Goal: Information Seeking & Learning: Learn about a topic

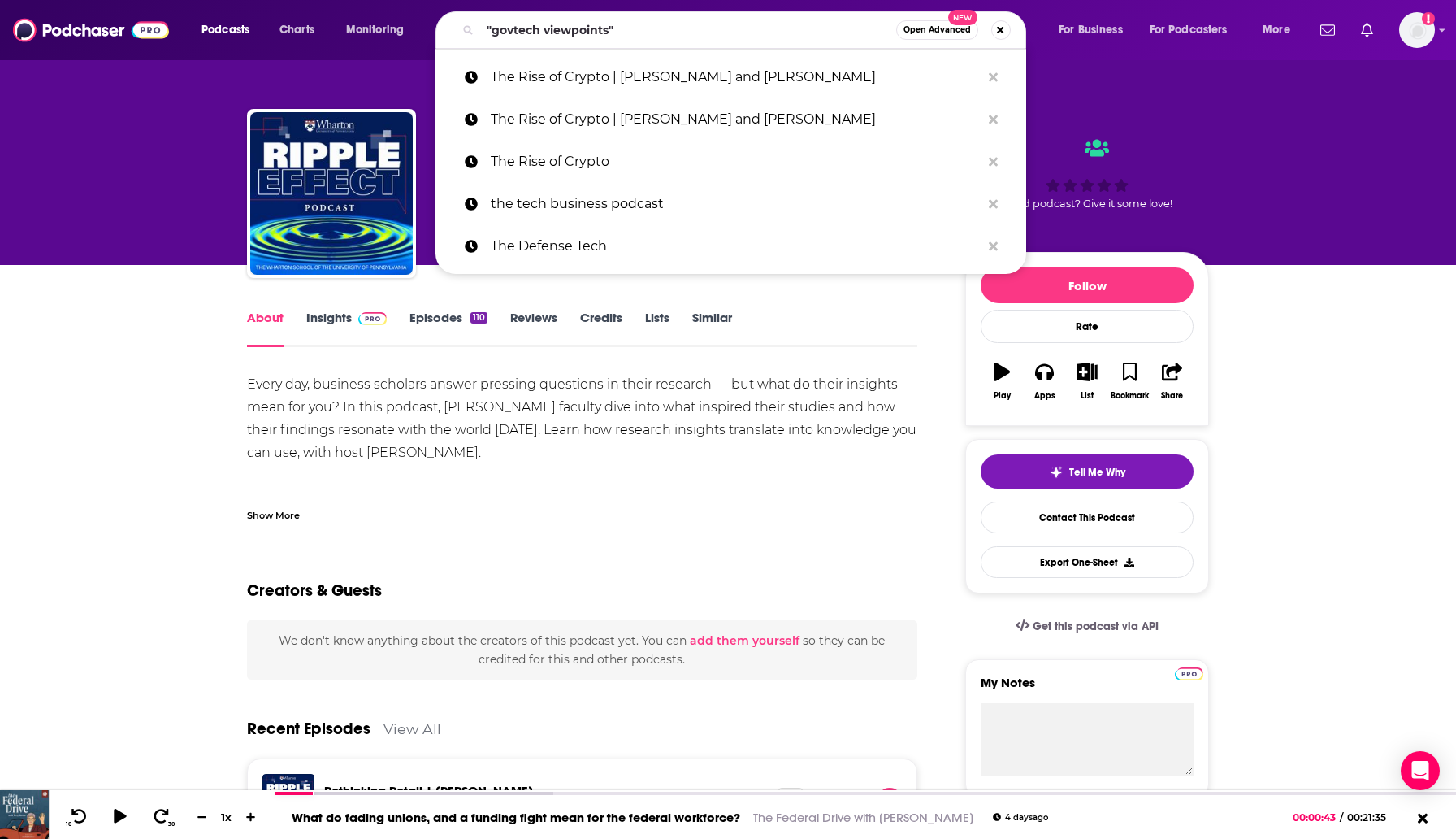
click at [495, 34] on input ""govtech viewpoints"" at bounding box center [688, 29] width 416 height 26
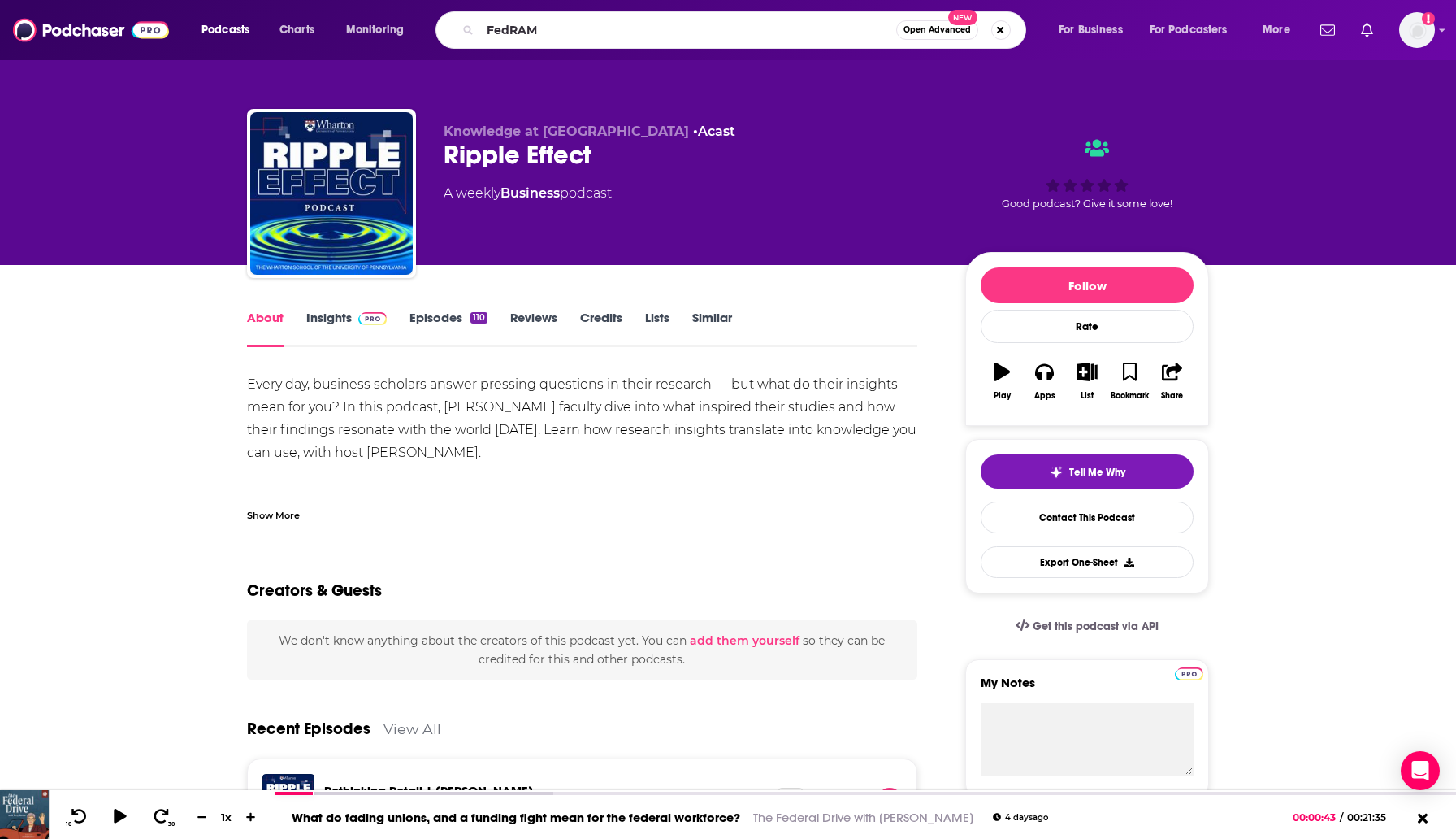
type input "FedRAMP"
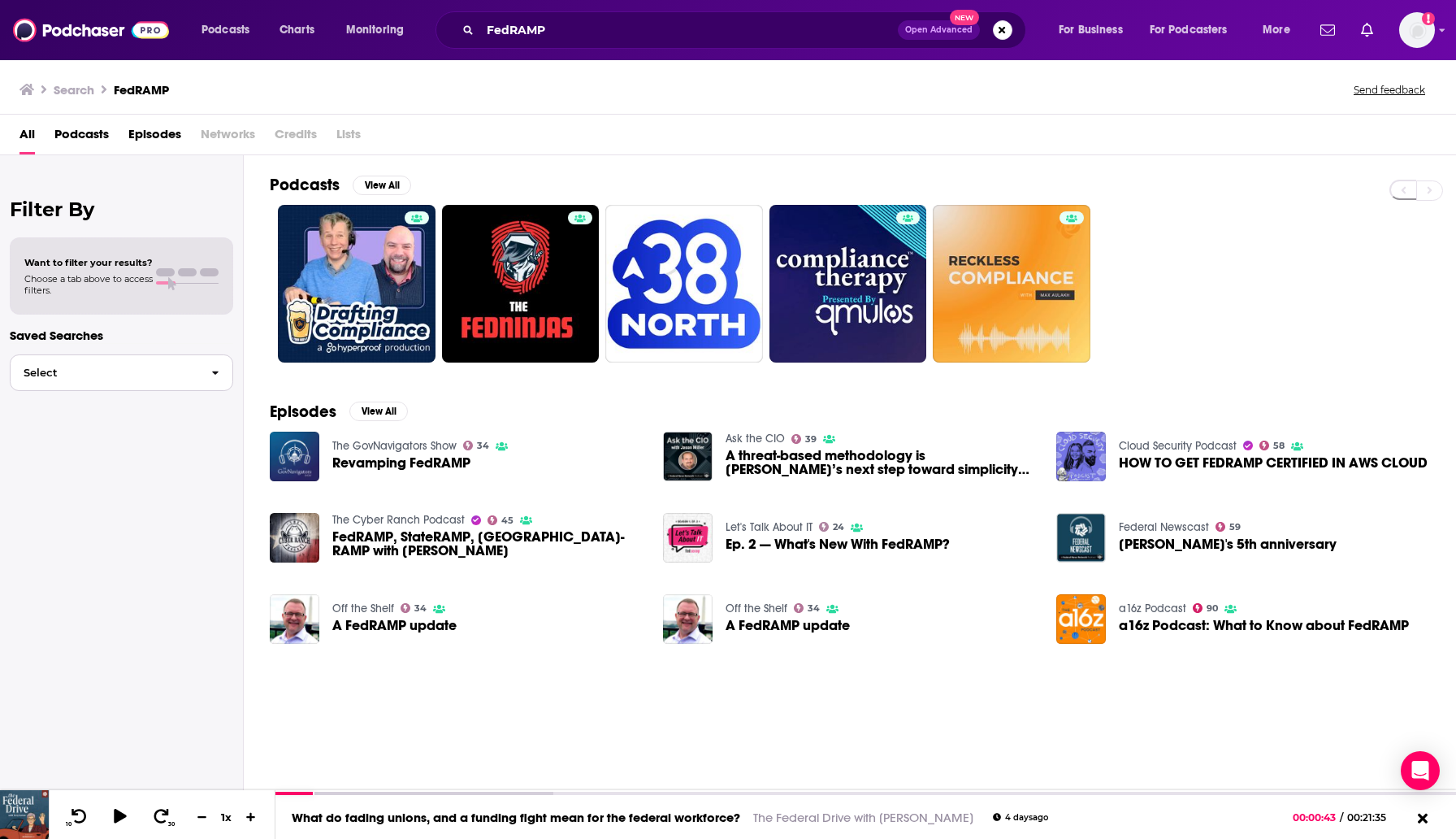
click at [119, 378] on span "Select" at bounding box center [104, 373] width 188 height 11
click at [143, 118] on div "All Podcasts Episodes Networks Credits Lists" at bounding box center [728, 135] width 1456 height 40
click at [97, 136] on span "Podcasts" at bounding box center [82, 138] width 55 height 34
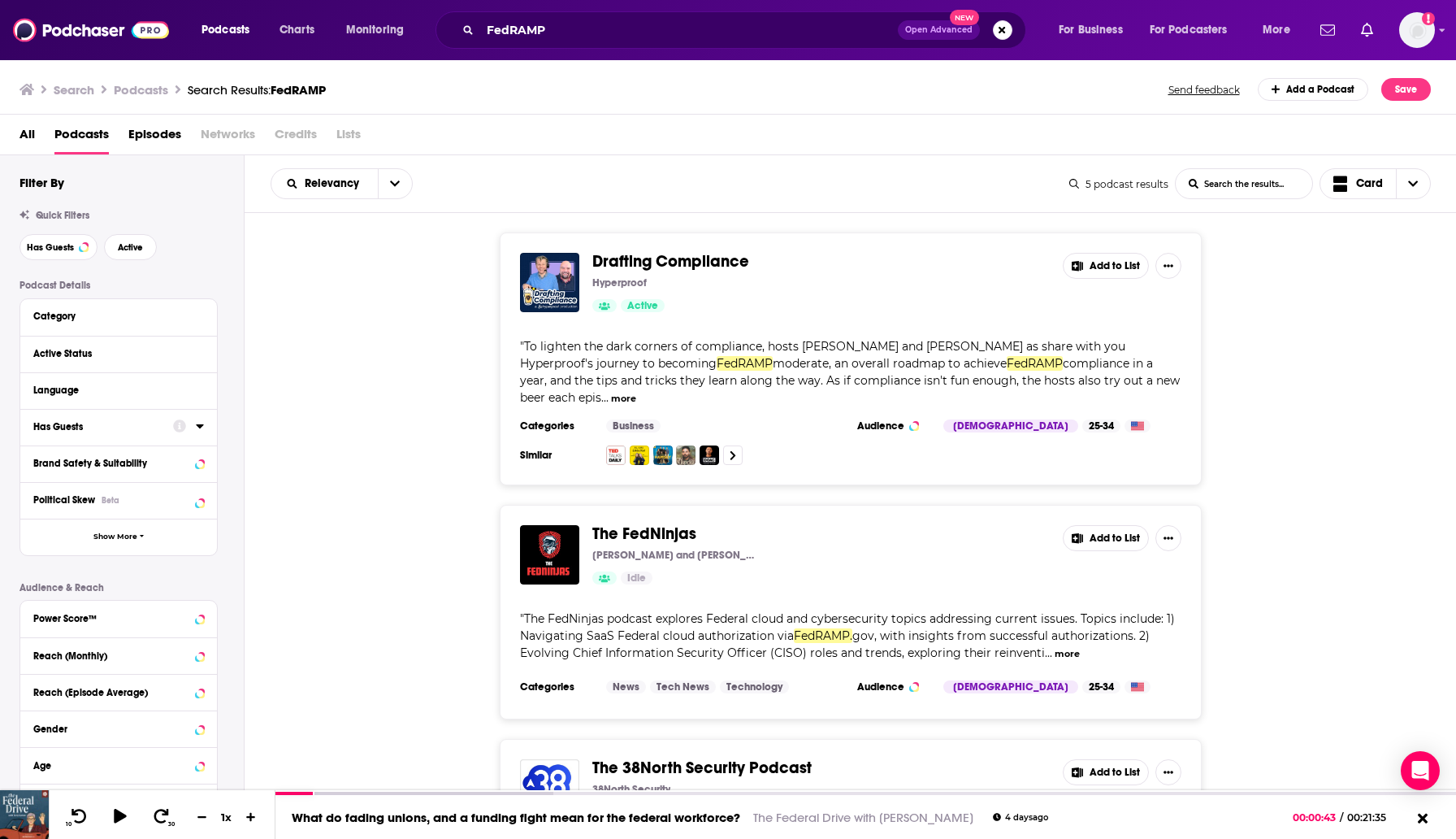
click at [82, 420] on button "Has Guests" at bounding box center [103, 427] width 140 height 20
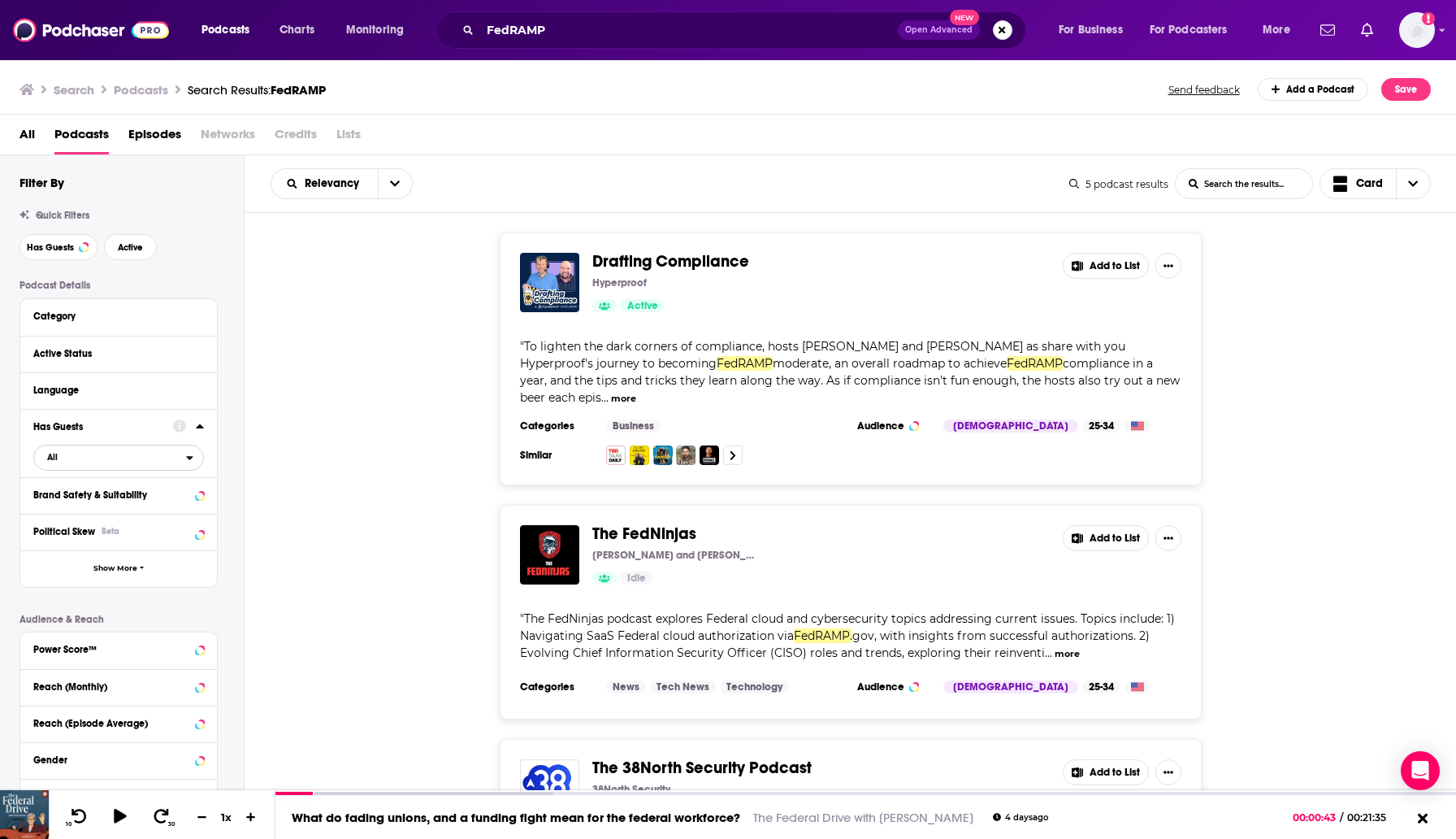
click at [81, 459] on span "All" at bounding box center [110, 456] width 152 height 21
click at [78, 535] on span "Has guests" at bounding box center [91, 538] width 100 height 9
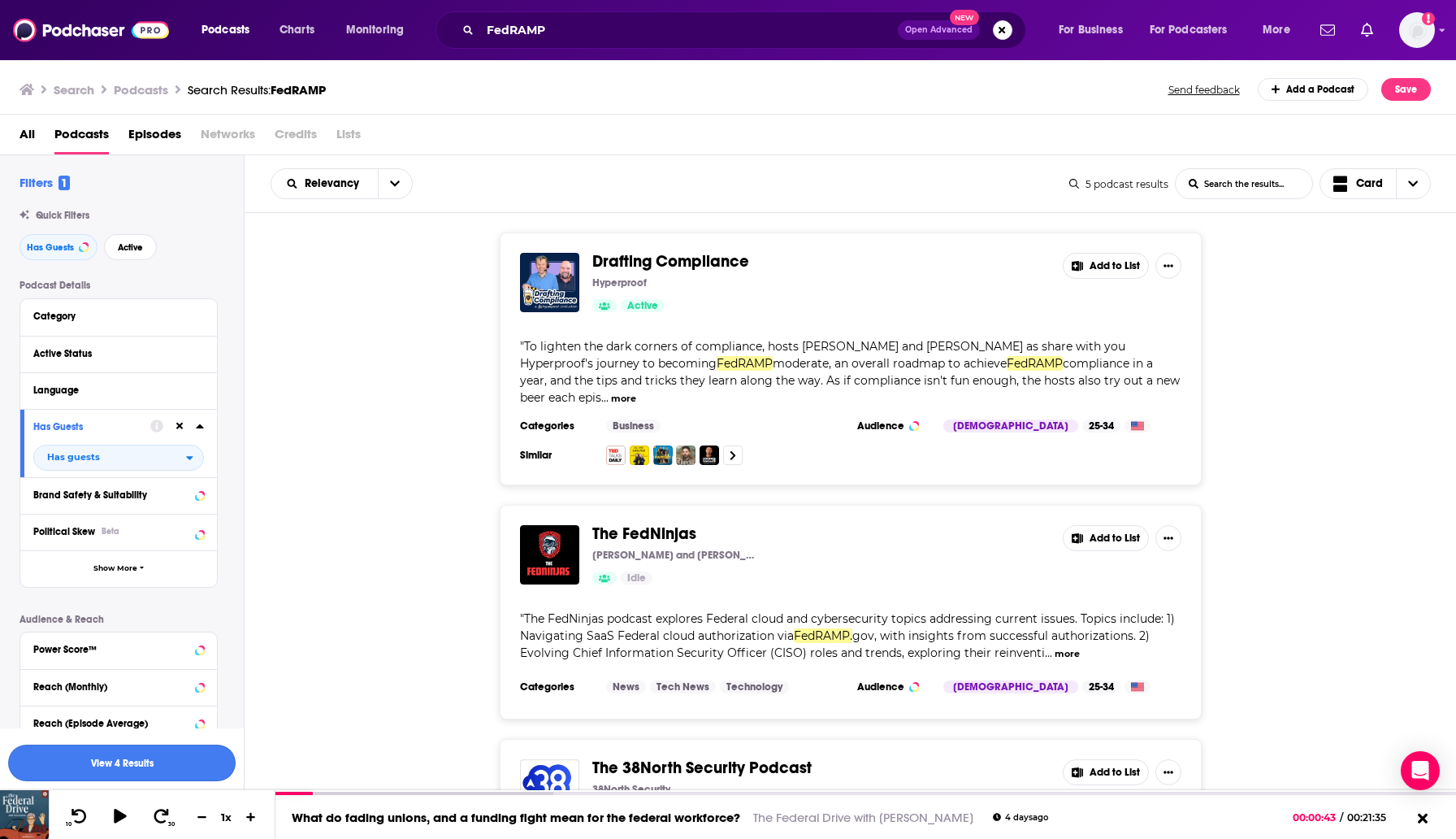
click at [103, 754] on button "View 4 Results" at bounding box center [122, 762] width 228 height 36
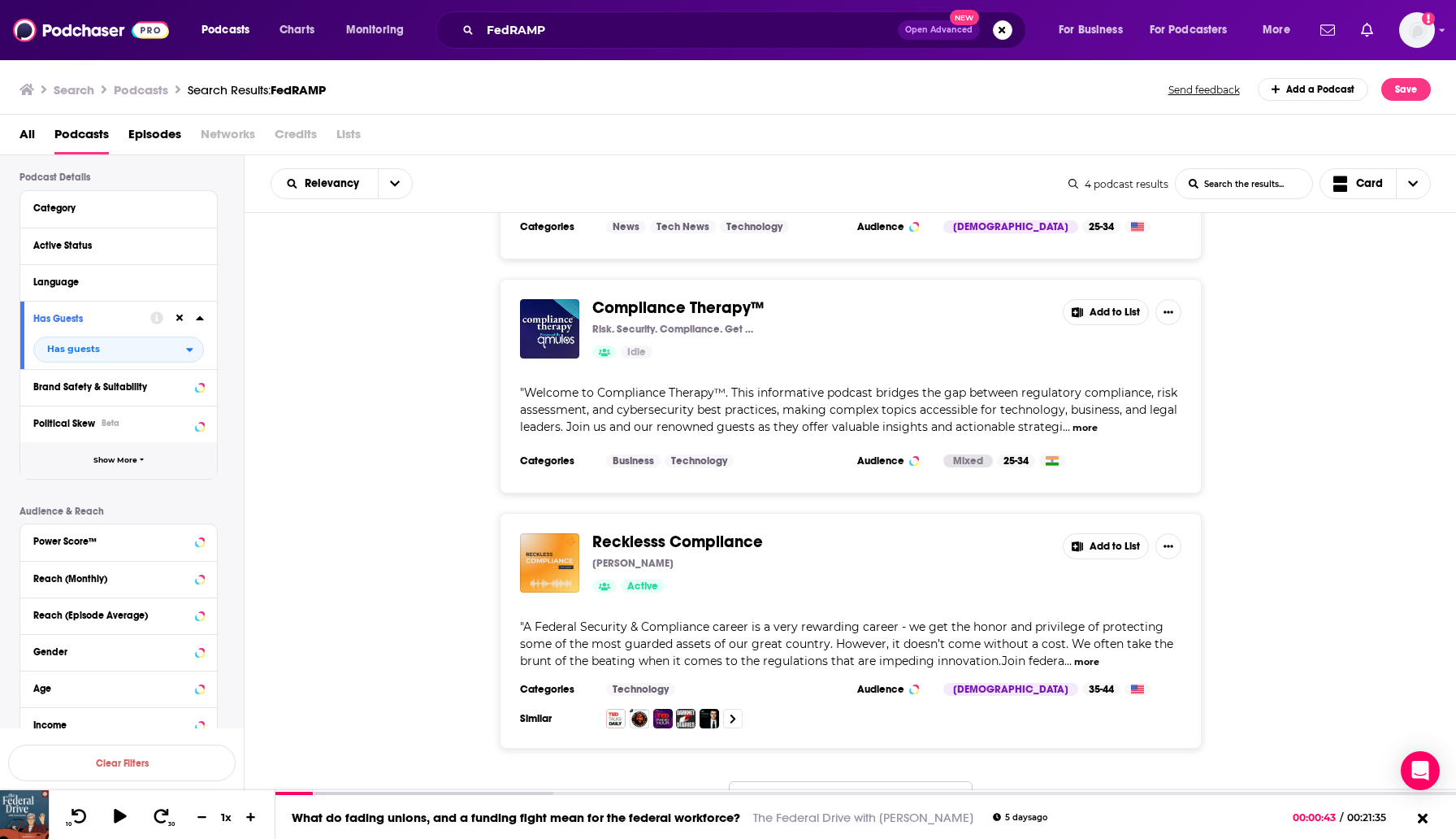
scroll to position [109, 0]
click at [104, 583] on div "Reach (Monthly)" at bounding box center [98, 577] width 130 height 12
click at [91, 611] on input "number" at bounding box center [74, 606] width 82 height 26
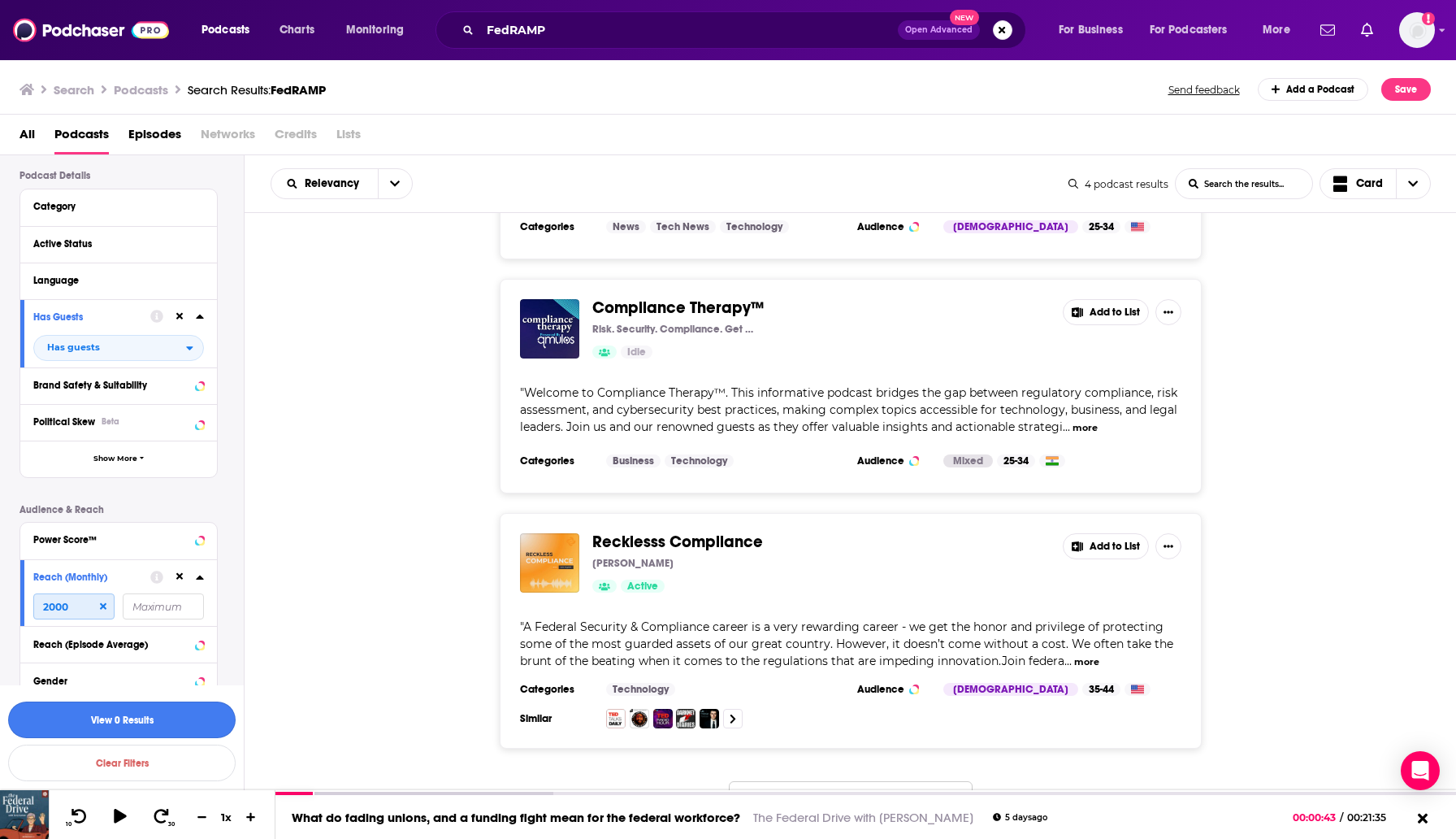
type input "2000"
click at [81, 725] on button "View 0 Results" at bounding box center [122, 720] width 228 height 36
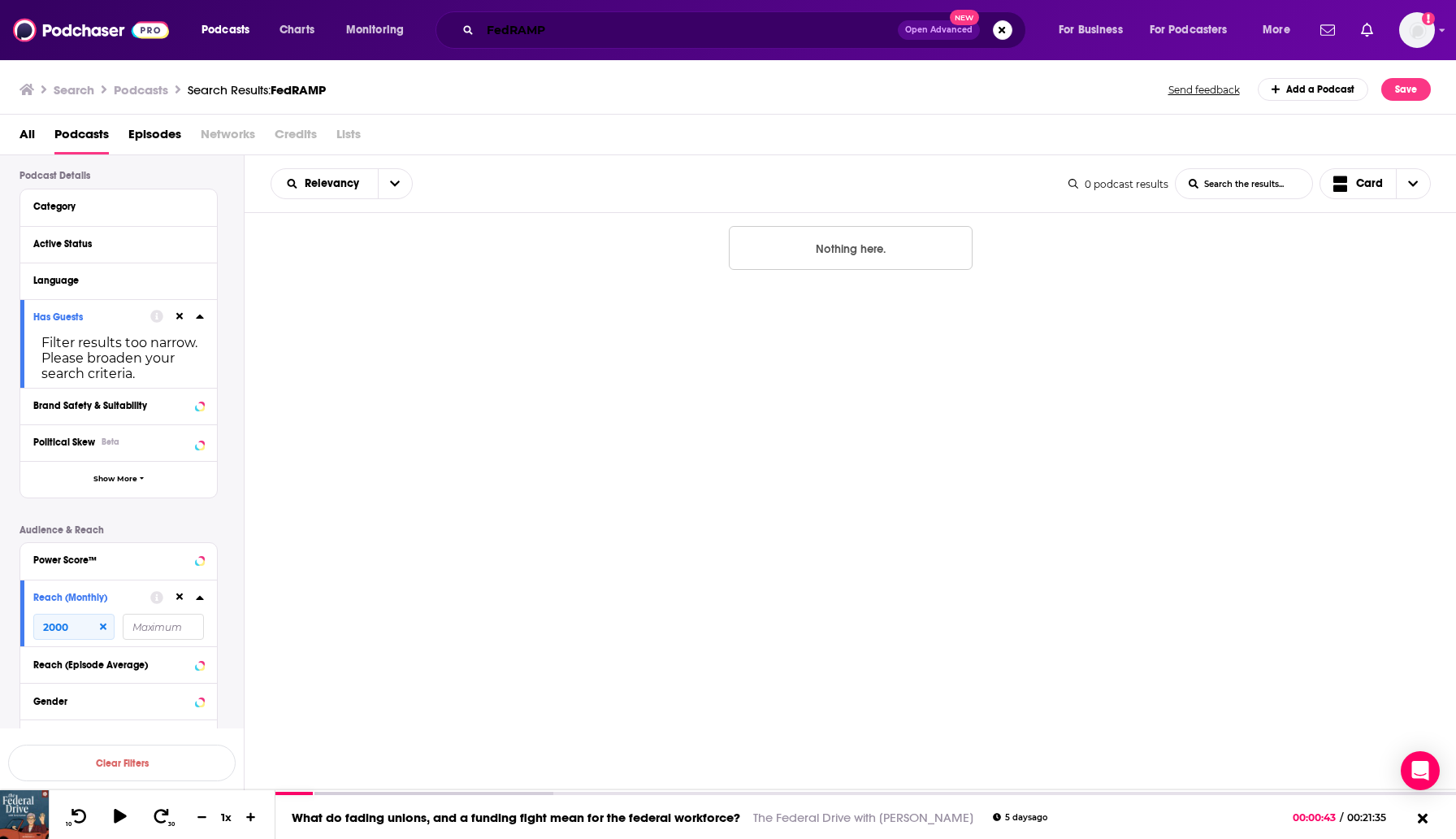
click at [504, 40] on input "FedRAMP" at bounding box center [689, 29] width 418 height 26
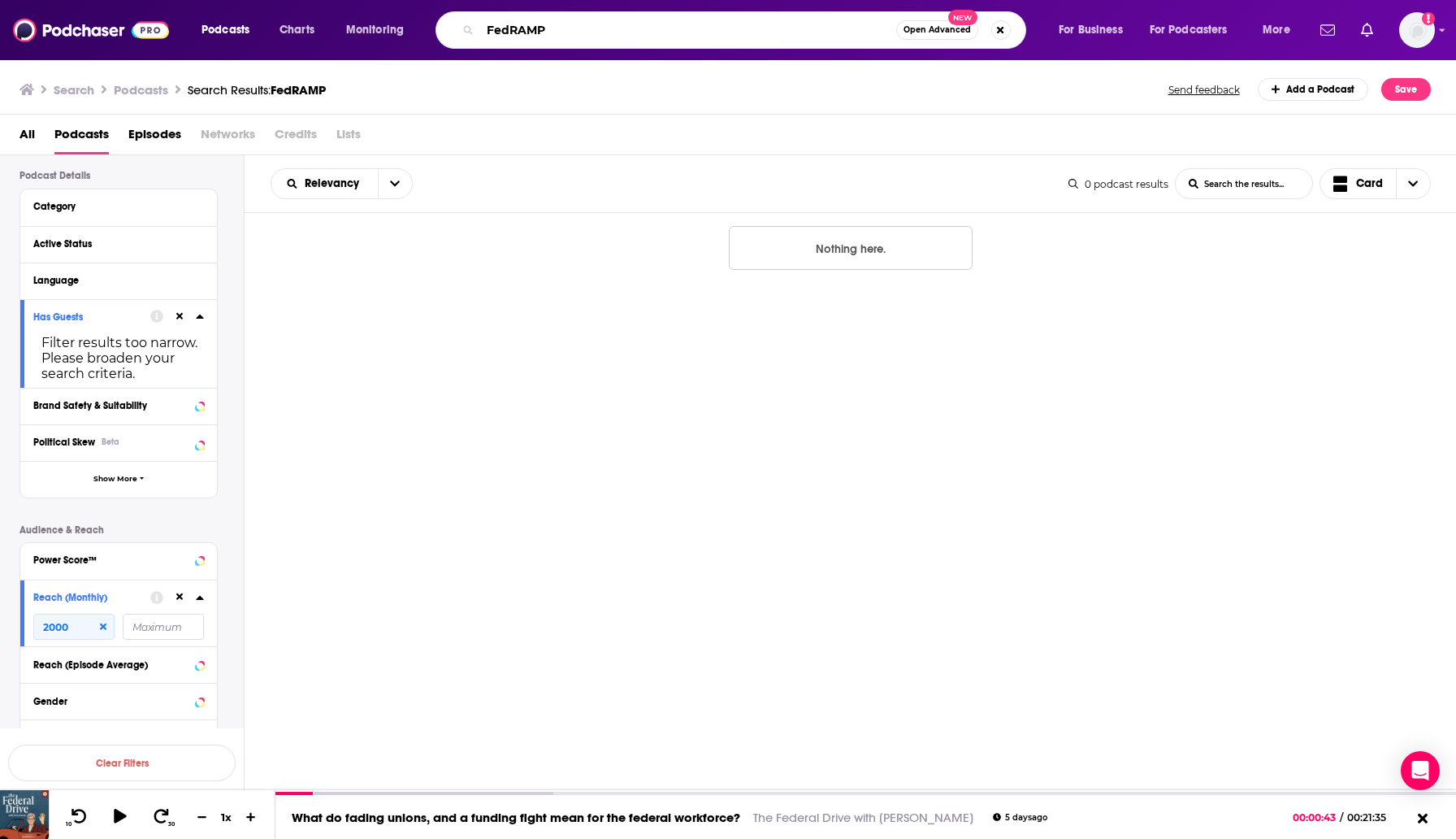
click at [504, 40] on input "FedRAMP" at bounding box center [688, 29] width 416 height 26
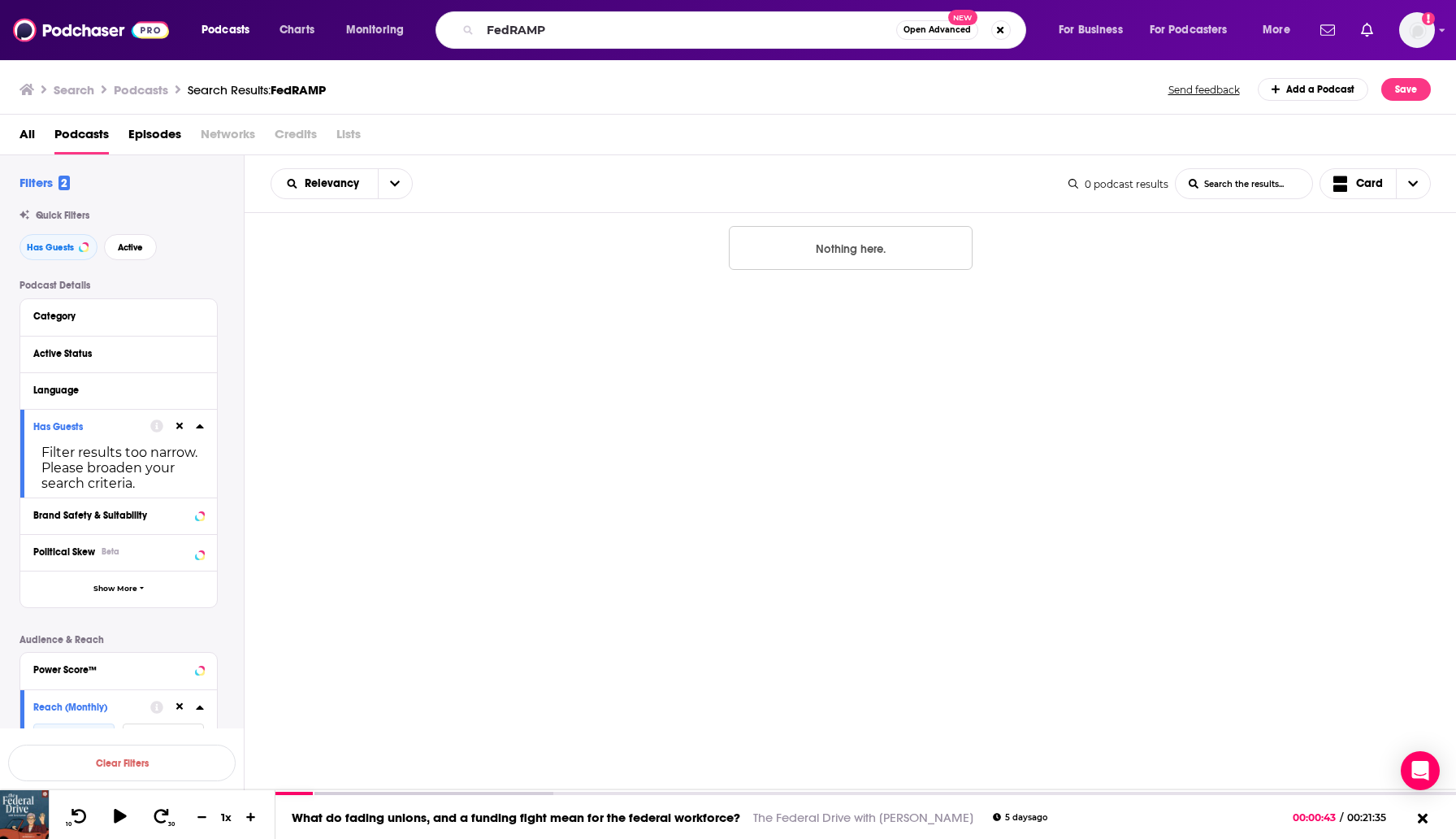
click at [172, 317] on div "Category" at bounding box center [114, 316] width 160 height 12
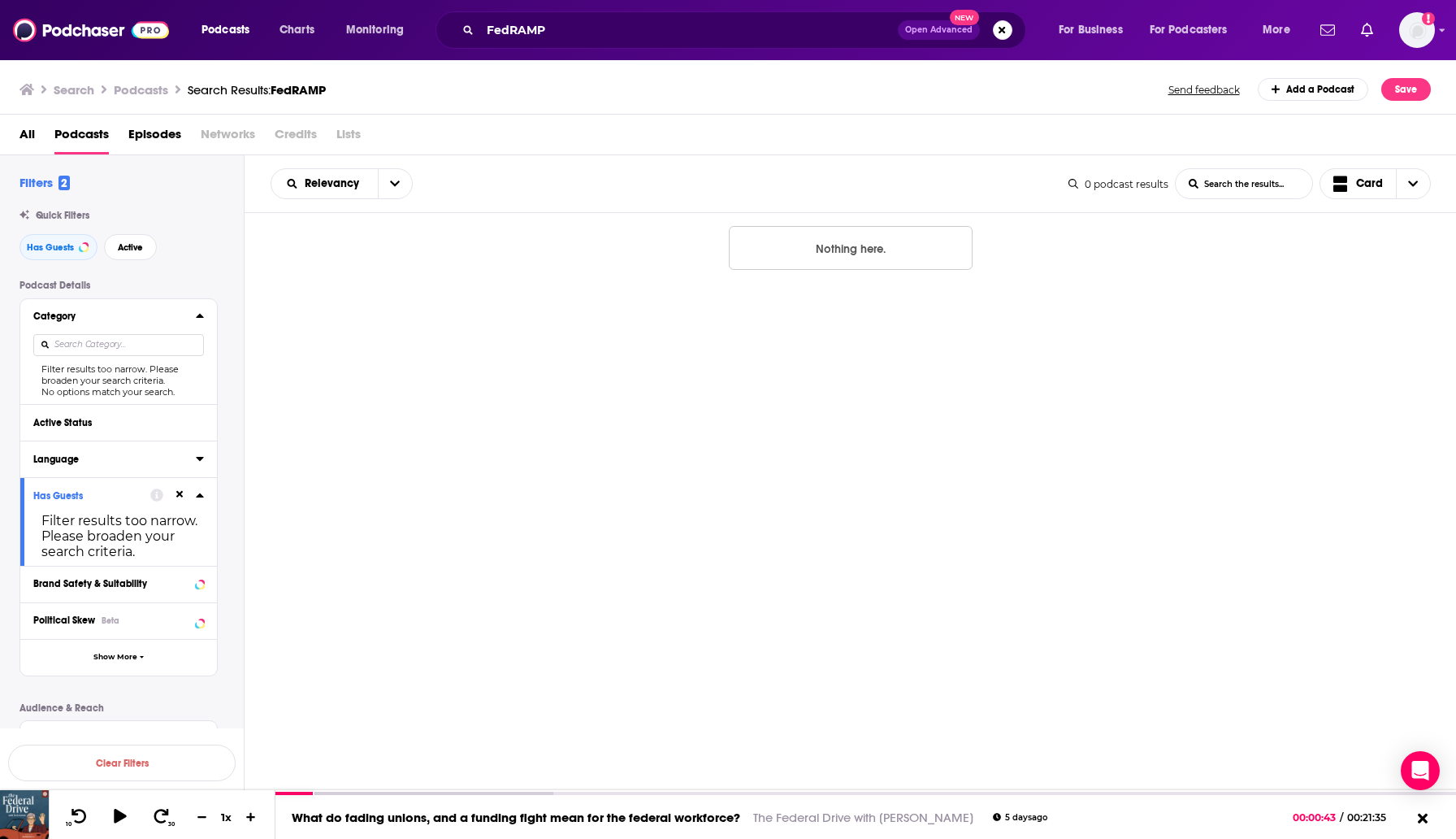
scroll to position [300, 0]
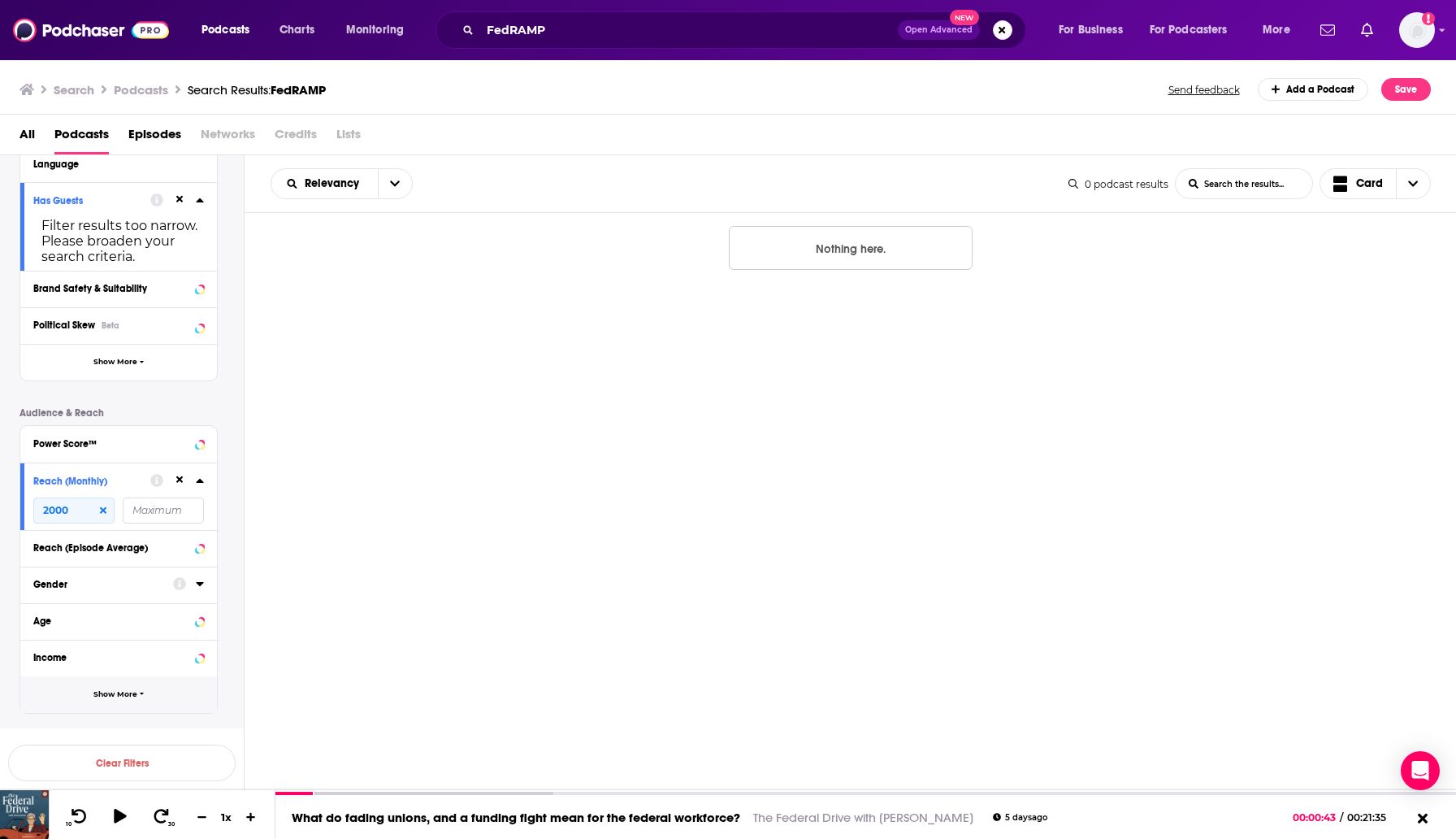
click at [106, 684] on button "Show More" at bounding box center [119, 694] width 197 height 36
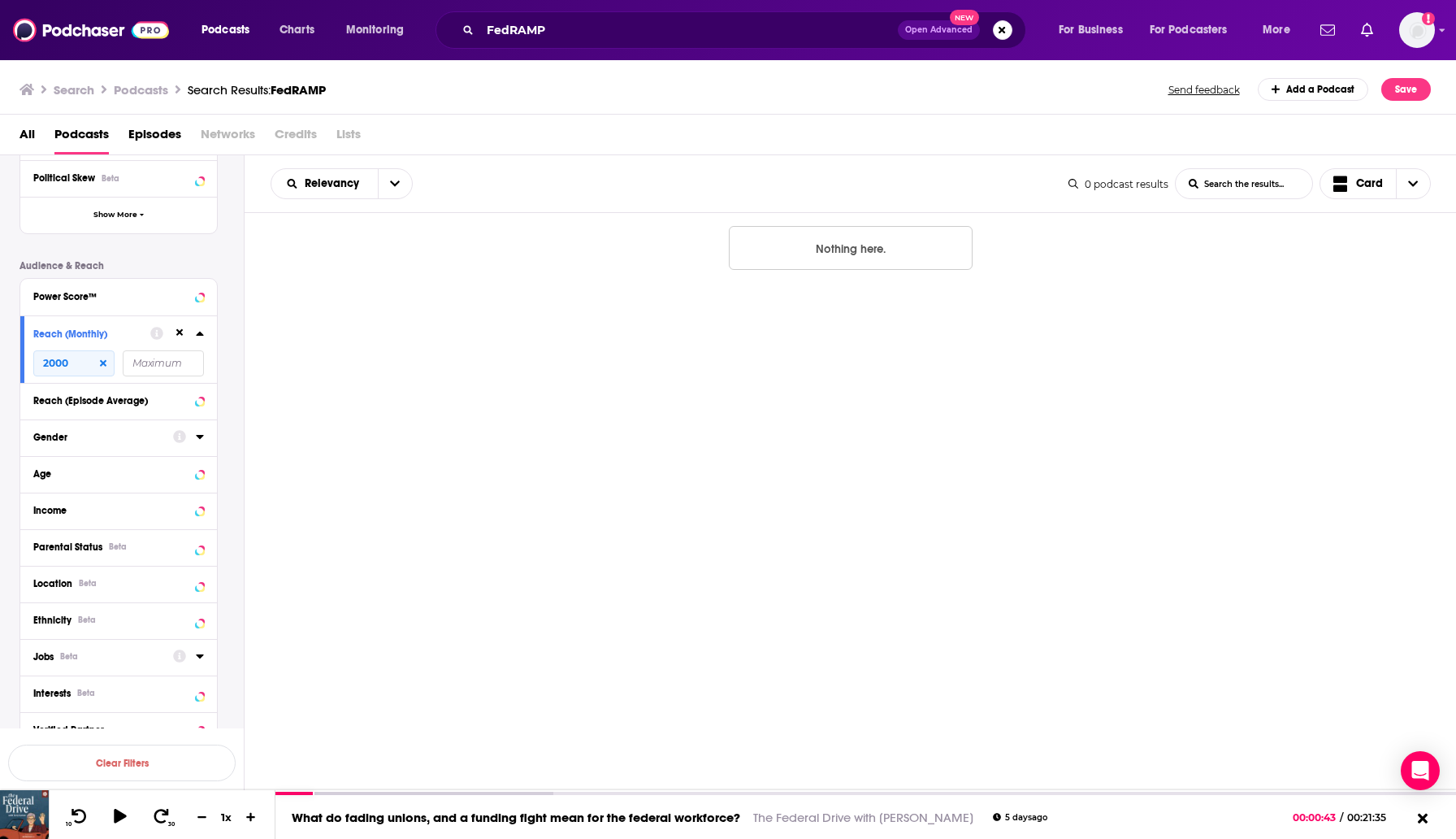
click at [153, 659] on div "Jobs Beta" at bounding box center [98, 657] width 130 height 12
click at [119, 685] on input at bounding box center [119, 685] width 171 height 22
type input "aerospace"
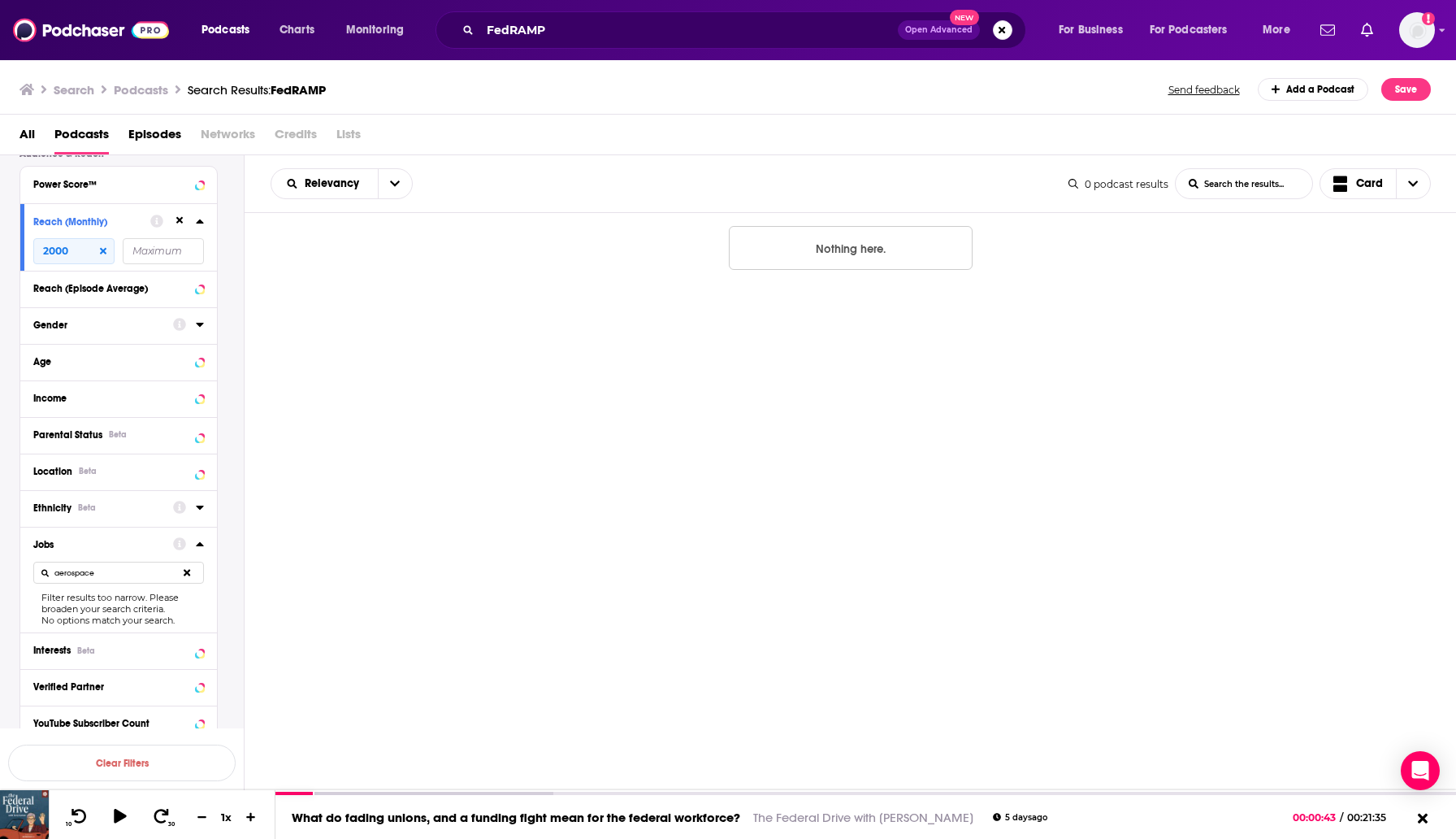
scroll to position [560, 0]
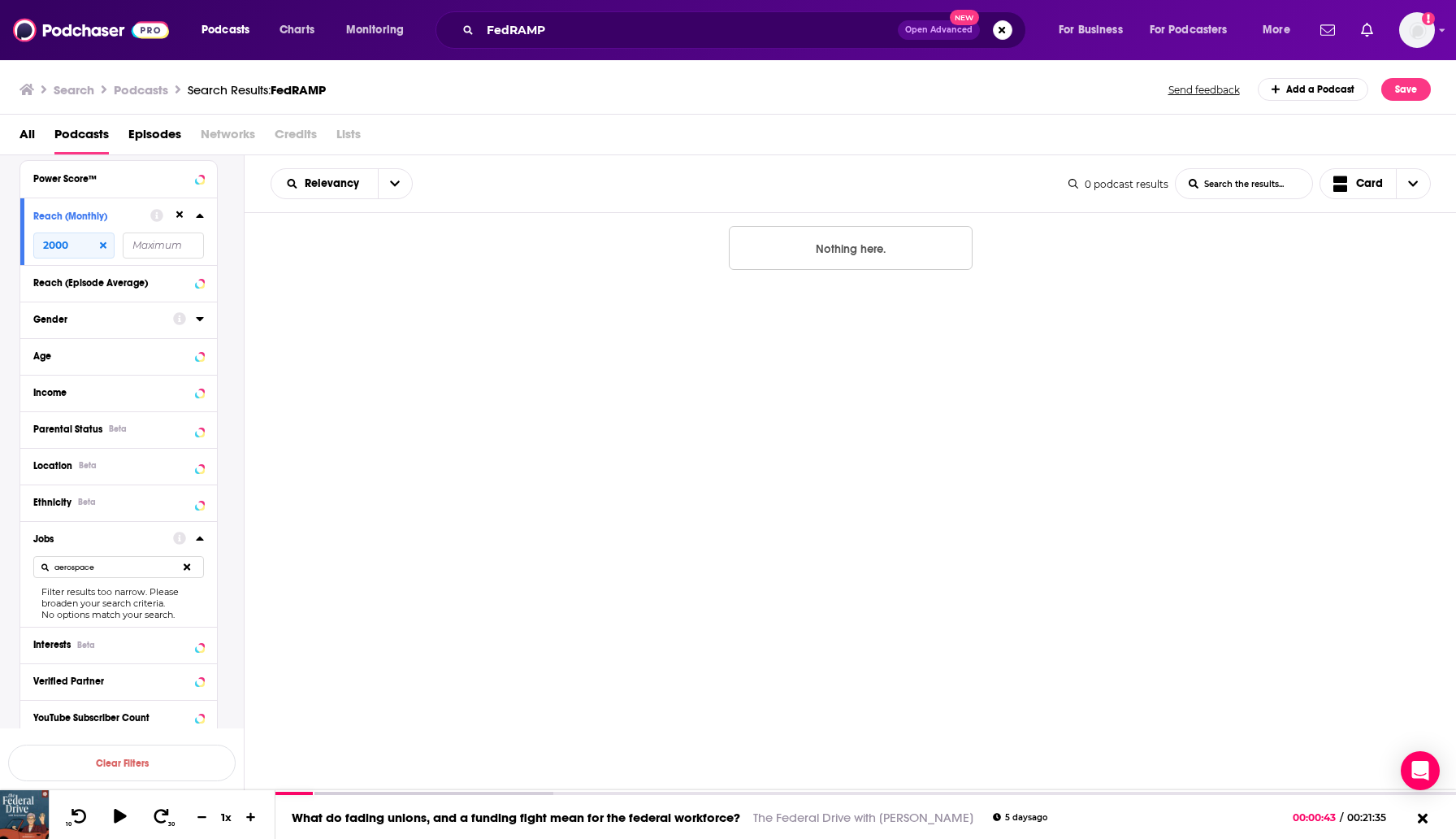
drag, startPoint x: 124, startPoint y: 571, endPoint x: 53, endPoint y: 575, distance: 71.1
click at [53, 575] on input "aerospace" at bounding box center [119, 567] width 171 height 22
click at [523, 42] on div "FedRAMP Open Advanced New" at bounding box center [731, 30] width 590 height 37
click at [523, 36] on input "FedRAMP" at bounding box center [689, 29] width 418 height 26
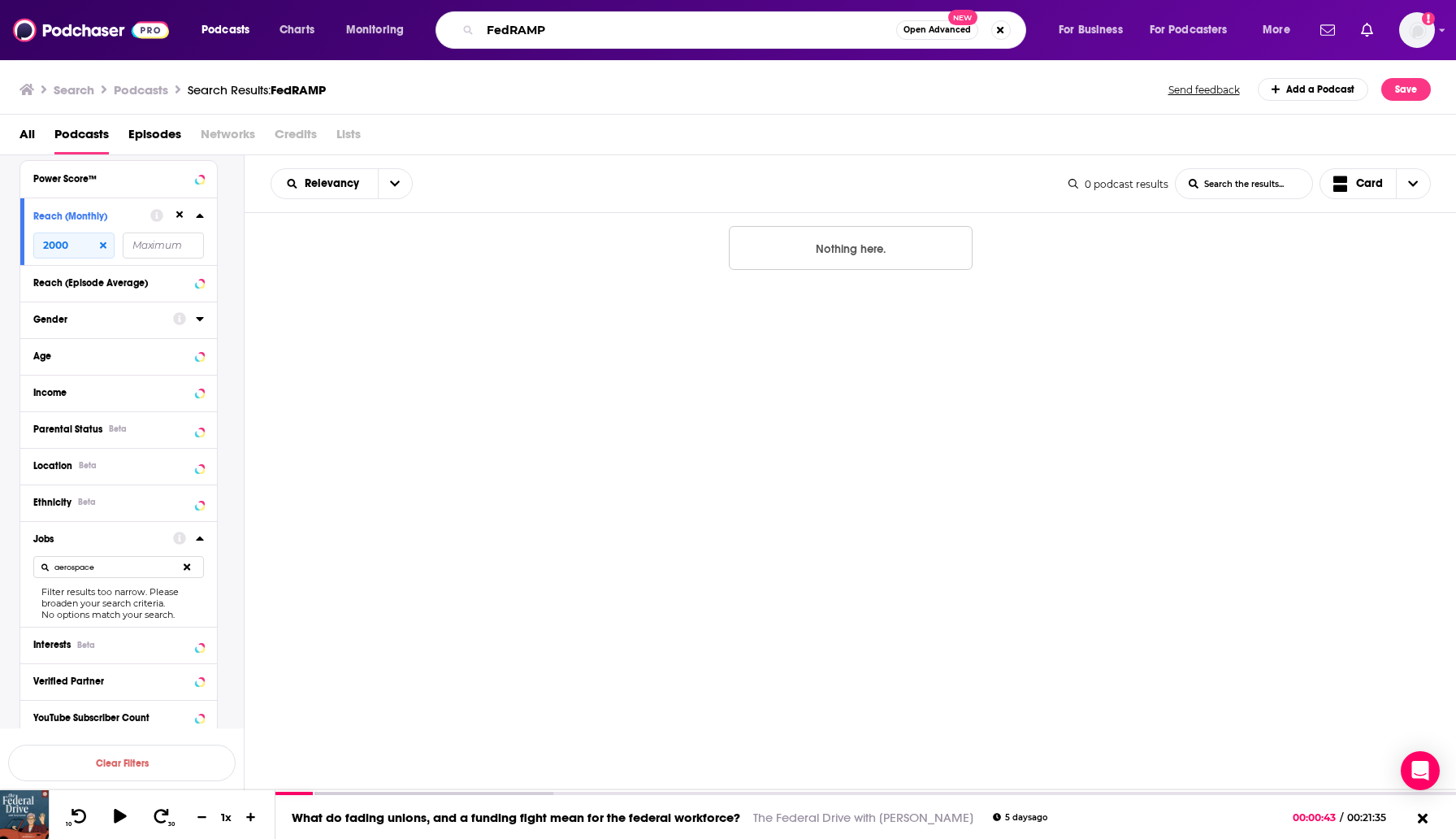
click at [523, 36] on input "FedRAMP" at bounding box center [688, 29] width 416 height 26
paste input "Salesforce"
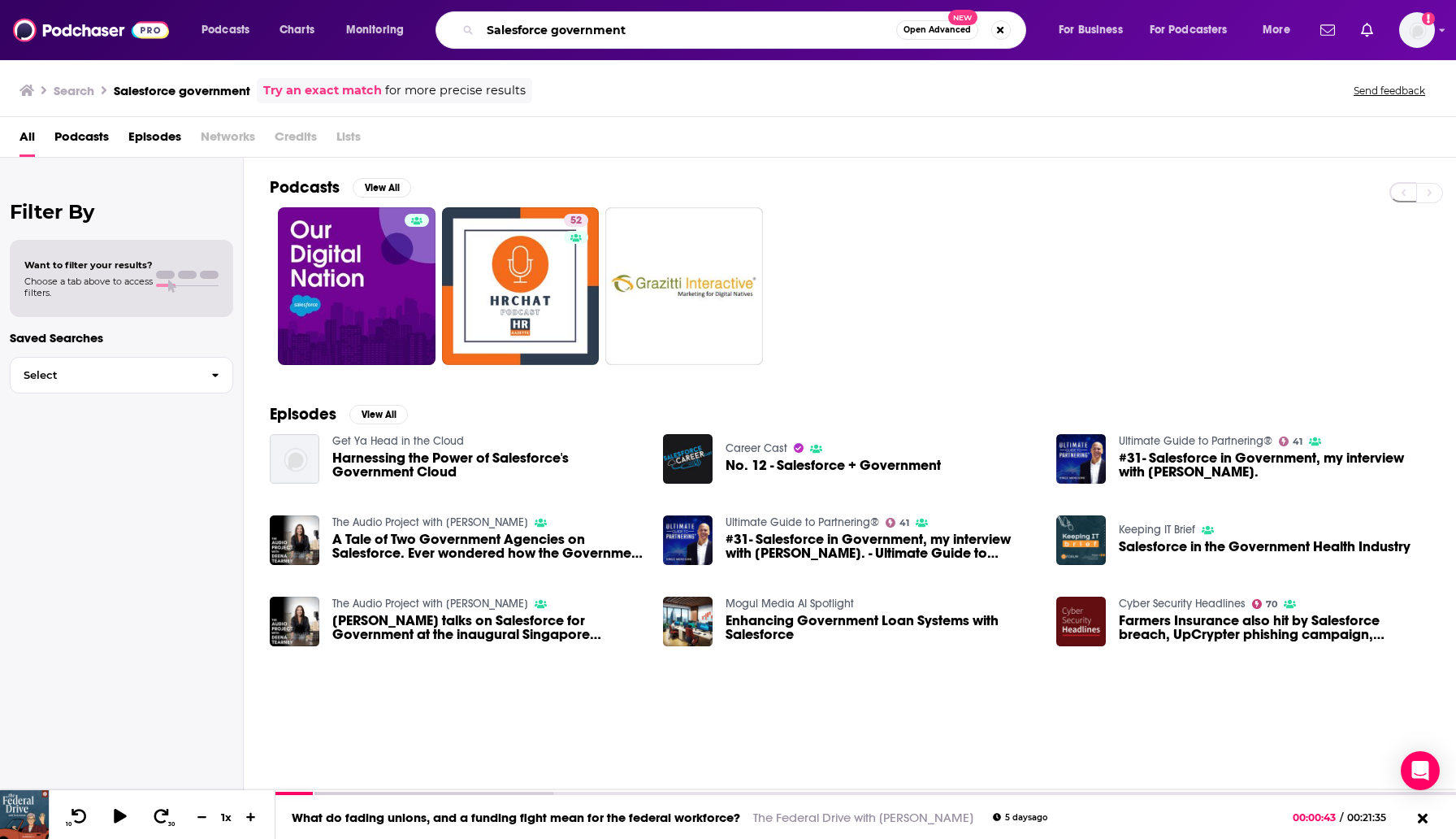
drag, startPoint x: 613, startPoint y: 32, endPoint x: 622, endPoint y: 32, distance: 9.0
click at [622, 32] on input "Salesforce government" at bounding box center [688, 29] width 416 height 26
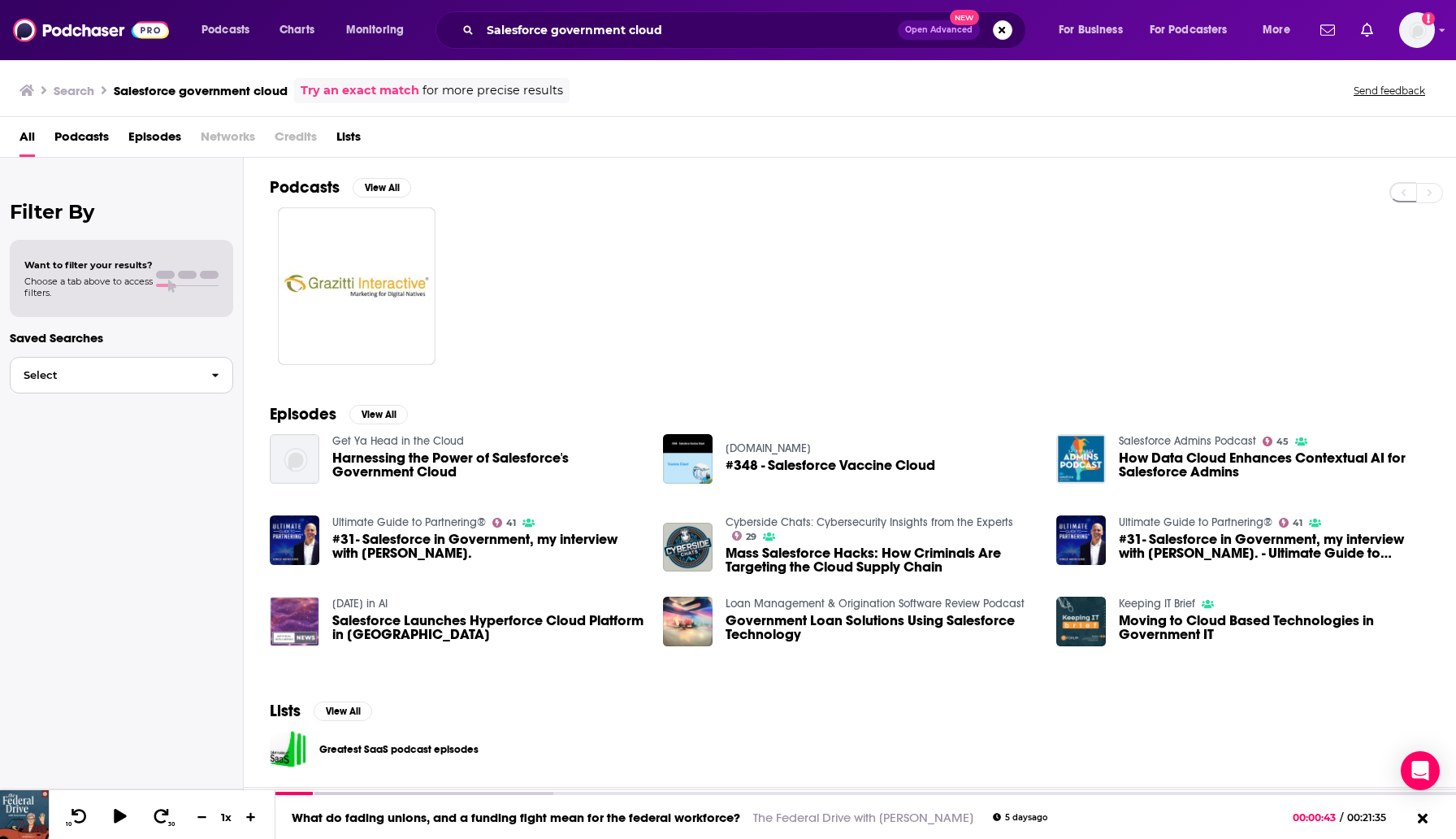
click at [172, 369] on button "Select" at bounding box center [122, 374] width 224 height 36
click at [104, 141] on span "Podcasts" at bounding box center [82, 141] width 55 height 34
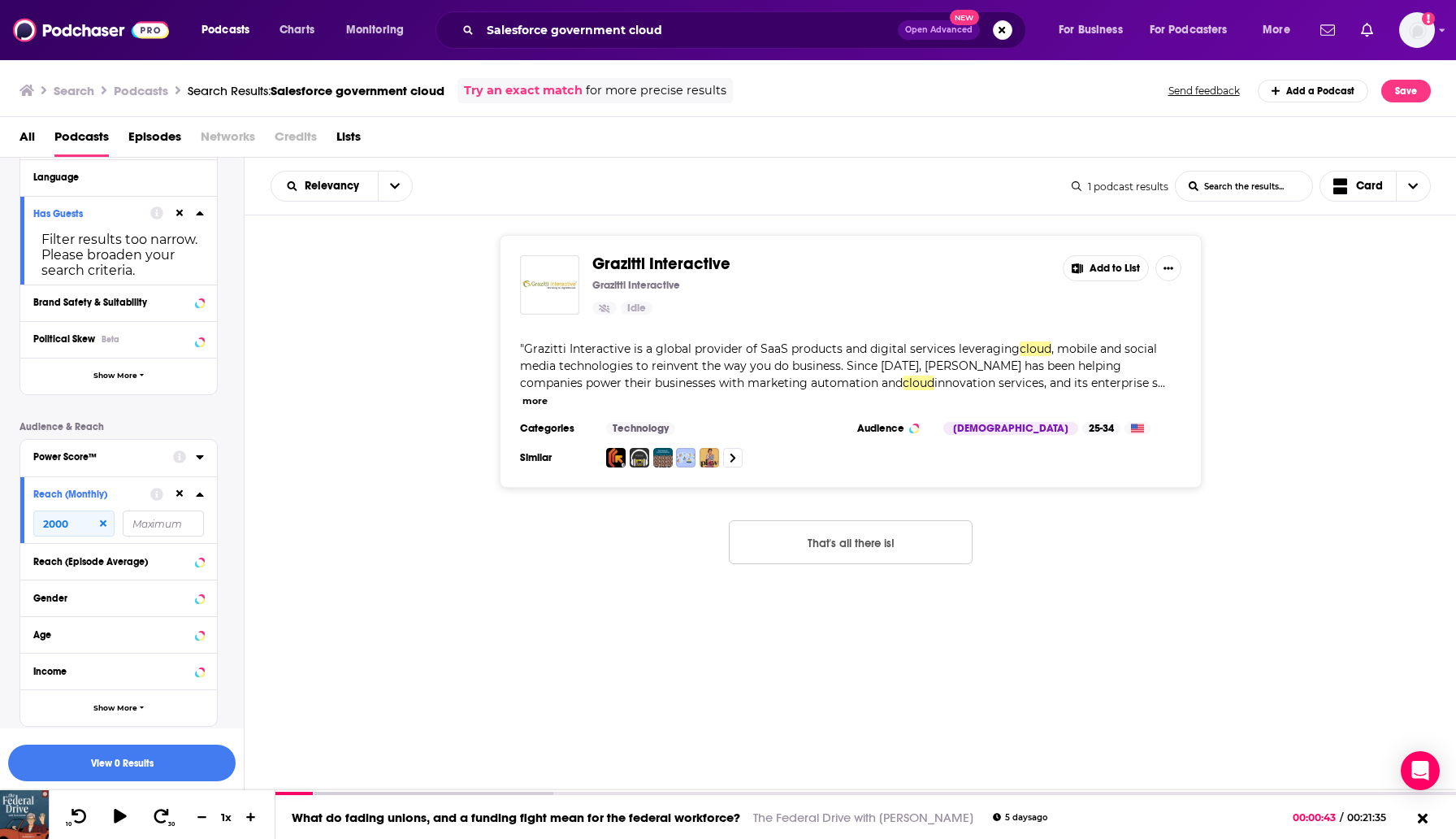
scroll to position [231, 0]
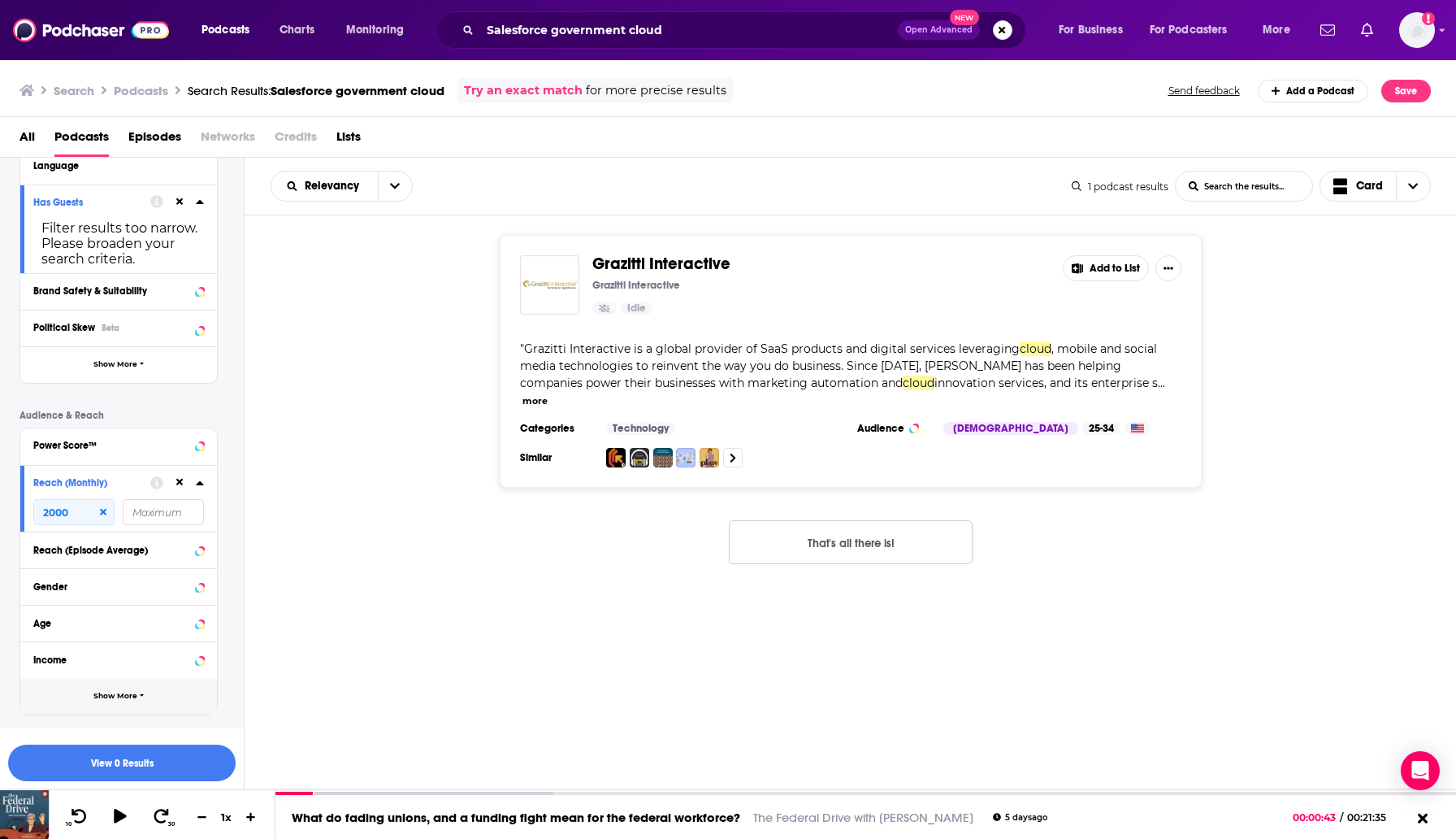
click at [71, 683] on button "Show More" at bounding box center [119, 696] width 197 height 36
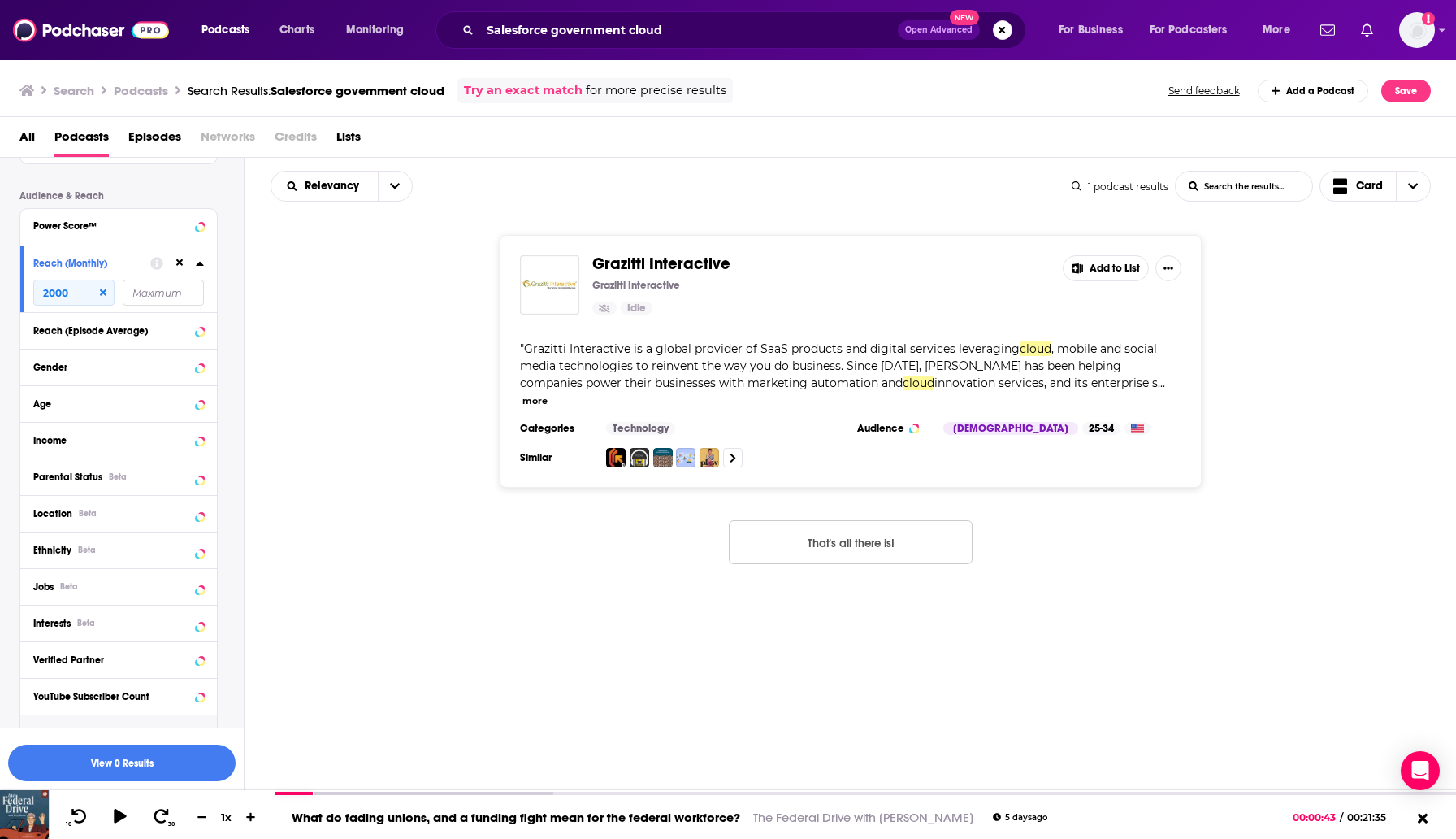
scroll to position [487, 0]
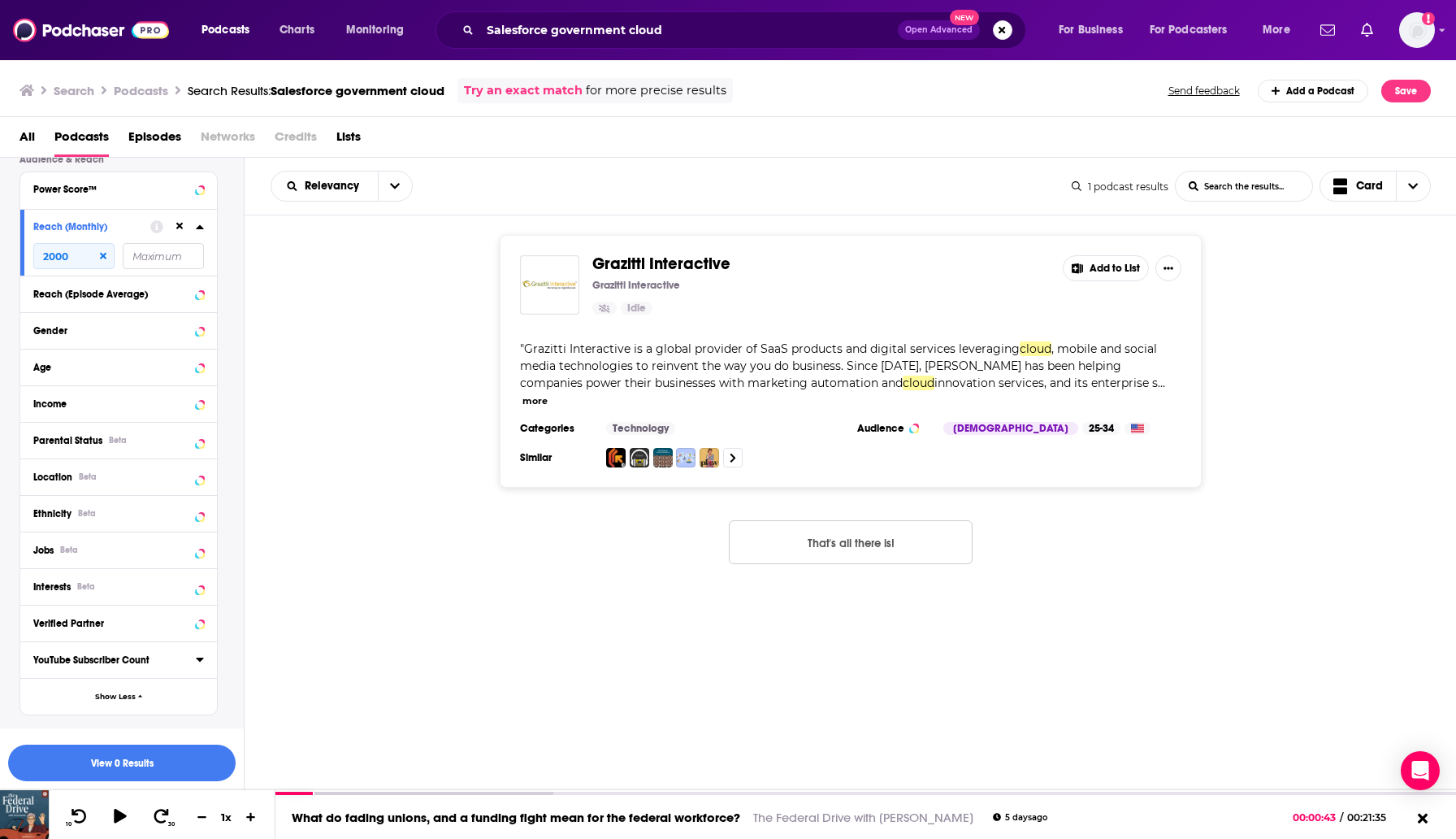
click at [132, 537] on div "Jobs Beta" at bounding box center [119, 550] width 197 height 36
click at [131, 543] on button "Jobs Beta" at bounding box center [103, 550] width 140 height 20
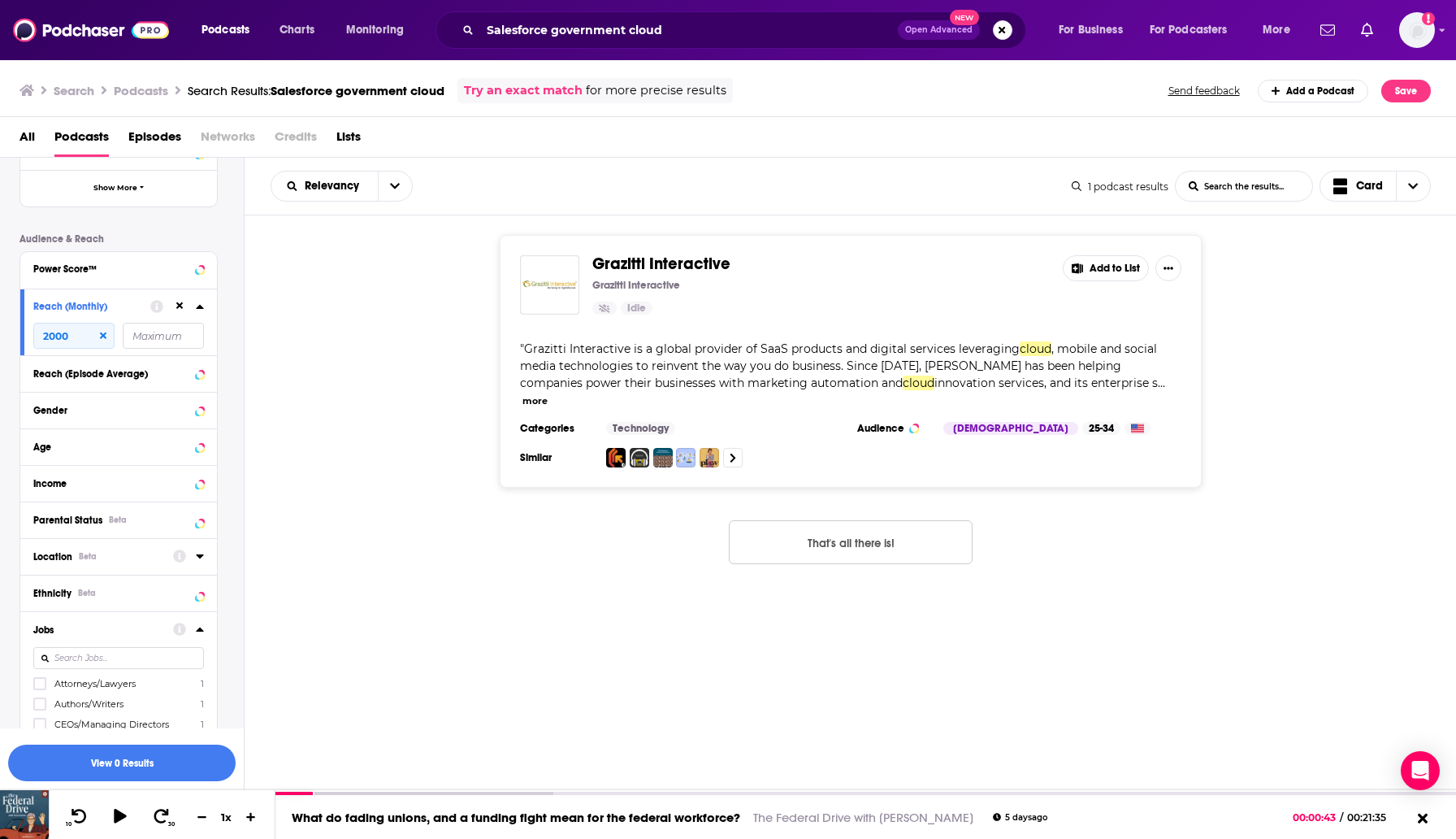
scroll to position [0, 0]
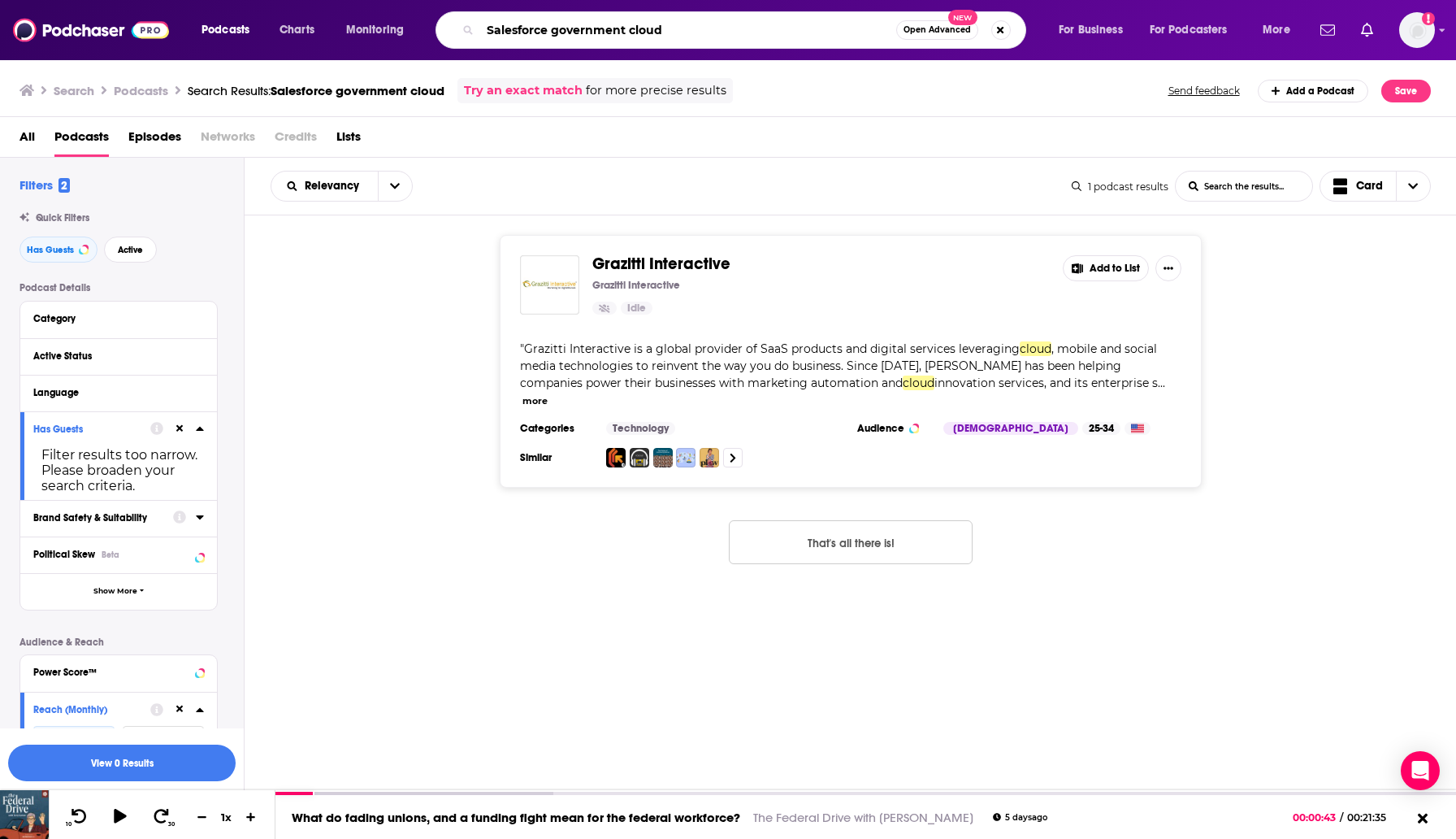
drag, startPoint x: 679, startPoint y: 32, endPoint x: 475, endPoint y: 28, distance: 204.0
click at [475, 28] on div "Salesforce government cloud Open Advanced New" at bounding box center [731, 30] width 590 height 37
type input "service now government"
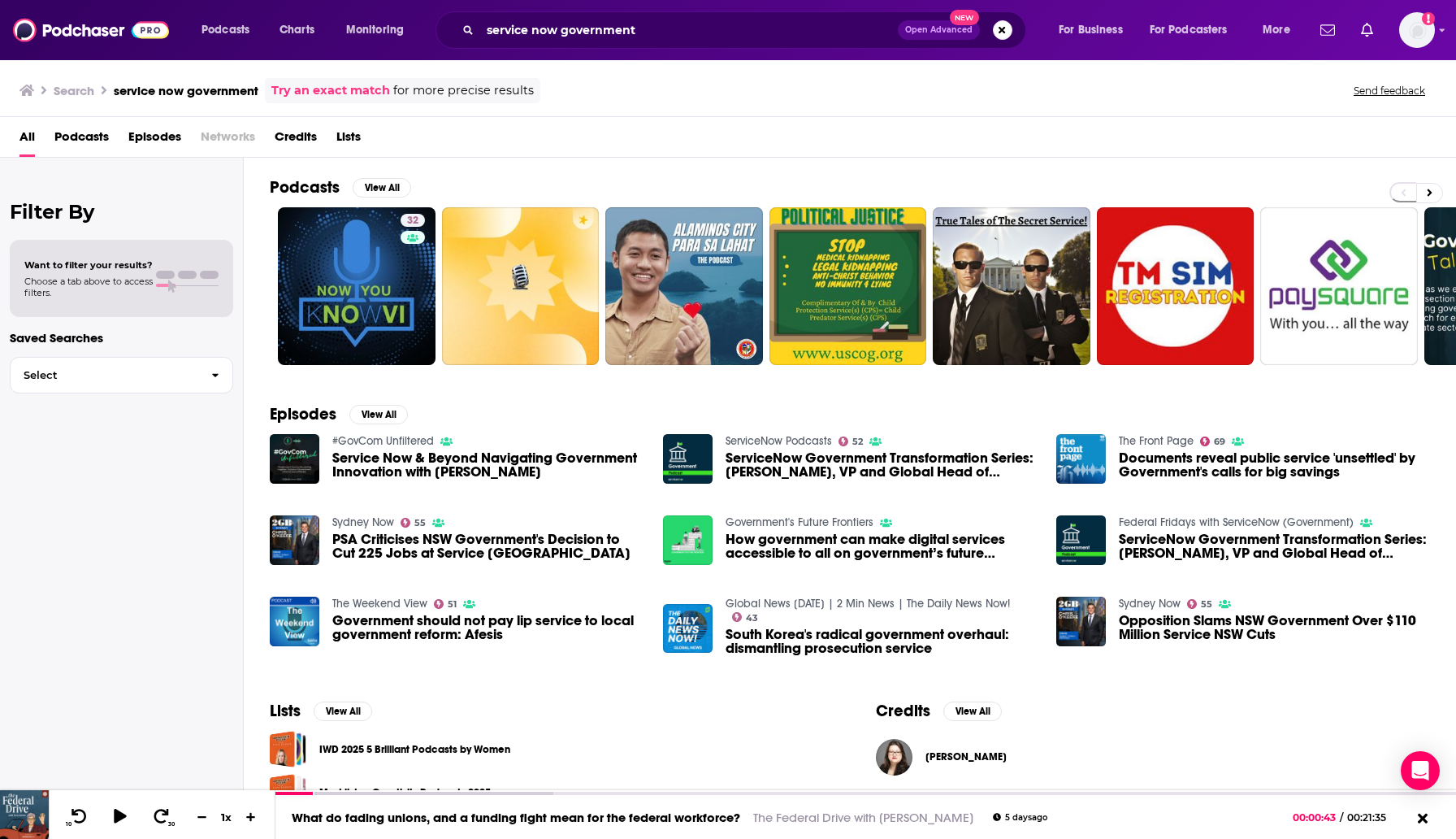
click at [93, 125] on span "Podcasts" at bounding box center [82, 141] width 55 height 34
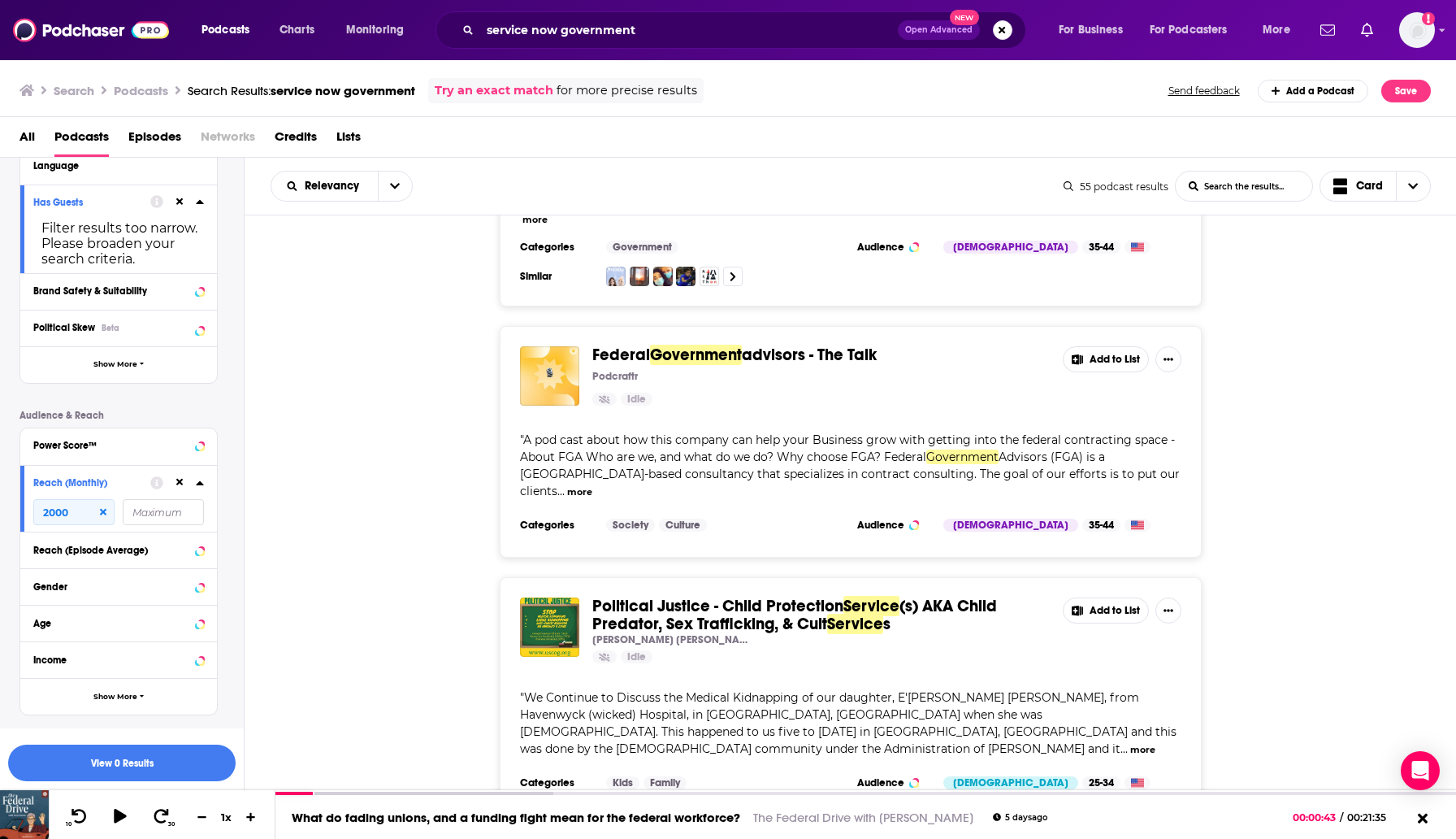
scroll to position [191, 0]
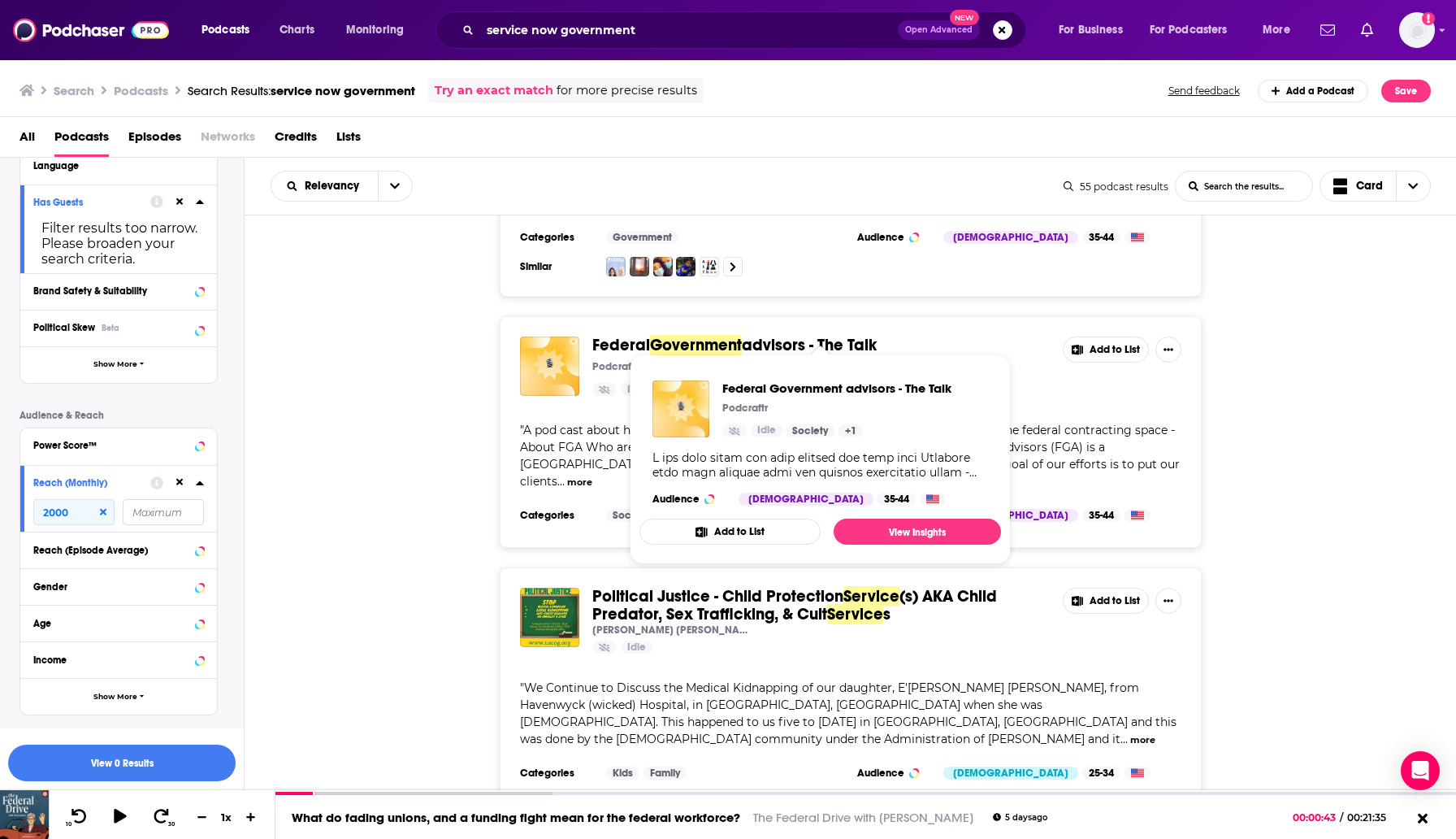
click at [650, 335] on span "Federal" at bounding box center [621, 345] width 58 height 20
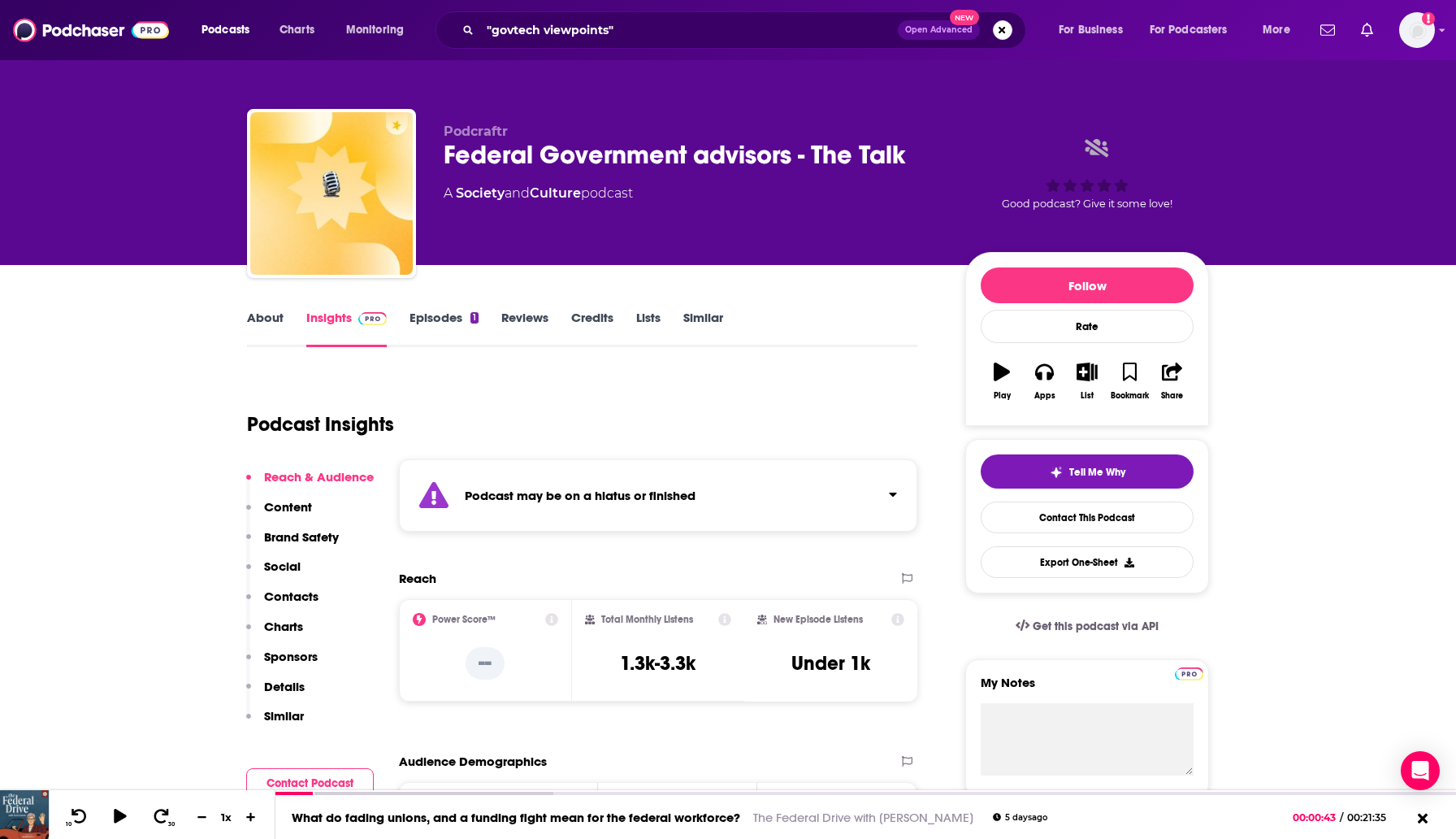
click at [455, 332] on link "Episodes 1" at bounding box center [444, 328] width 69 height 37
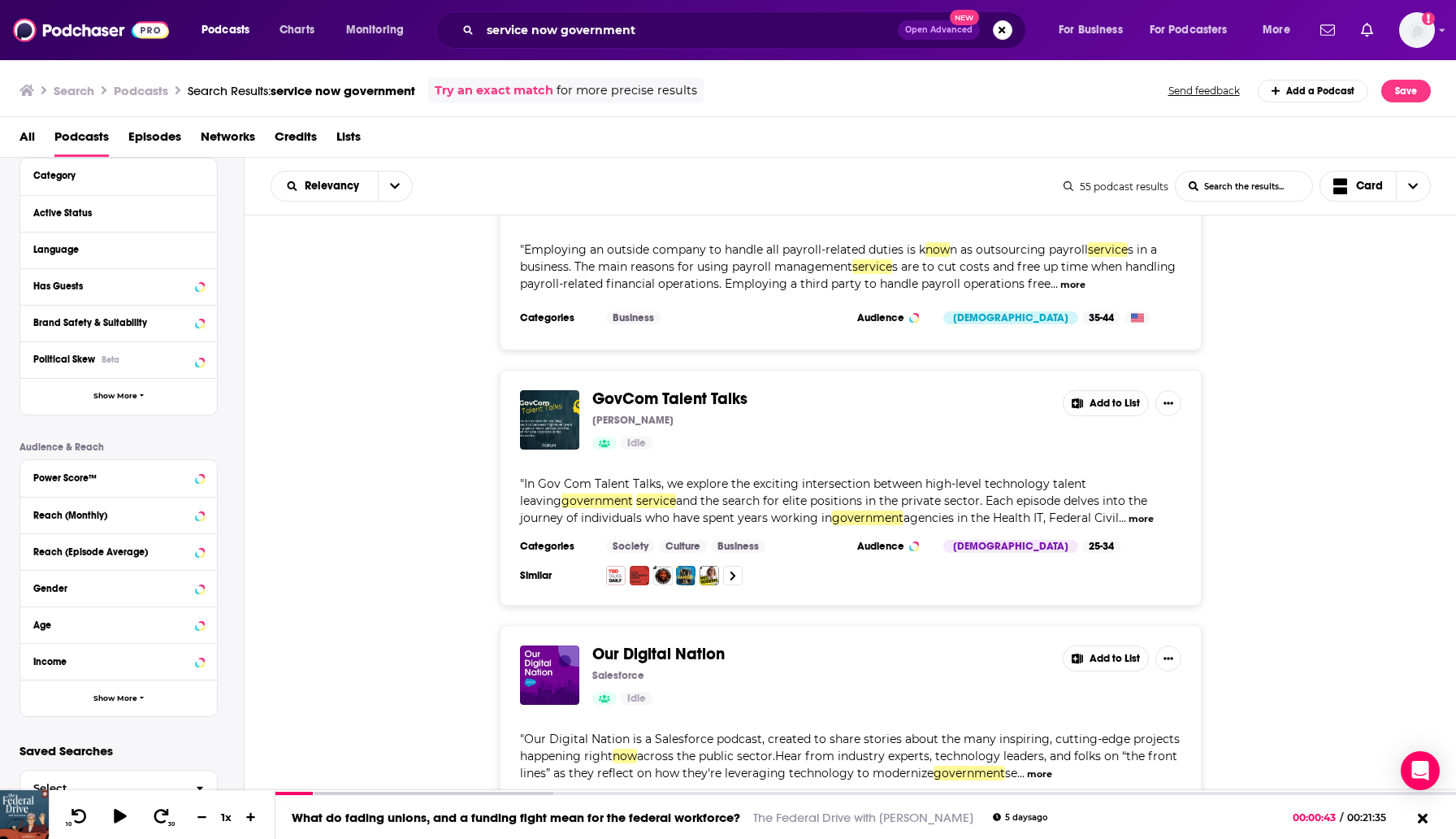
scroll to position [1630, 0]
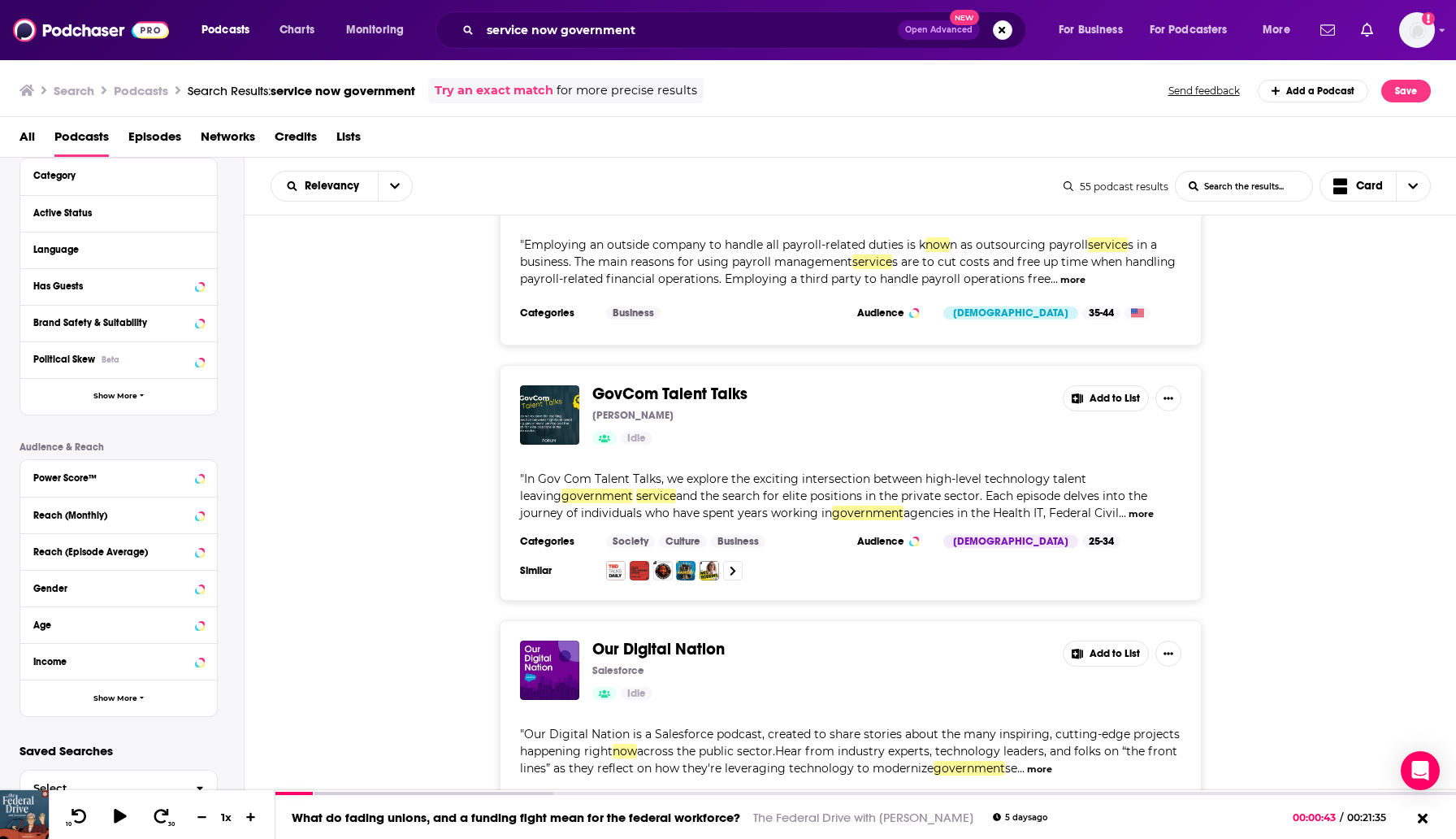
click at [695, 384] on span "GovCom Talent Talks" at bounding box center [670, 394] width 156 height 20
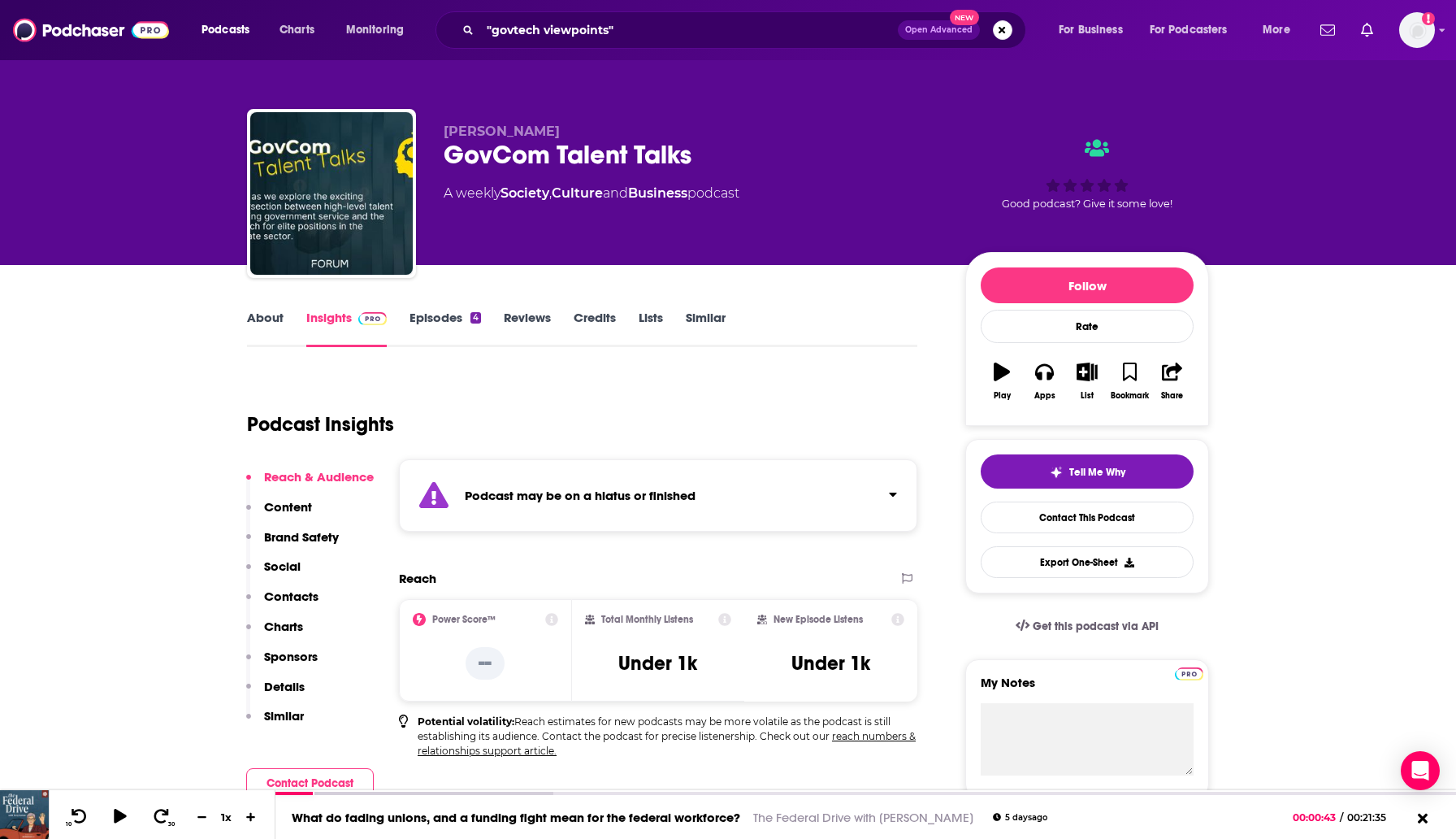
drag, startPoint x: 638, startPoint y: 46, endPoint x: 609, endPoint y: 29, distance: 33.6
click at [614, 40] on div ""govtech viewpoints" Open Advanced New" at bounding box center [731, 30] width 590 height 37
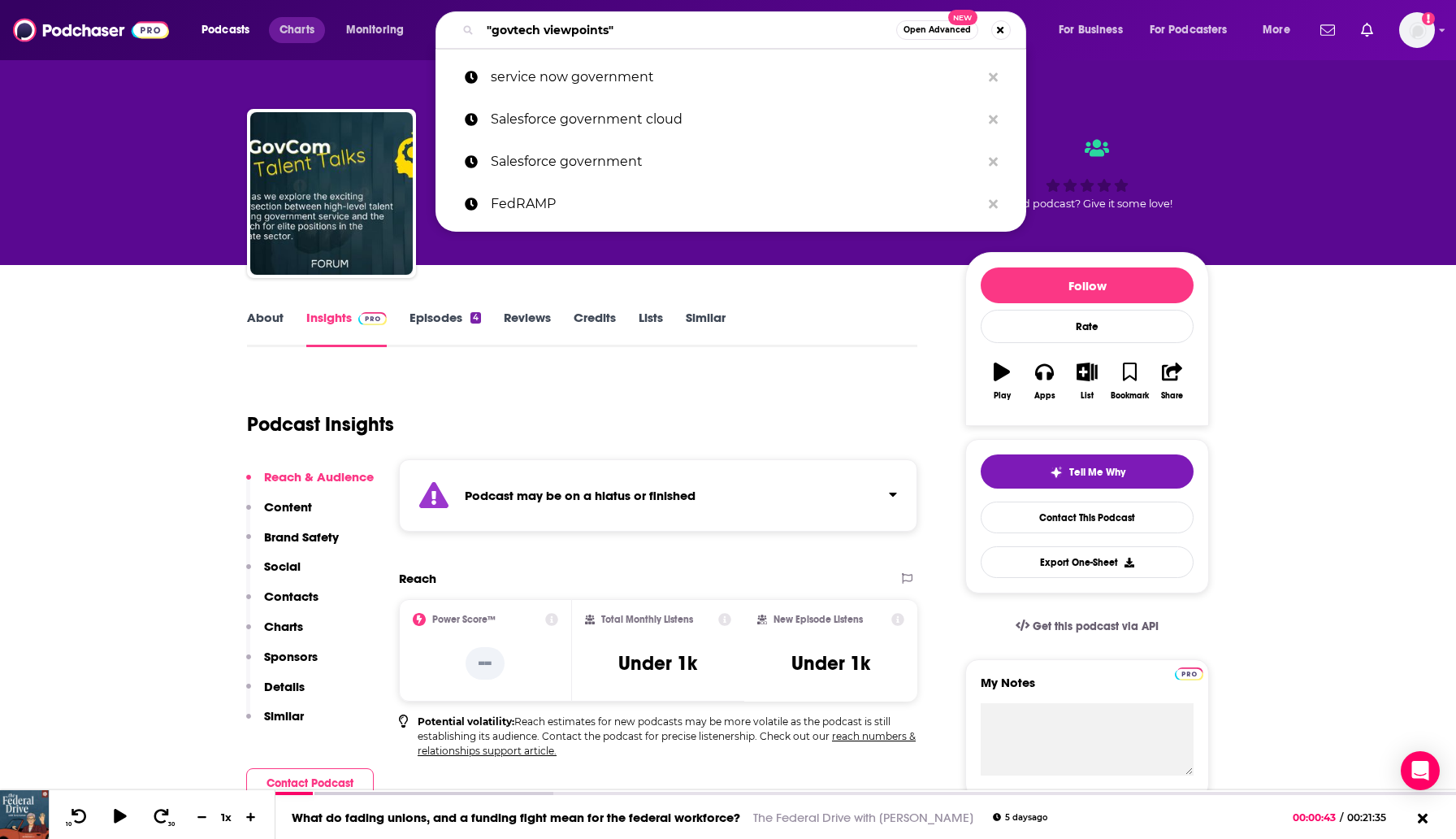
drag, startPoint x: 613, startPoint y: 29, endPoint x: 307, endPoint y: 36, distance: 306.1
click at [307, 36] on div "Podcasts Charts Monitoring "govtech viewpoints" Open Advanced New service now g…" at bounding box center [748, 30] width 1116 height 37
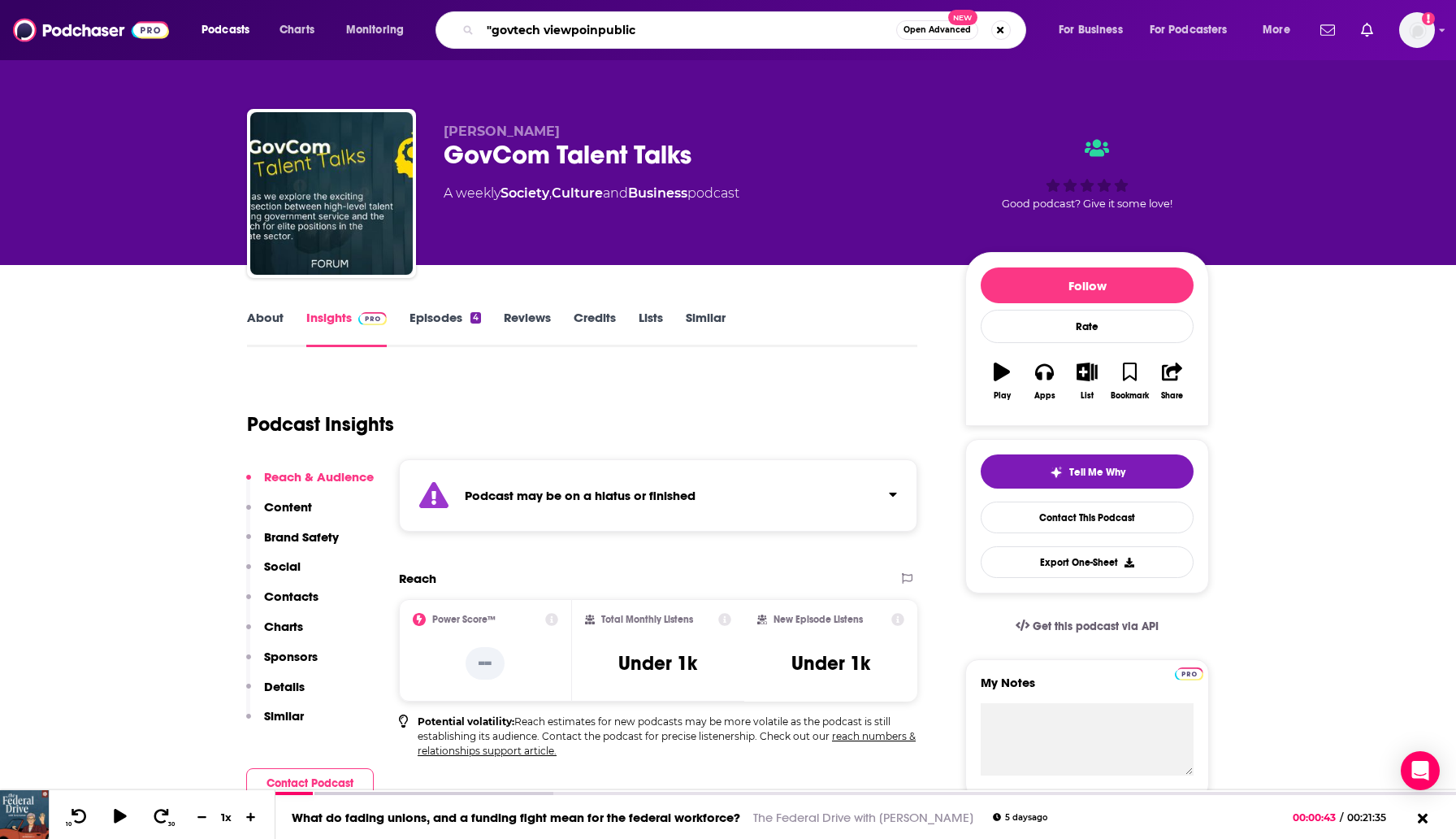
click at [559, 36] on input ""govtech viewpoinpublic" at bounding box center [688, 29] width 416 height 26
click at [559, 29] on input ""govtech viewpoinpublic" at bounding box center [688, 29] width 416 height 26
click at [559, 28] on input ""govtech viewpoinpublic" at bounding box center [688, 29] width 416 height 26
click at [559, 29] on input ""govtech viewpoinpublic" at bounding box center [688, 29] width 416 height 26
type input "public service technology"
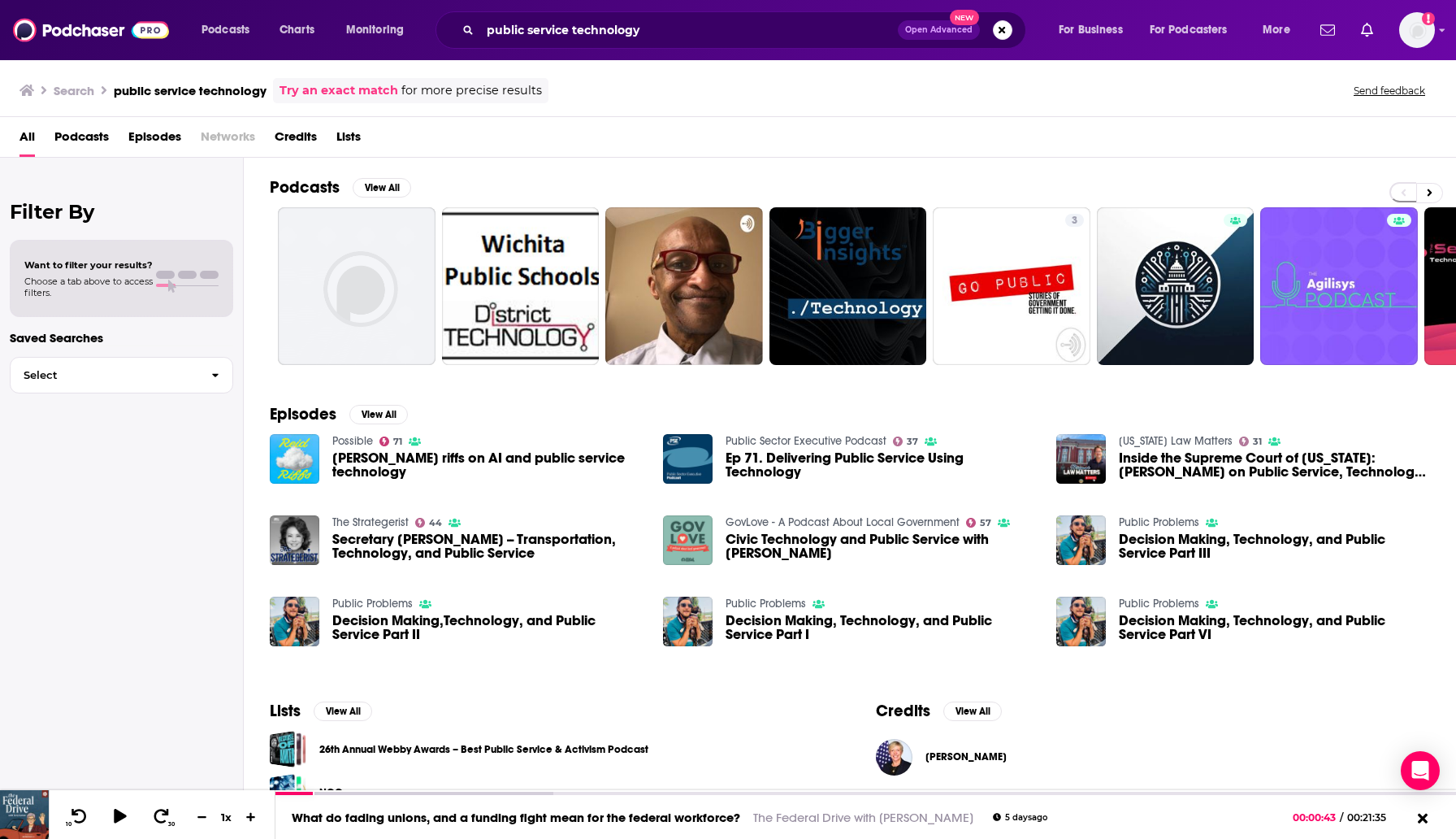
click at [78, 128] on span "Podcasts" at bounding box center [82, 141] width 55 height 34
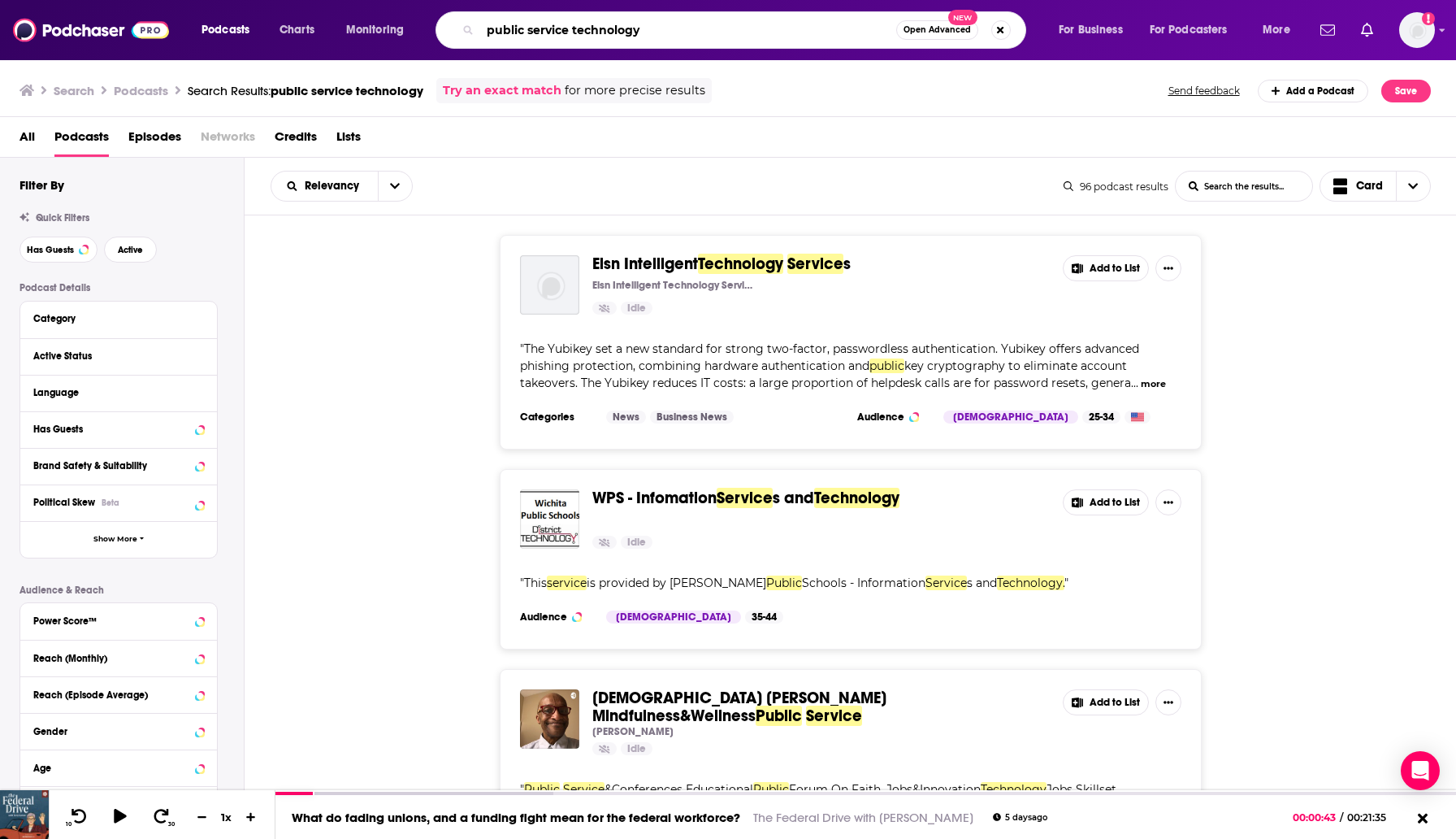
drag, startPoint x: 666, startPoint y: 32, endPoint x: 412, endPoint y: -3, distance: 256.4
click at [412, 0] on html "Podcasts Charts Monitoring public service technology Open Advanced New For Busi…" at bounding box center [728, 419] width 1456 height 839
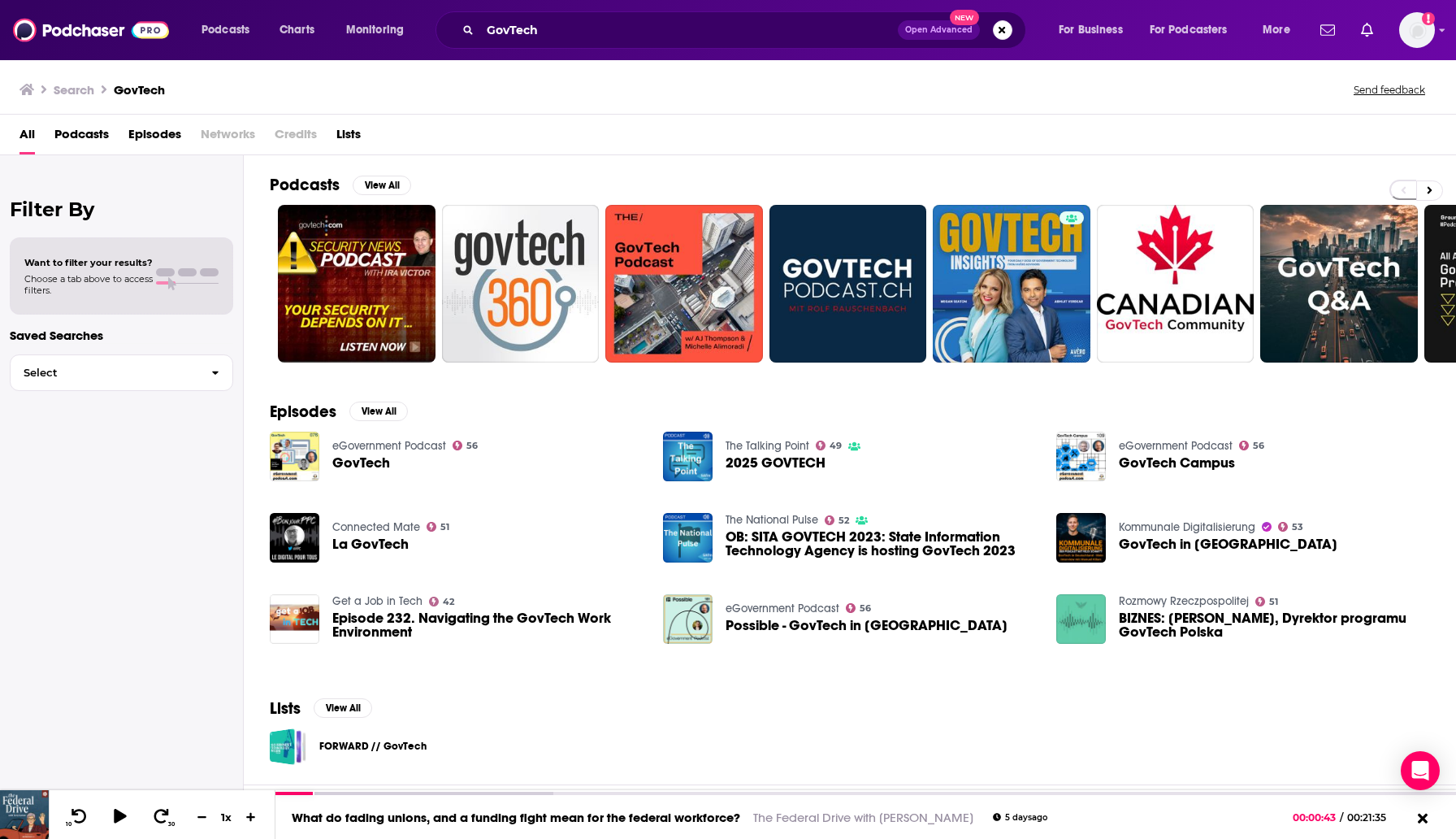
click at [87, 130] on span "Podcasts" at bounding box center [82, 138] width 55 height 34
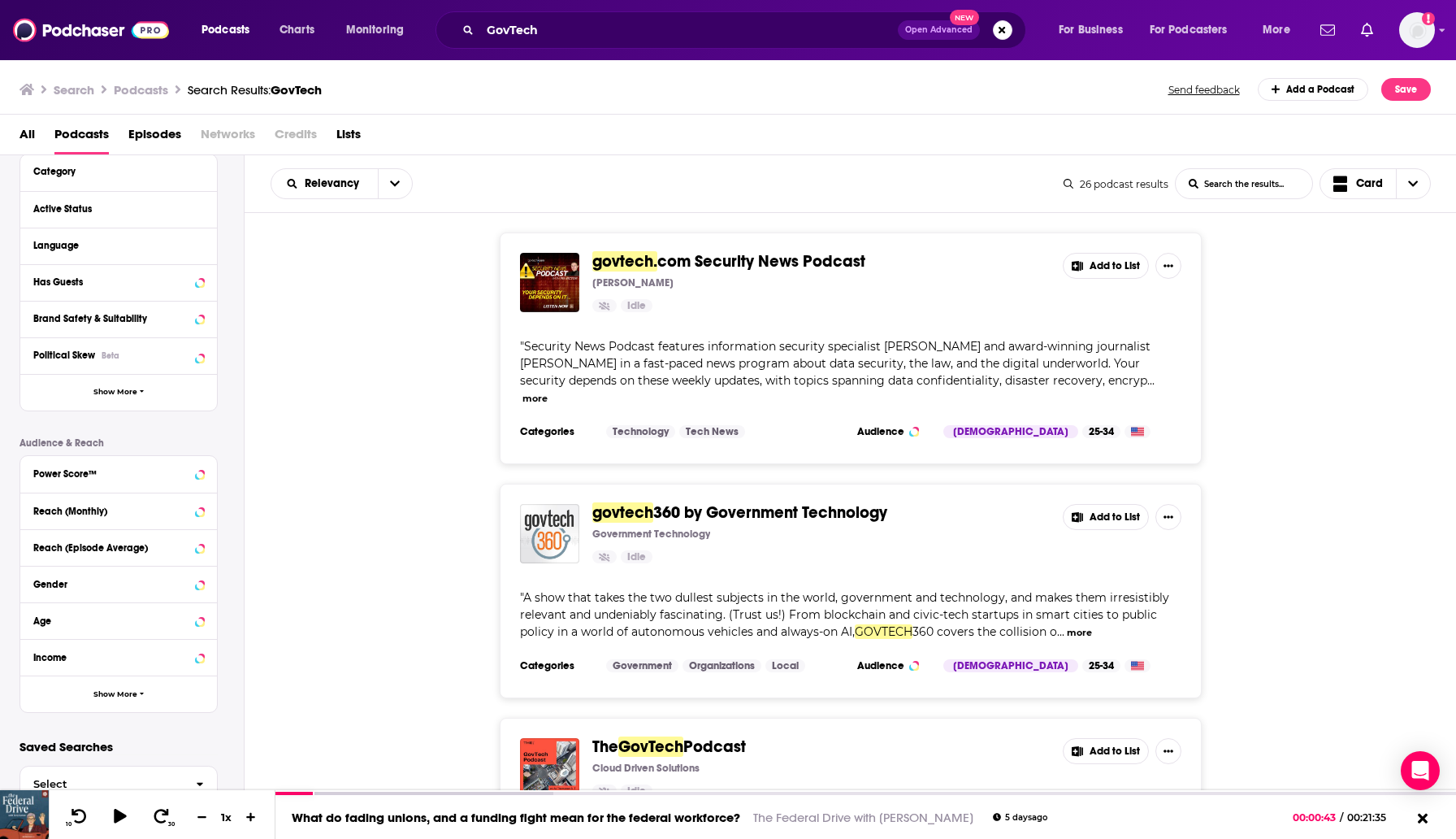
scroll to position [146, 0]
click at [164, 478] on button "Power Score™" at bounding box center [103, 473] width 140 height 20
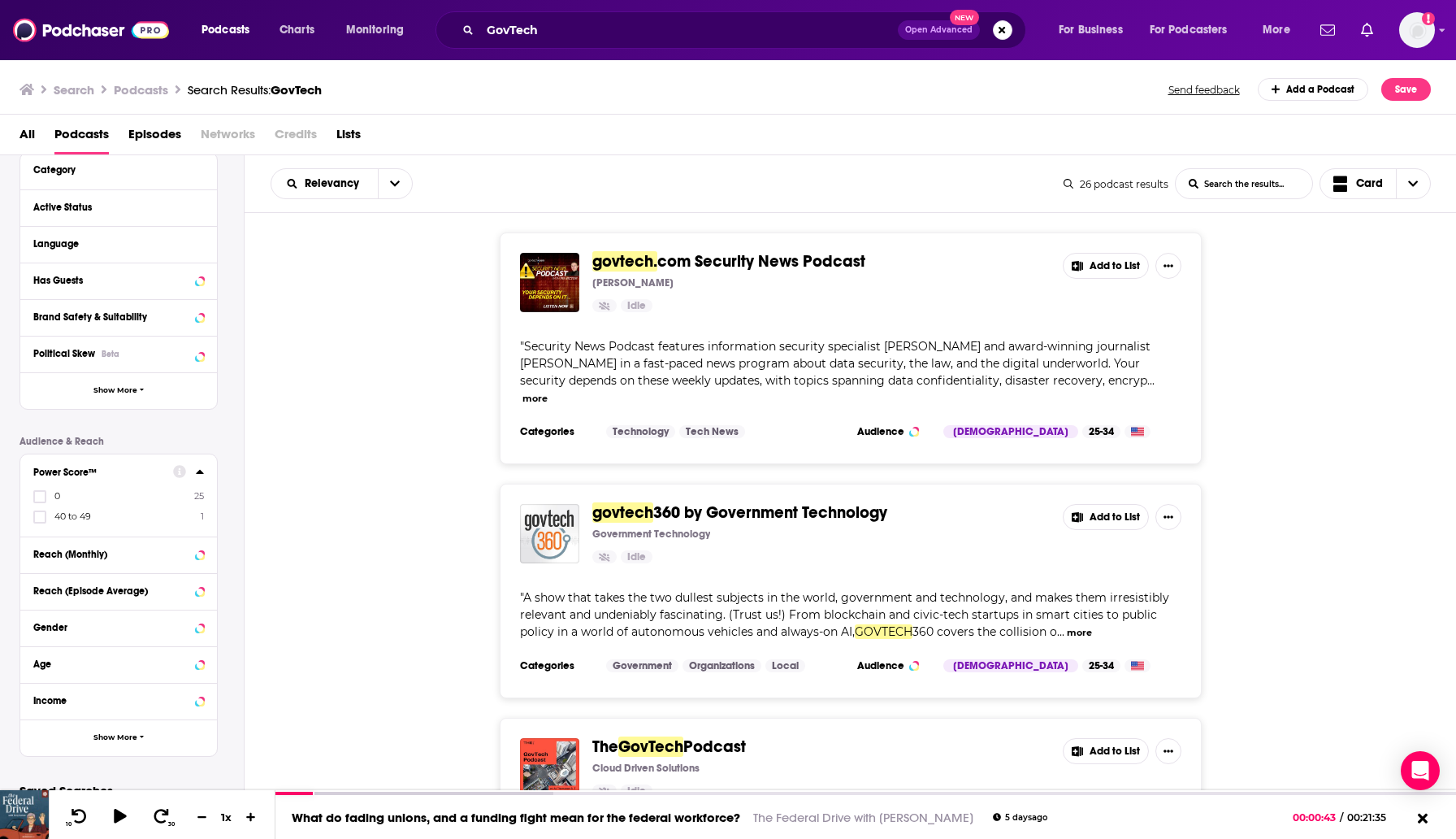
click at [109, 518] on label "40 to 49 1" at bounding box center [119, 517] width 171 height 13
click at [40, 522] on input "multiSelectOption-40-1" at bounding box center [40, 522] width 0 height 0
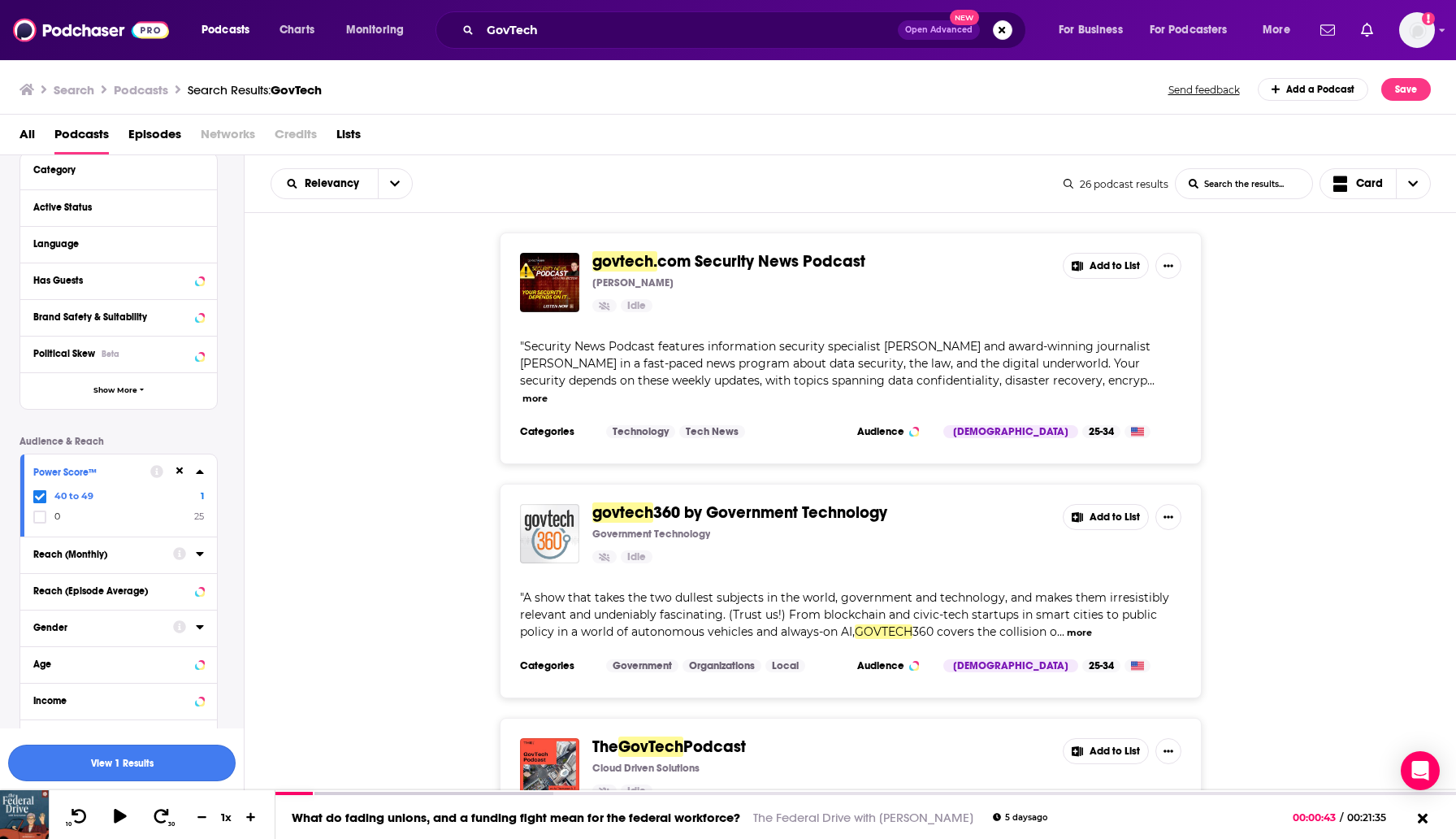
click at [84, 758] on button "View 1 Results" at bounding box center [122, 762] width 228 height 36
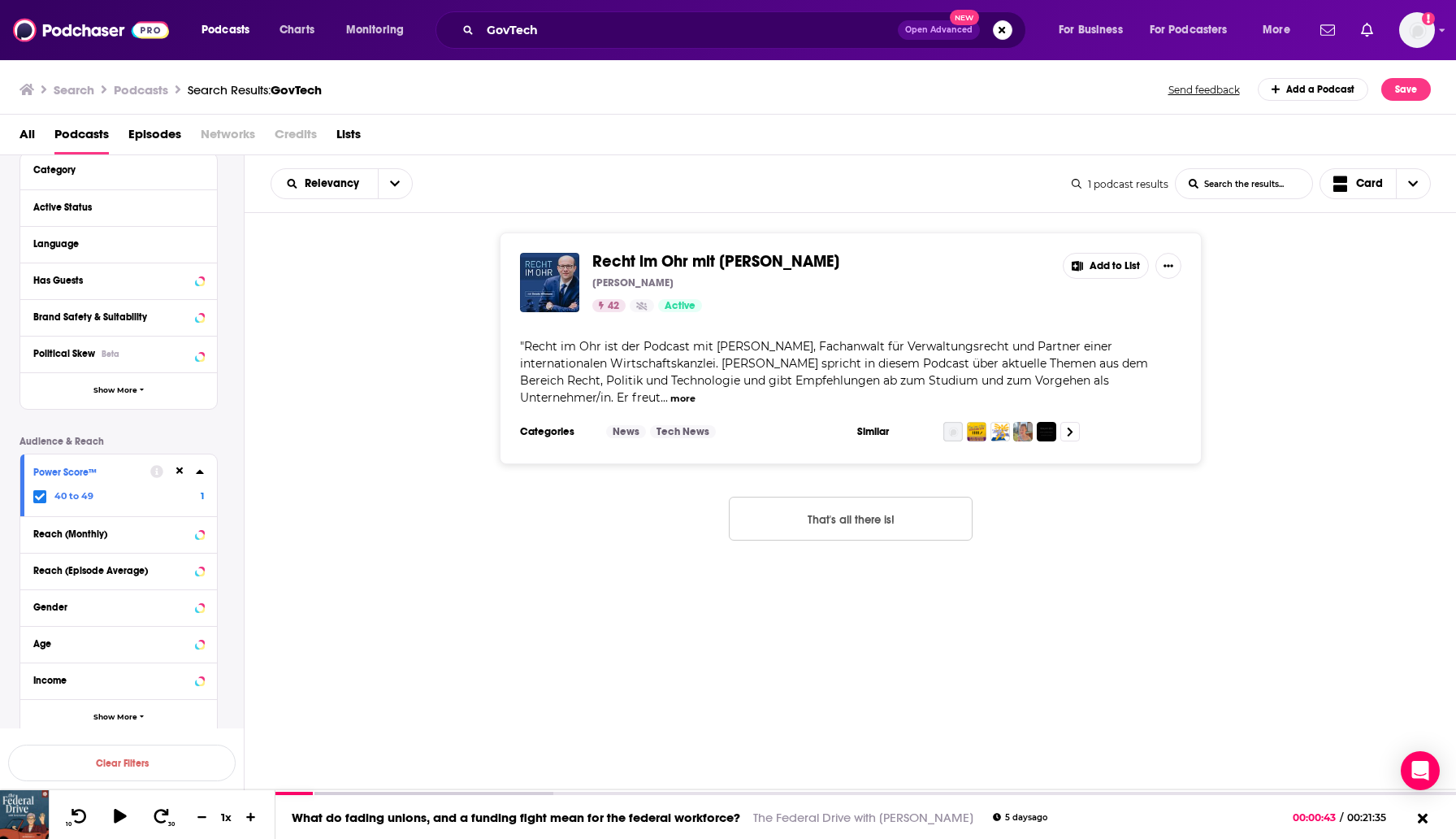
click at [40, 493] on icon at bounding box center [40, 497] width 10 height 10
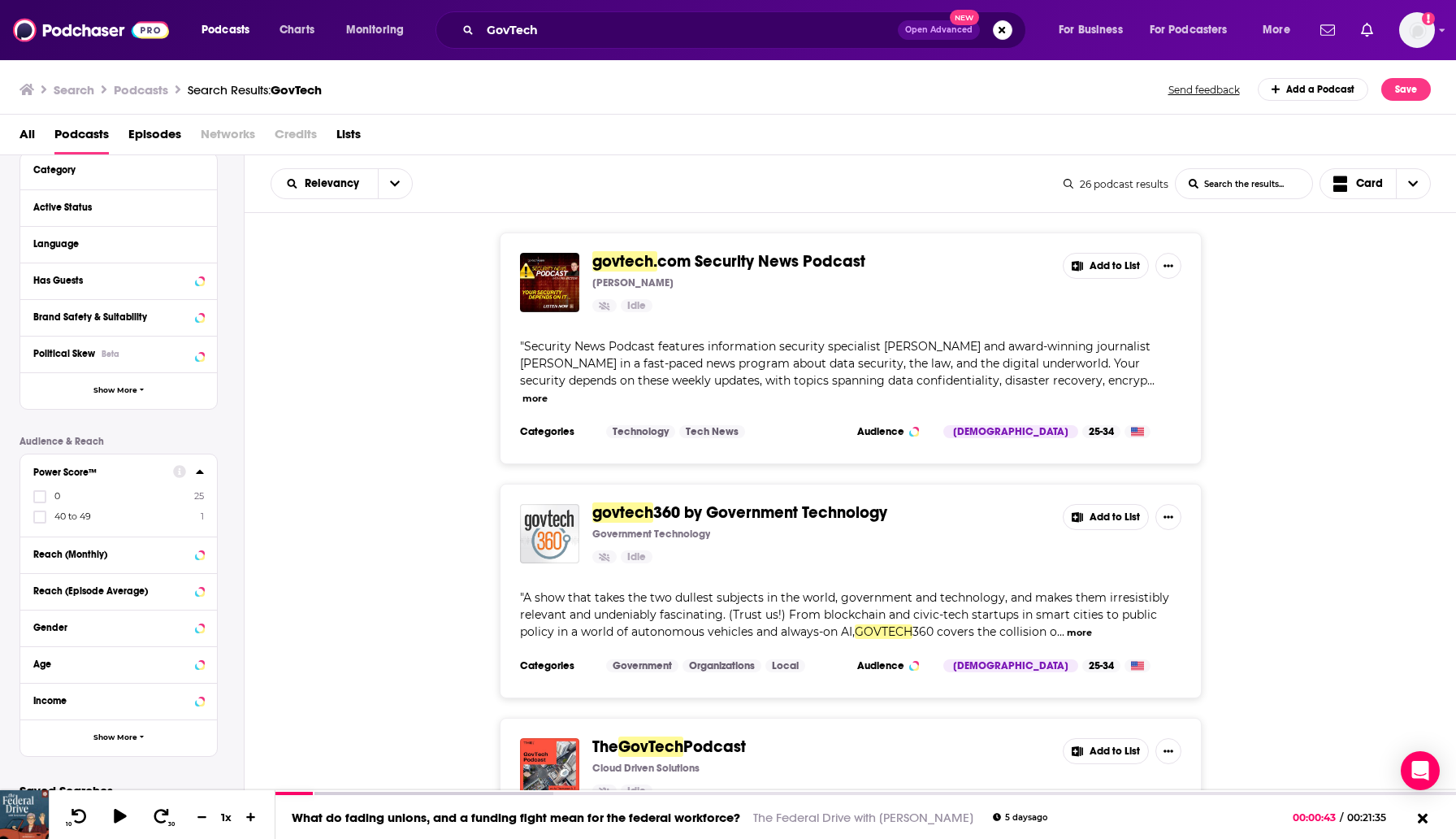
click at [415, 154] on div "All Podcasts Episodes Networks Credits Lists" at bounding box center [732, 138] width 1425 height 34
click at [530, 38] on input "GovTech" at bounding box center [689, 29] width 418 height 26
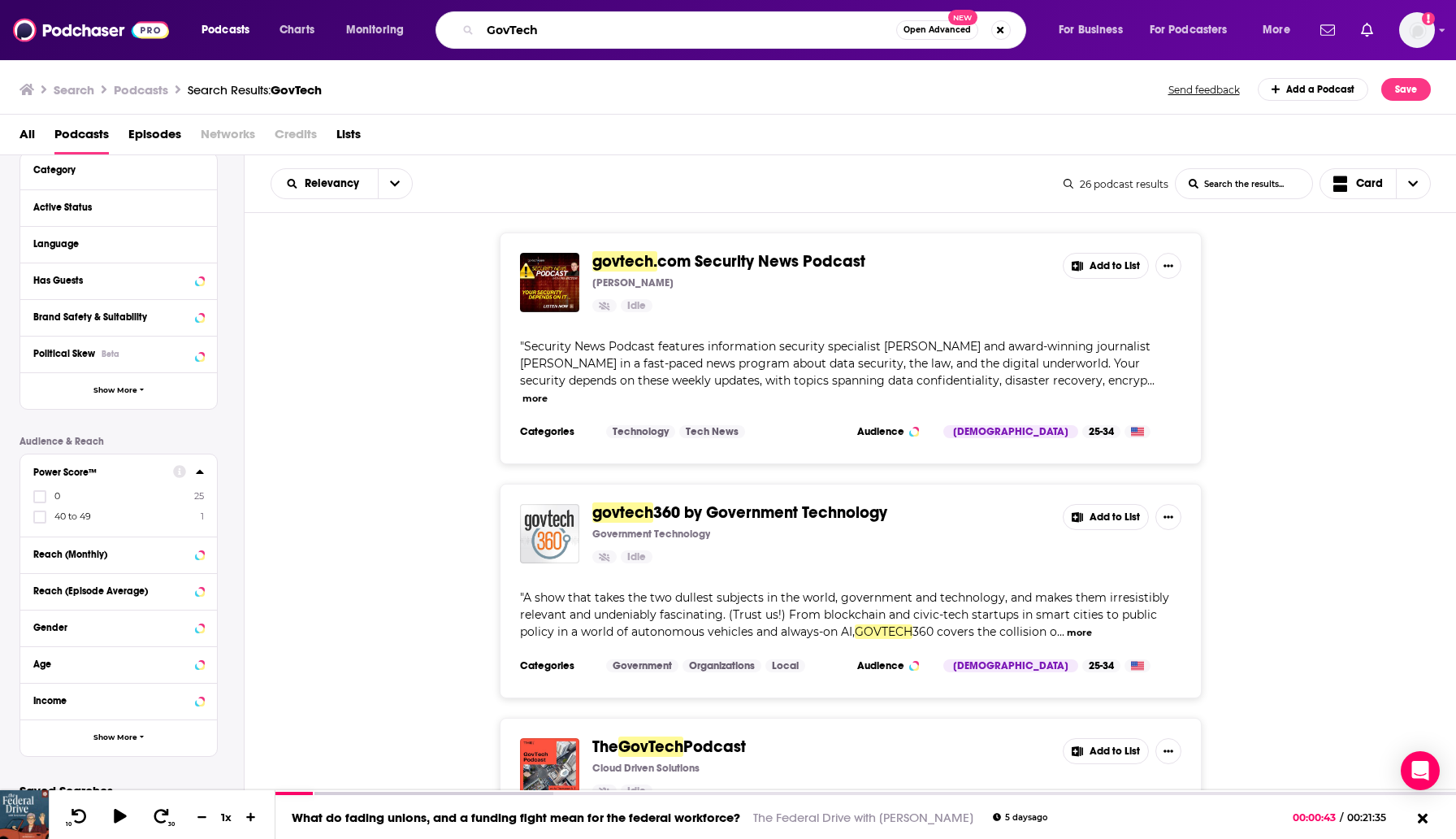
click at [530, 38] on input "GovTech" at bounding box center [688, 29] width 416 height 26
type input "FedRamp"
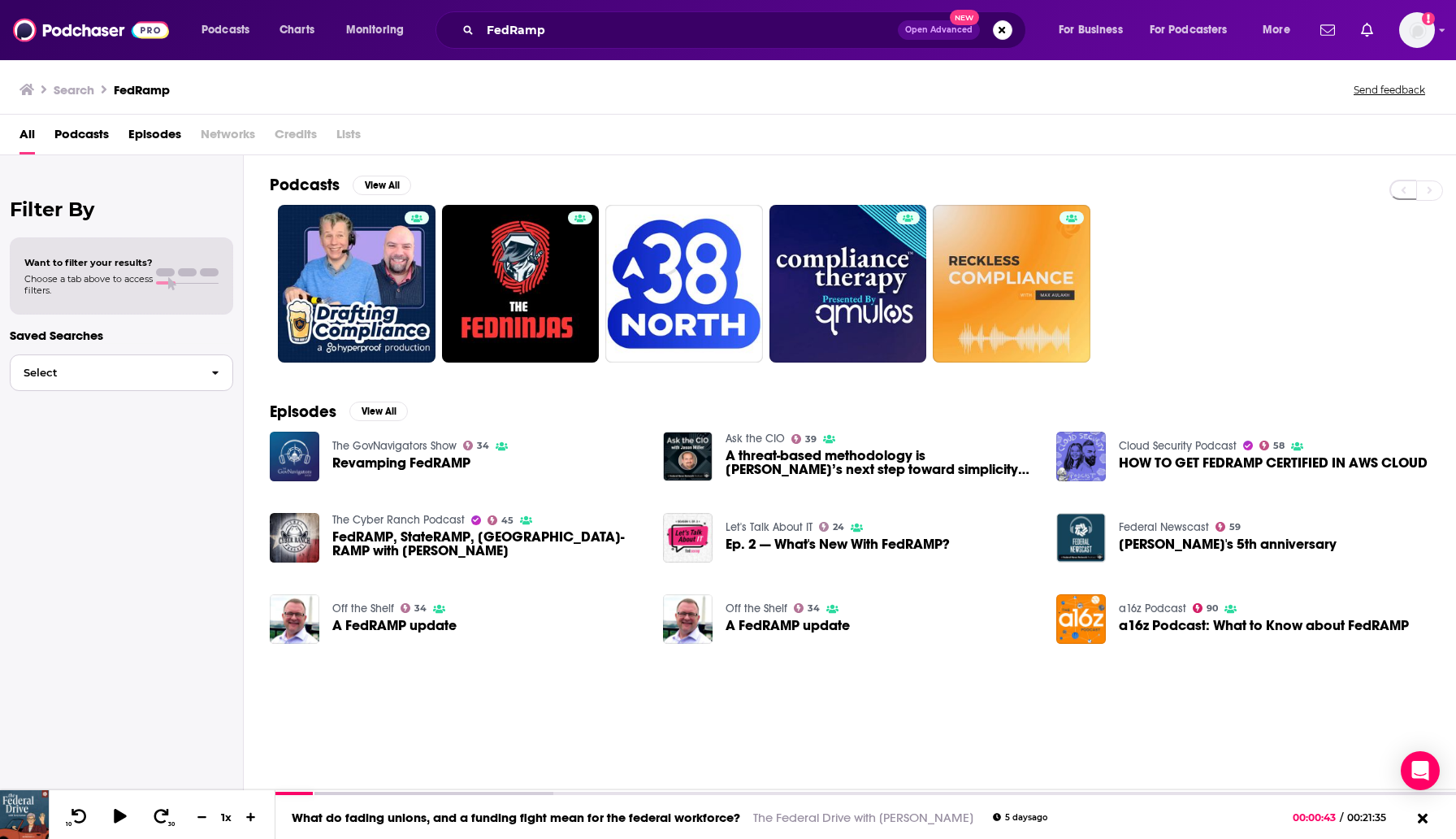
click at [106, 371] on span "Select" at bounding box center [104, 373] width 188 height 11
click at [100, 130] on span "Podcasts" at bounding box center [82, 138] width 55 height 34
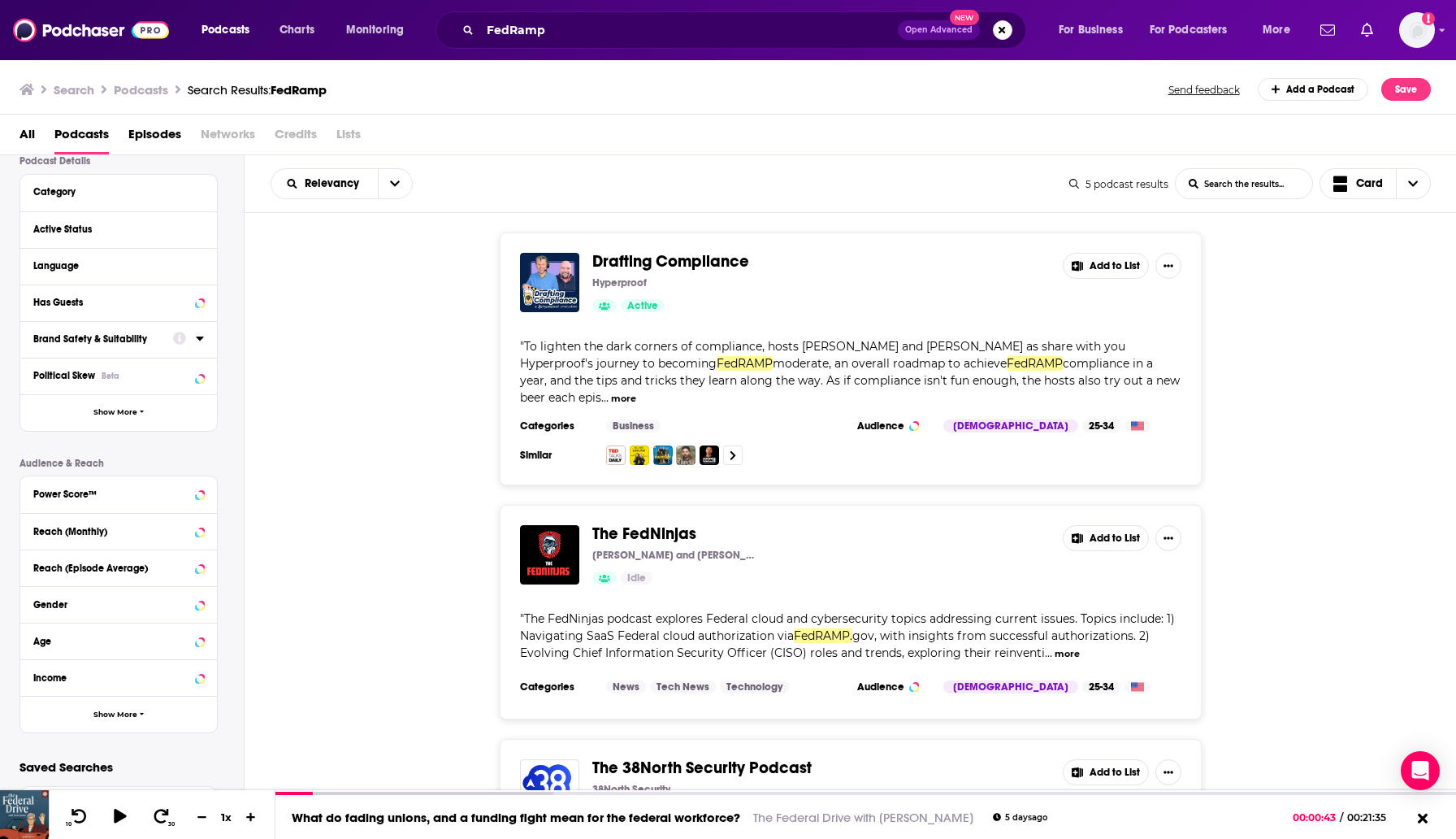
scroll to position [146, 0]
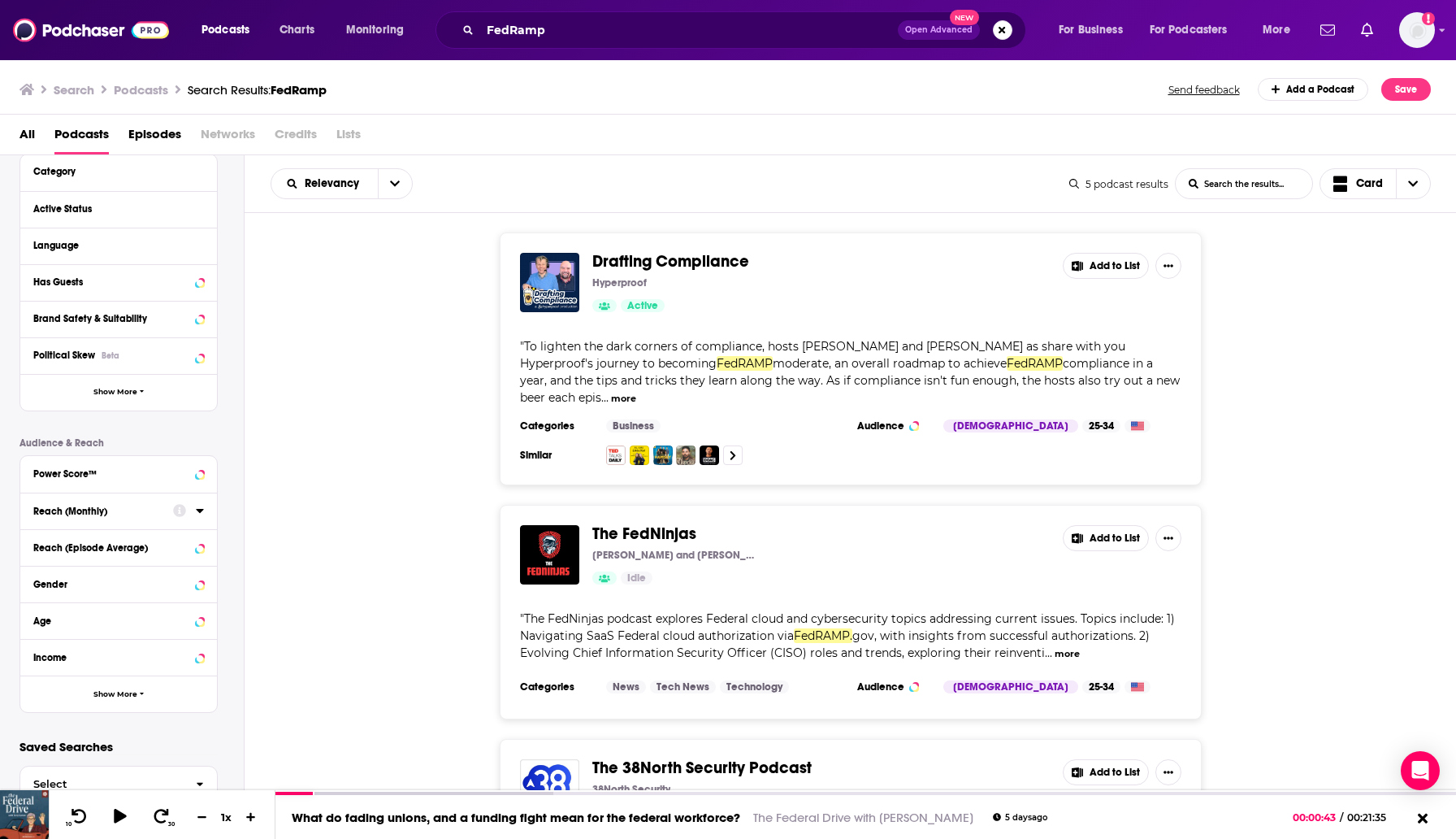
click at [114, 519] on button "Reach (Monthly)" at bounding box center [103, 510] width 140 height 20
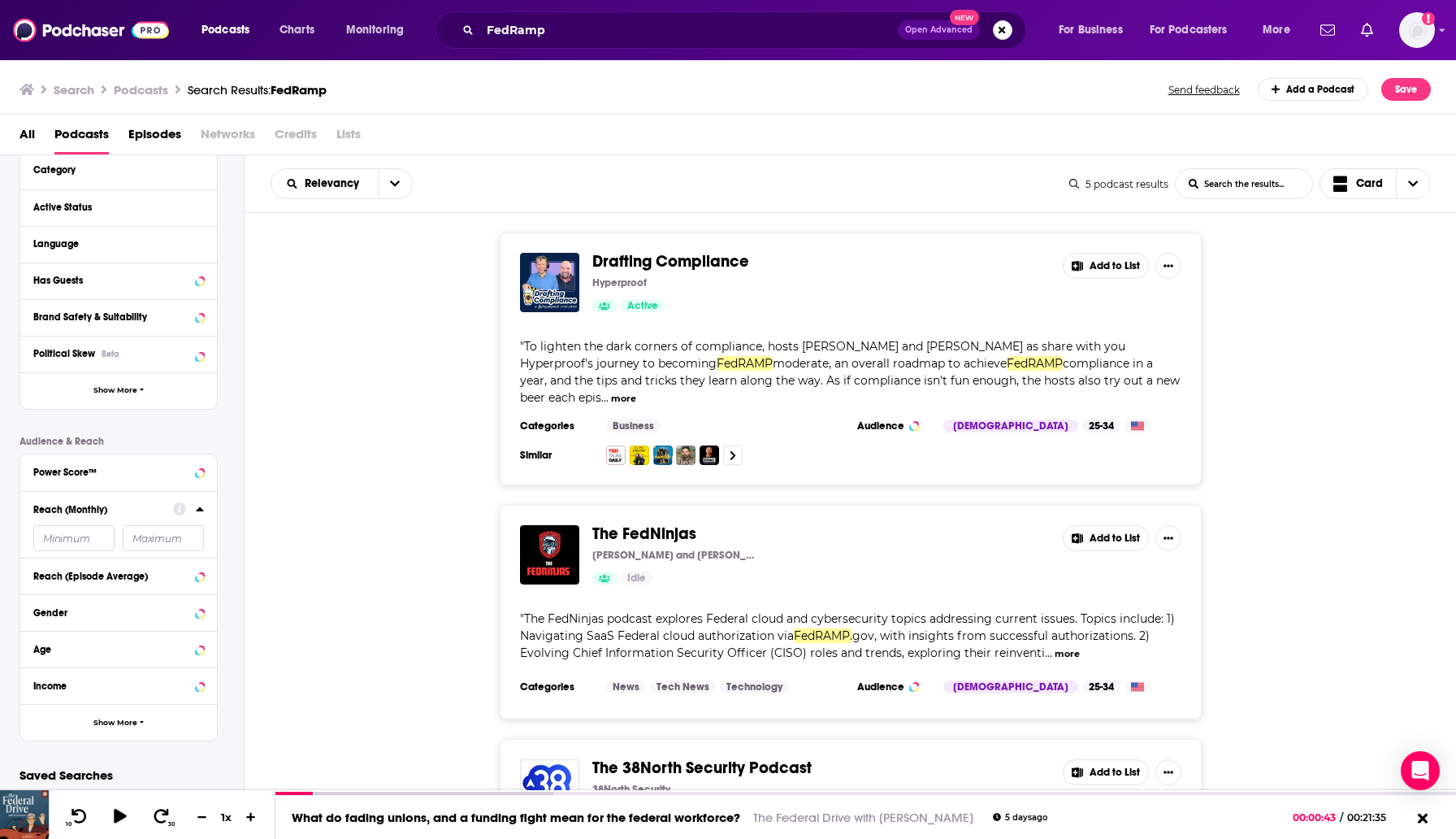
scroll to position [178, 0]
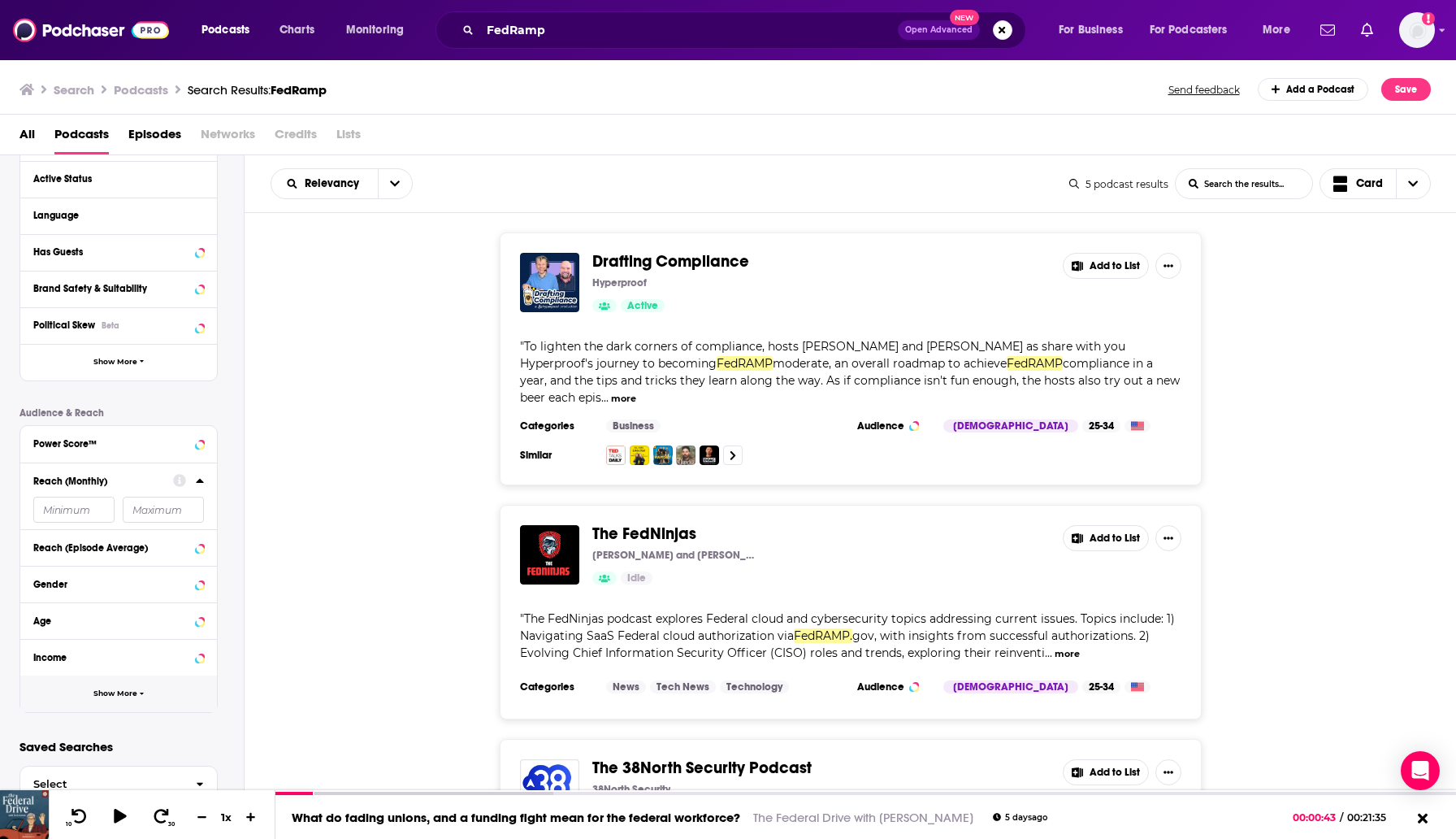
click at [95, 686] on button "Show More" at bounding box center [119, 693] width 197 height 36
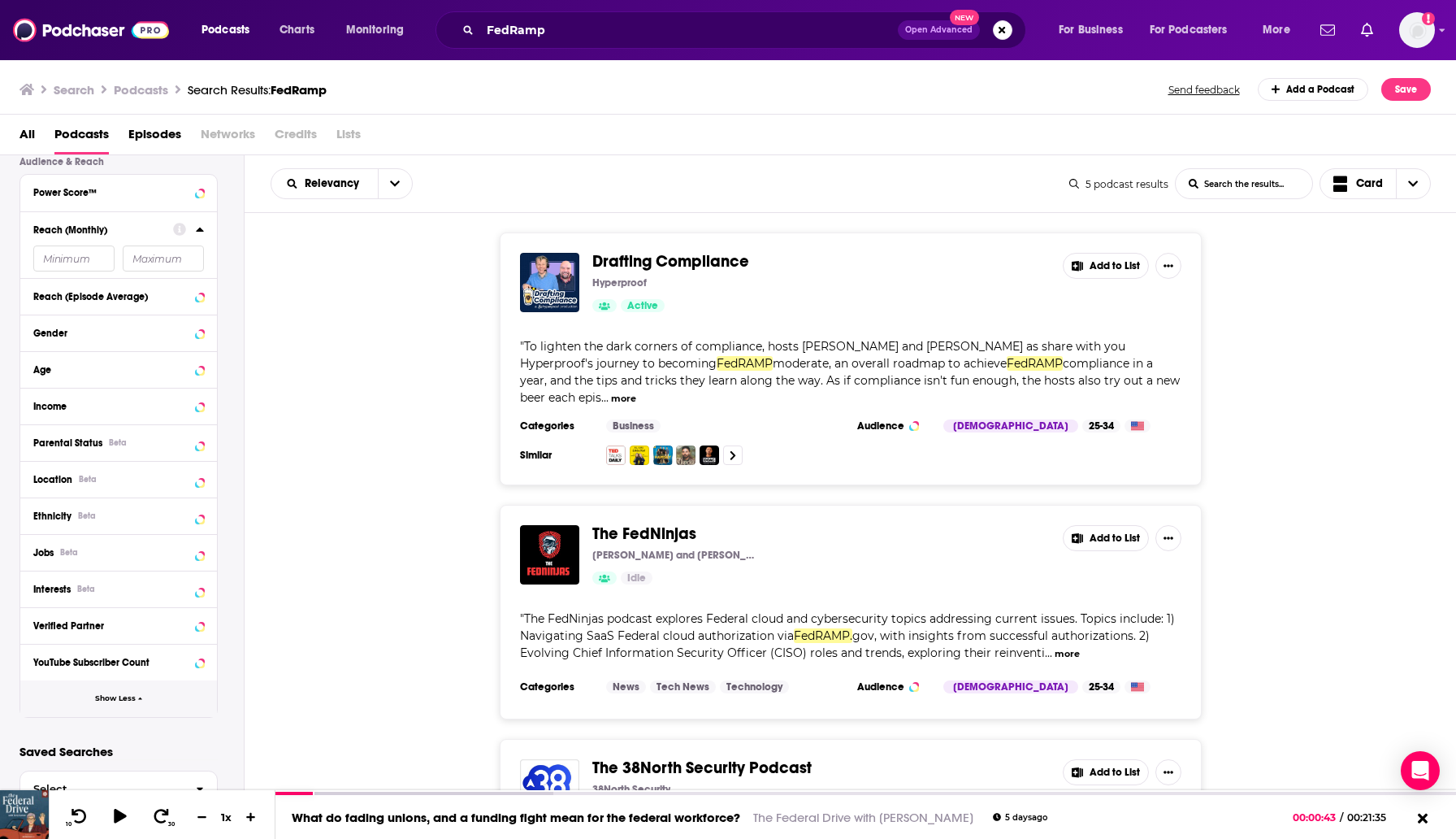
scroll to position [425, 0]
click at [105, 570] on div "Jobs Beta" at bounding box center [119, 553] width 197 height 36
click at [105, 563] on button "Jobs Beta" at bounding box center [103, 552] width 140 height 20
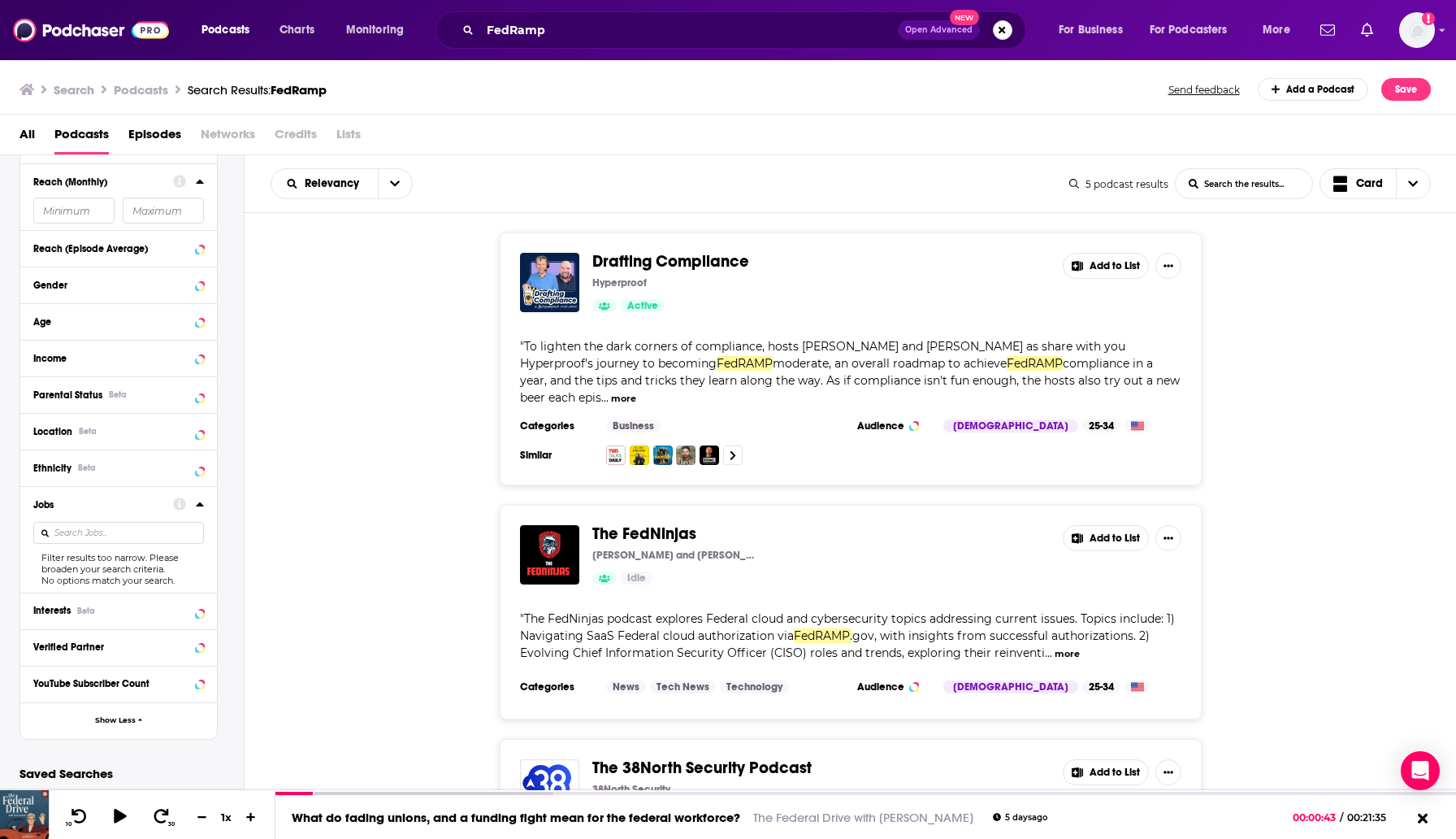
scroll to position [502, 0]
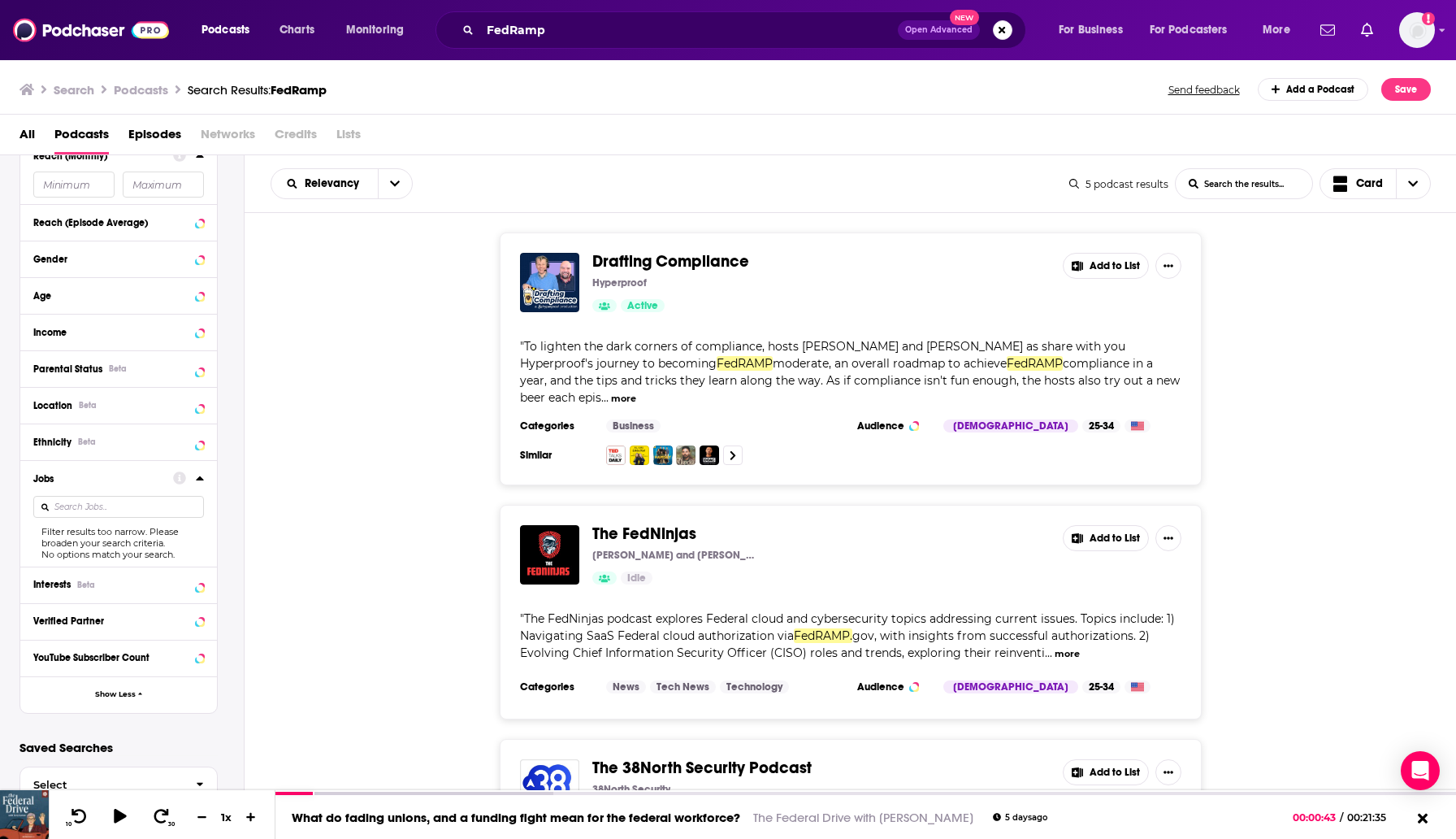
click at [131, 516] on input at bounding box center [119, 507] width 171 height 22
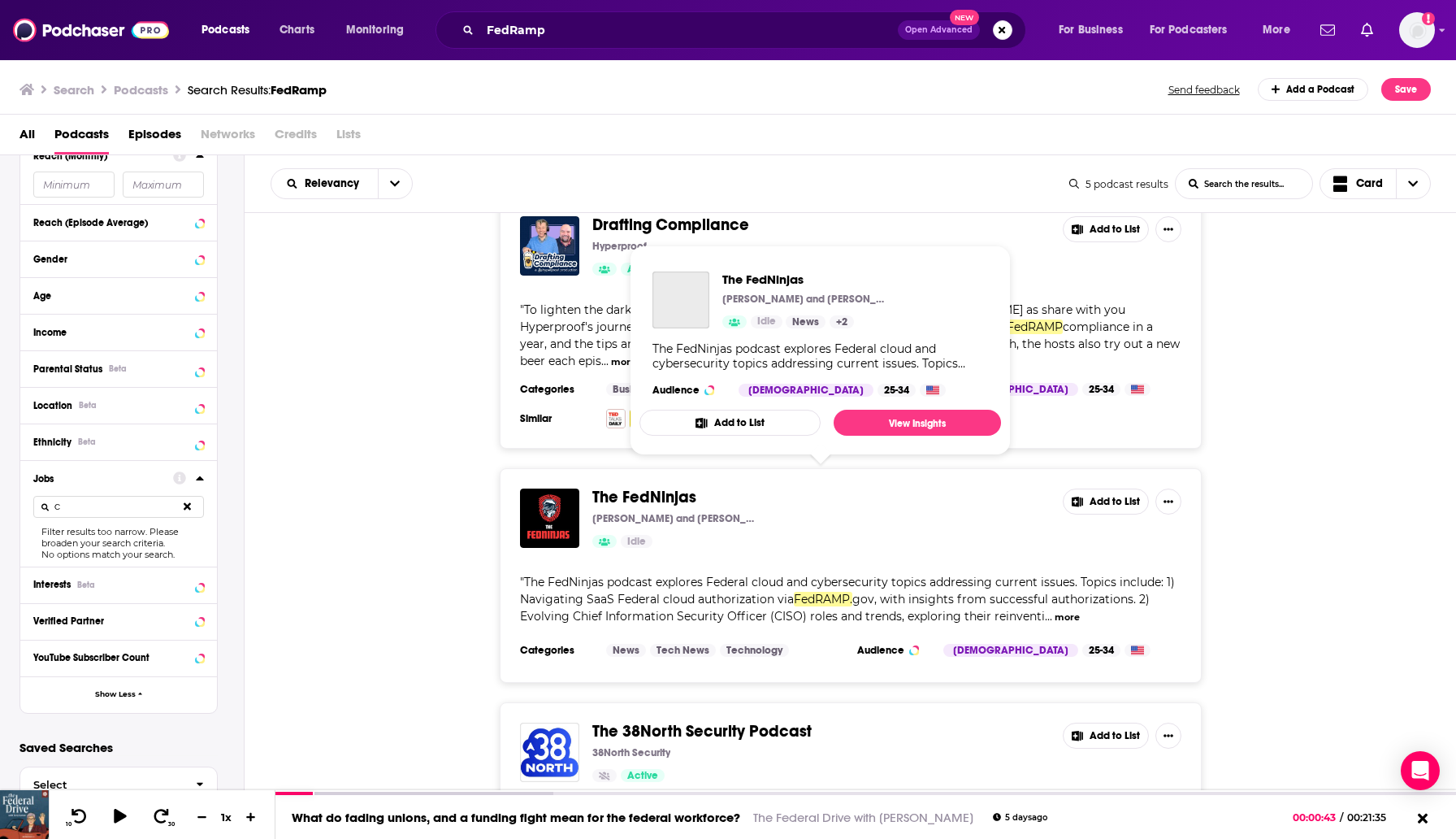
scroll to position [0, 0]
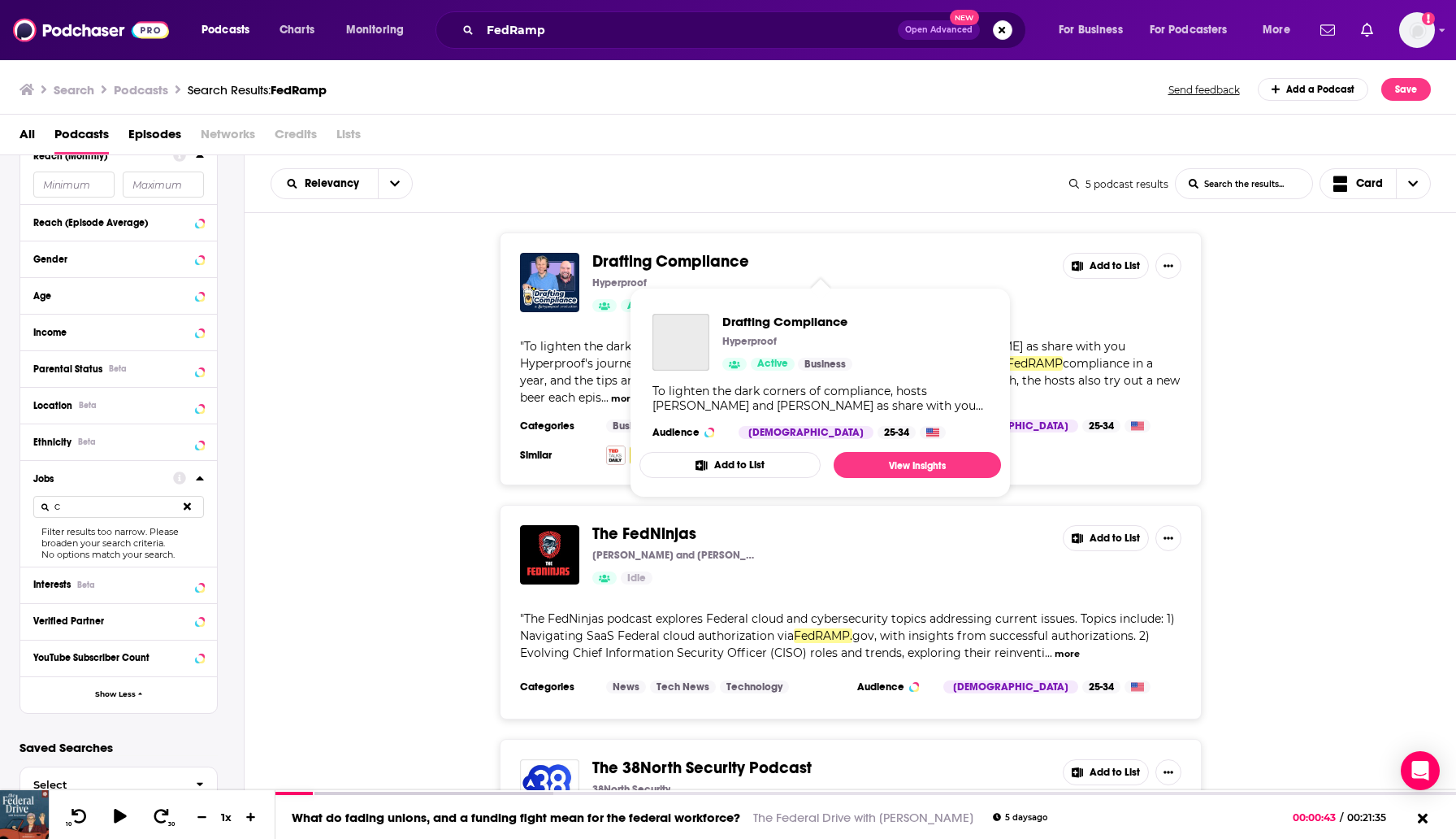
type input "C"
click at [600, 254] on span "Drafting Compliance" at bounding box center [670, 262] width 156 height 20
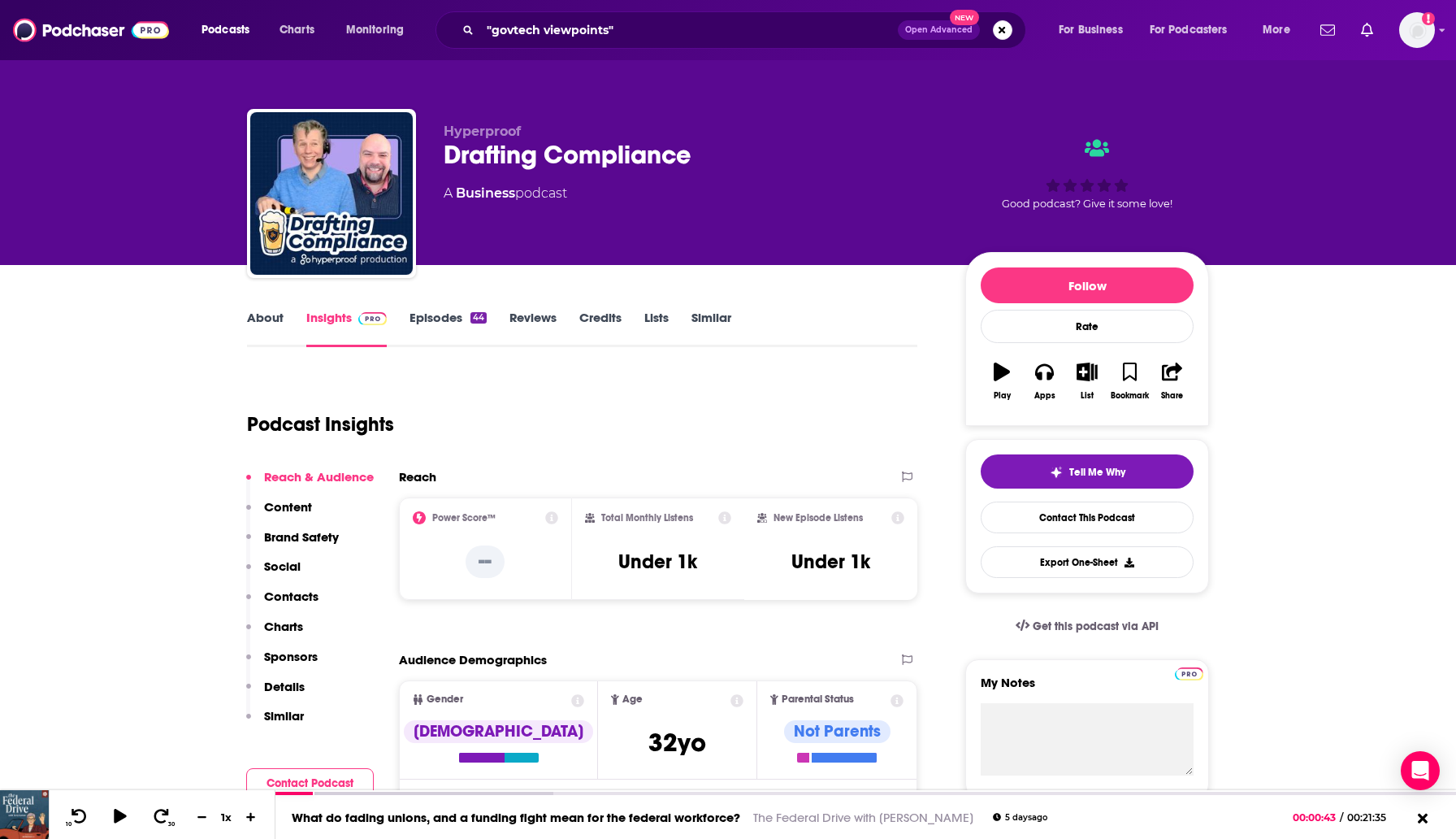
click at [421, 321] on link "Episodes 44" at bounding box center [448, 328] width 77 height 37
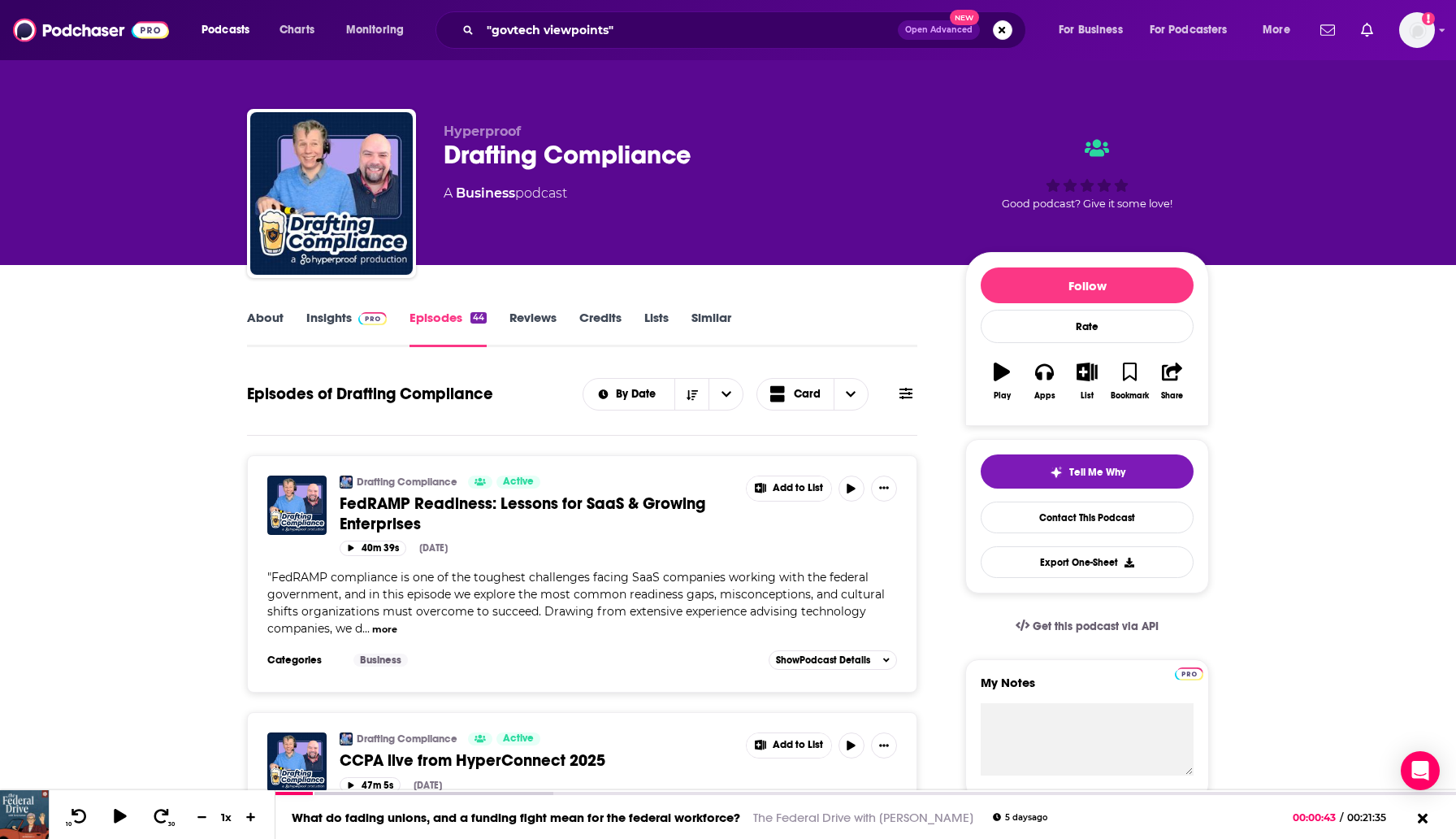
click at [330, 308] on div "About Insights Episodes 44 Reviews Credits Lists Similar" at bounding box center [582, 327] width 670 height 40
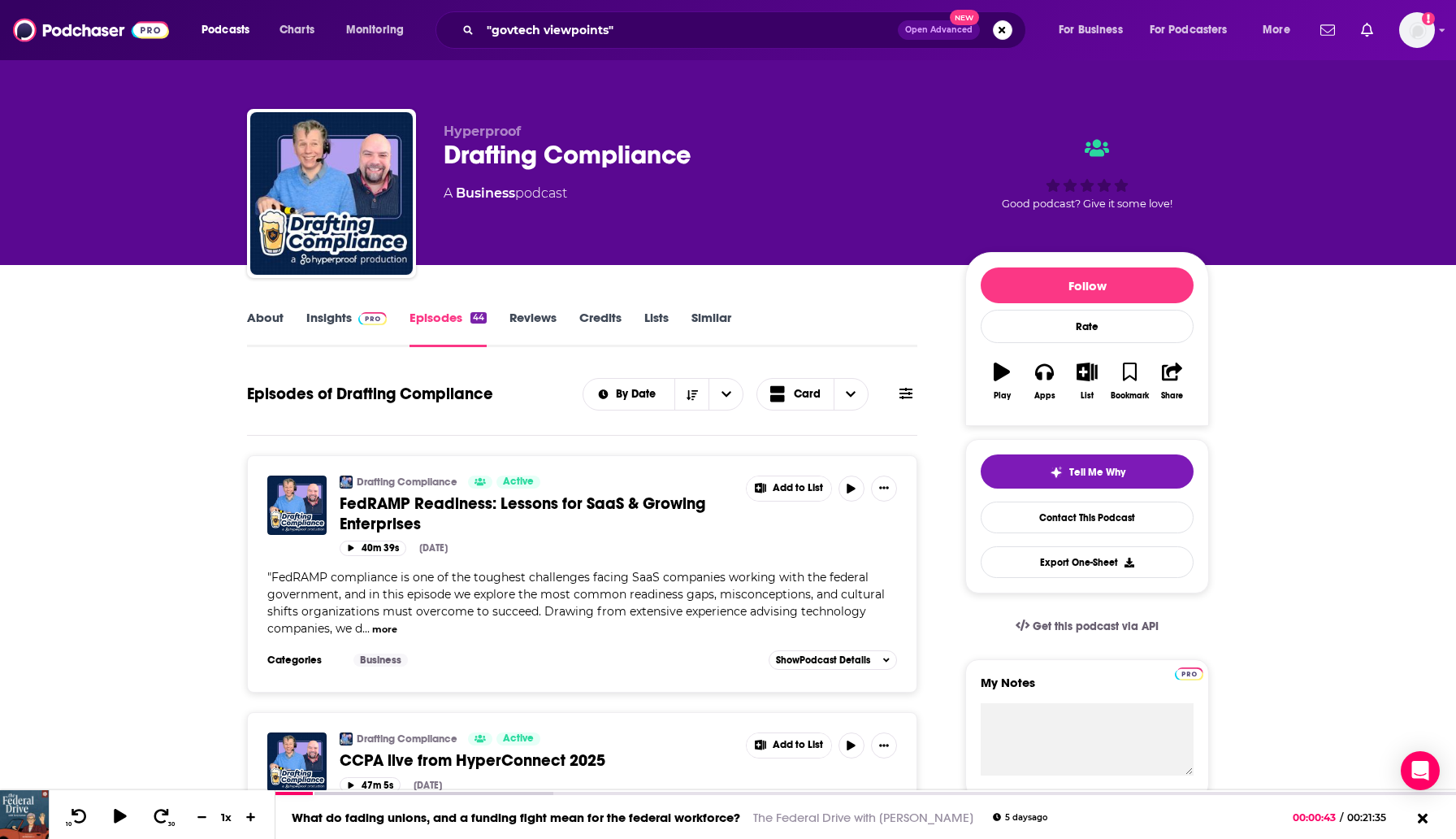
click at [330, 310] on link "Insights" at bounding box center [347, 328] width 81 height 37
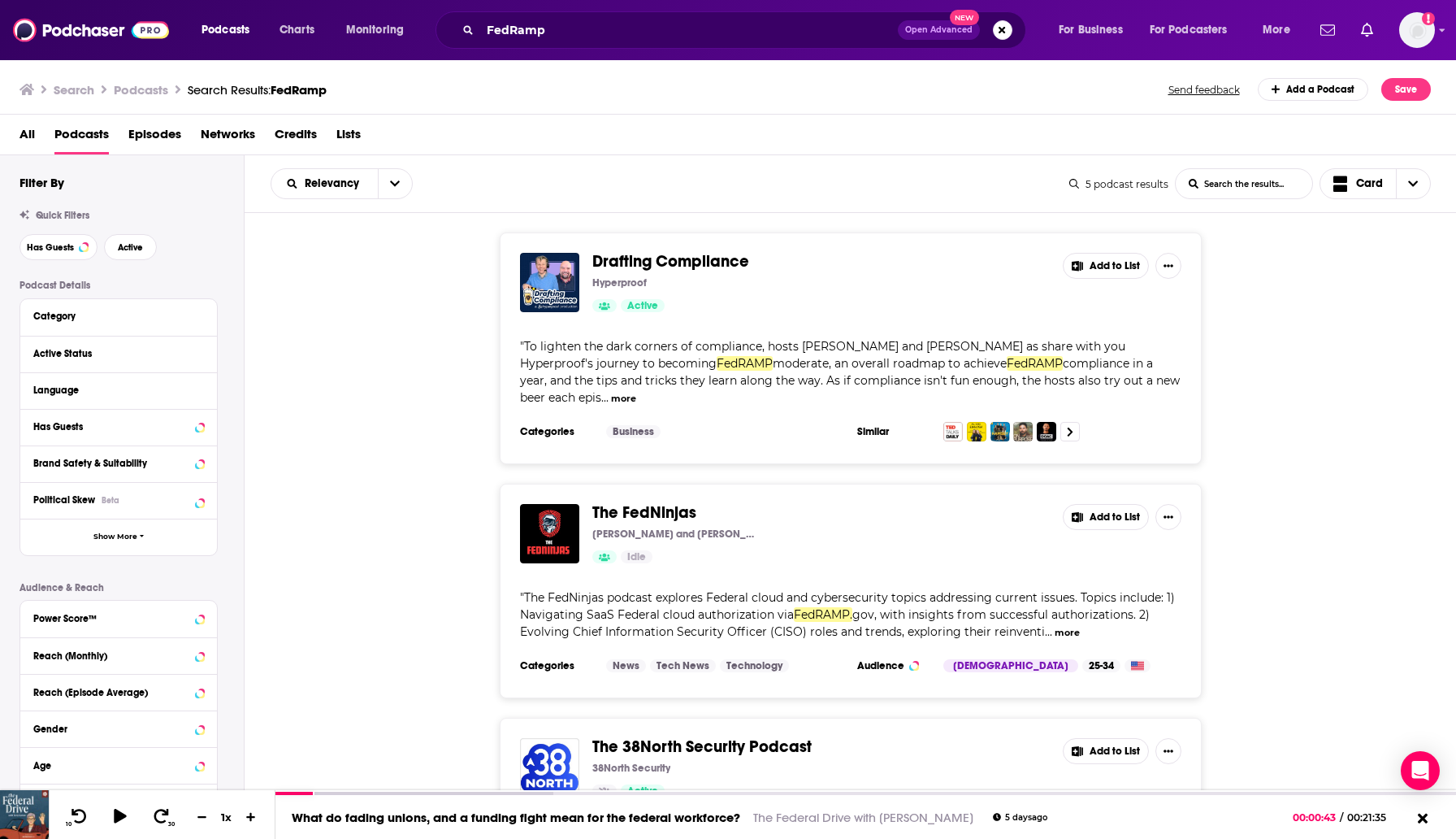
click at [629, 502] on span "The FedNinjas" at bounding box center [644, 512] width 104 height 20
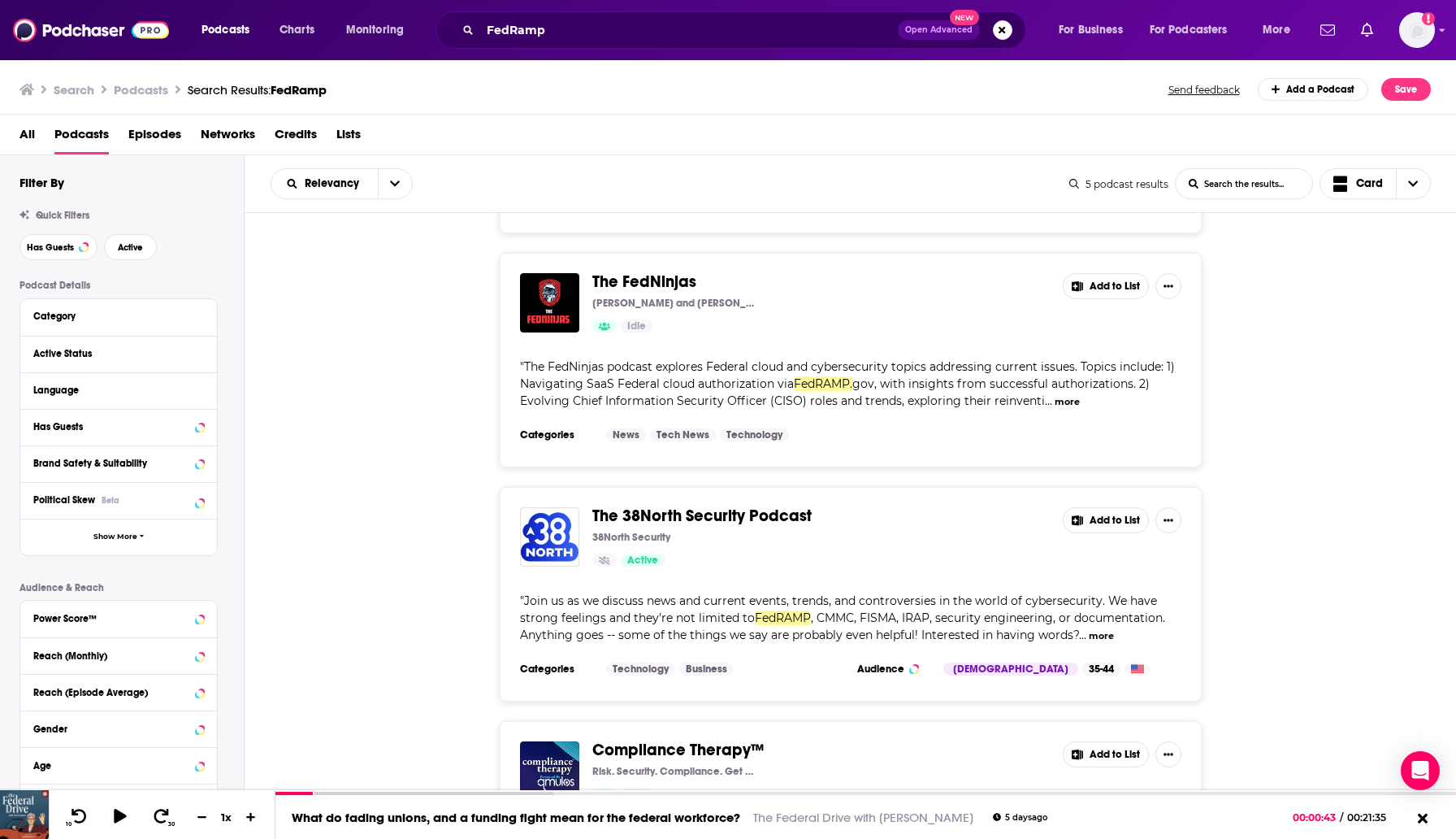
scroll to position [236, 0]
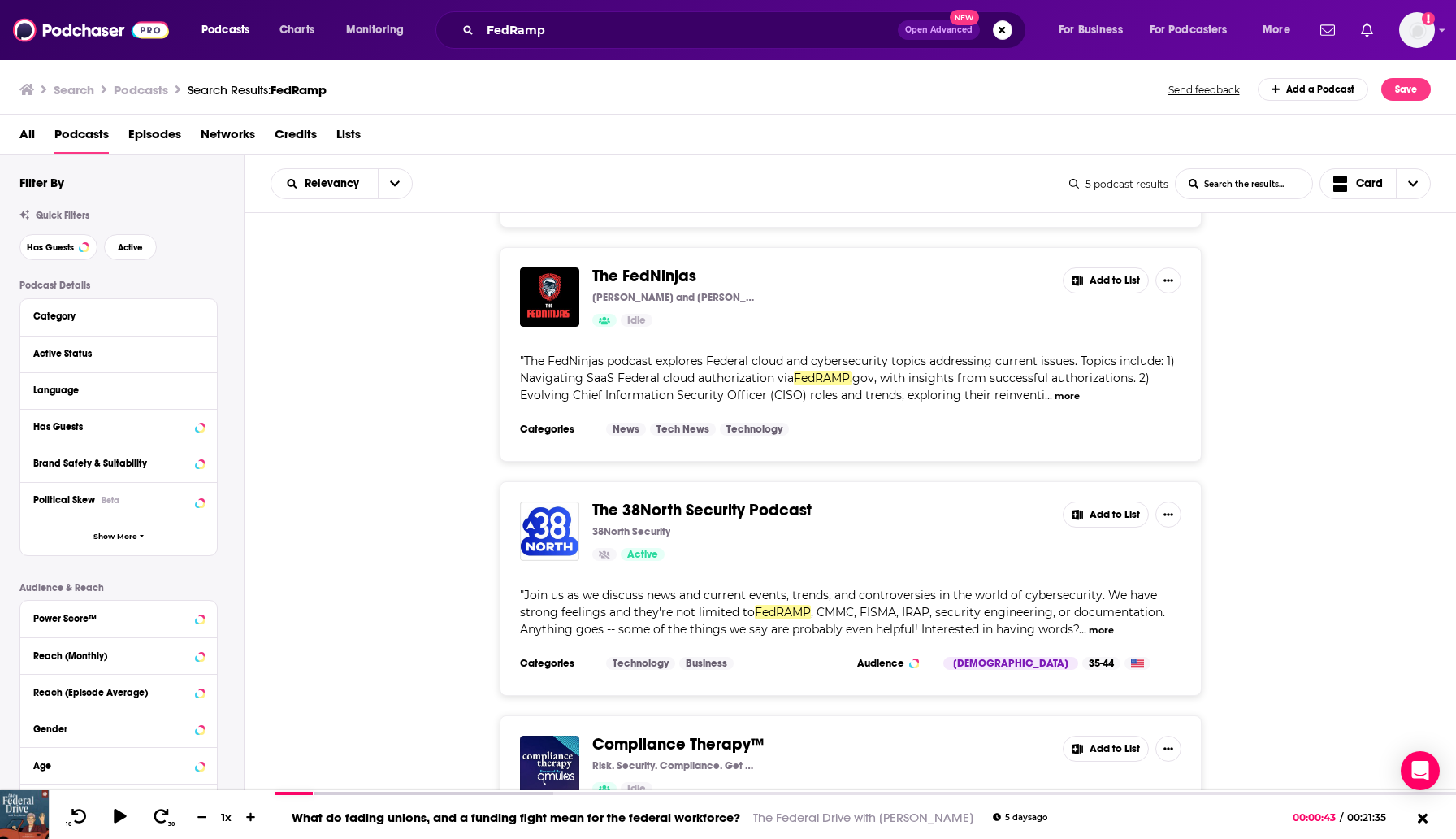
click at [611, 501] on span "The 38North Security Podcast" at bounding box center [702, 510] width 220 height 20
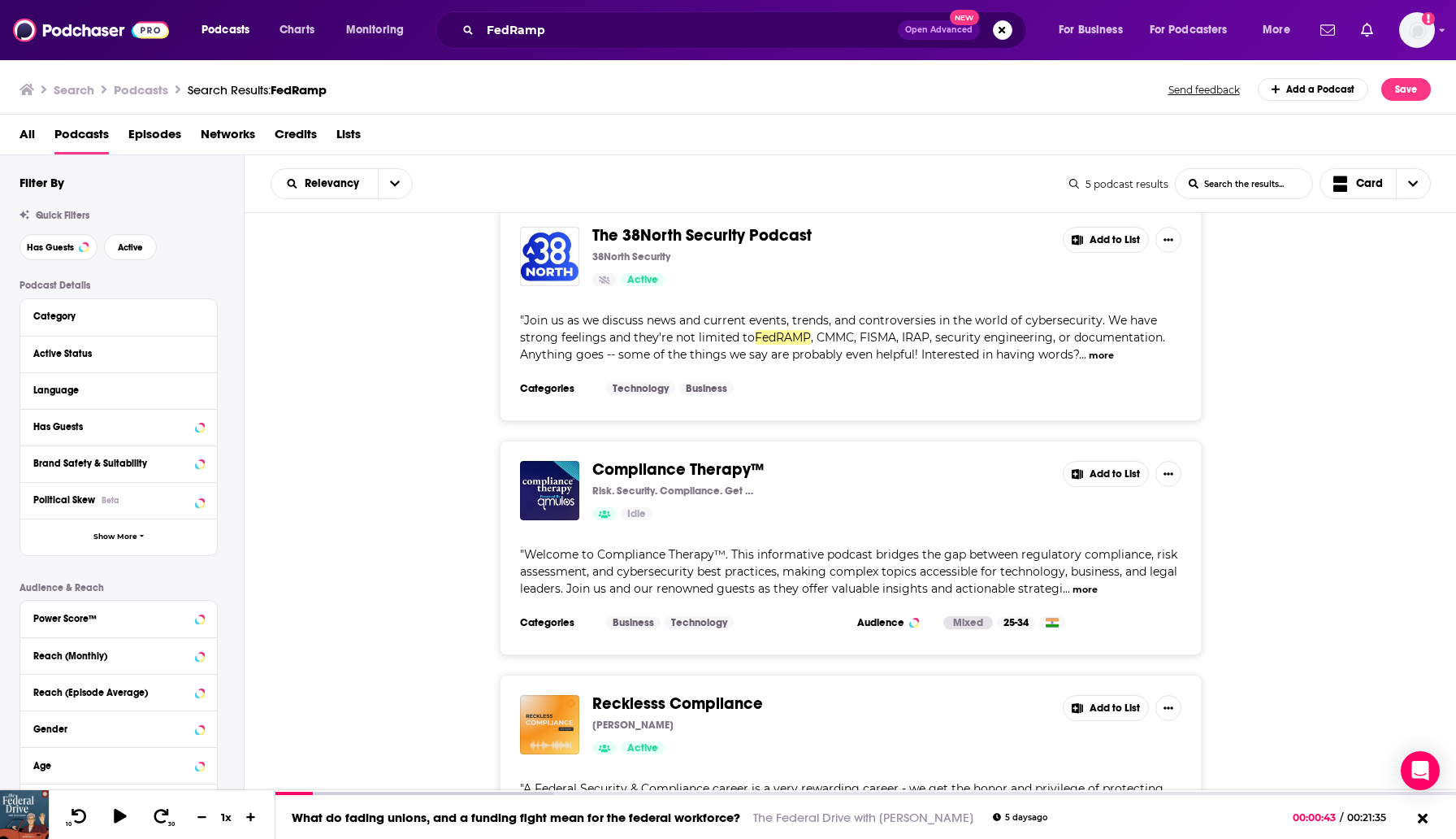
scroll to position [512, 0]
click at [625, 459] on span "Compliance Therapy™" at bounding box center [678, 469] width 172 height 20
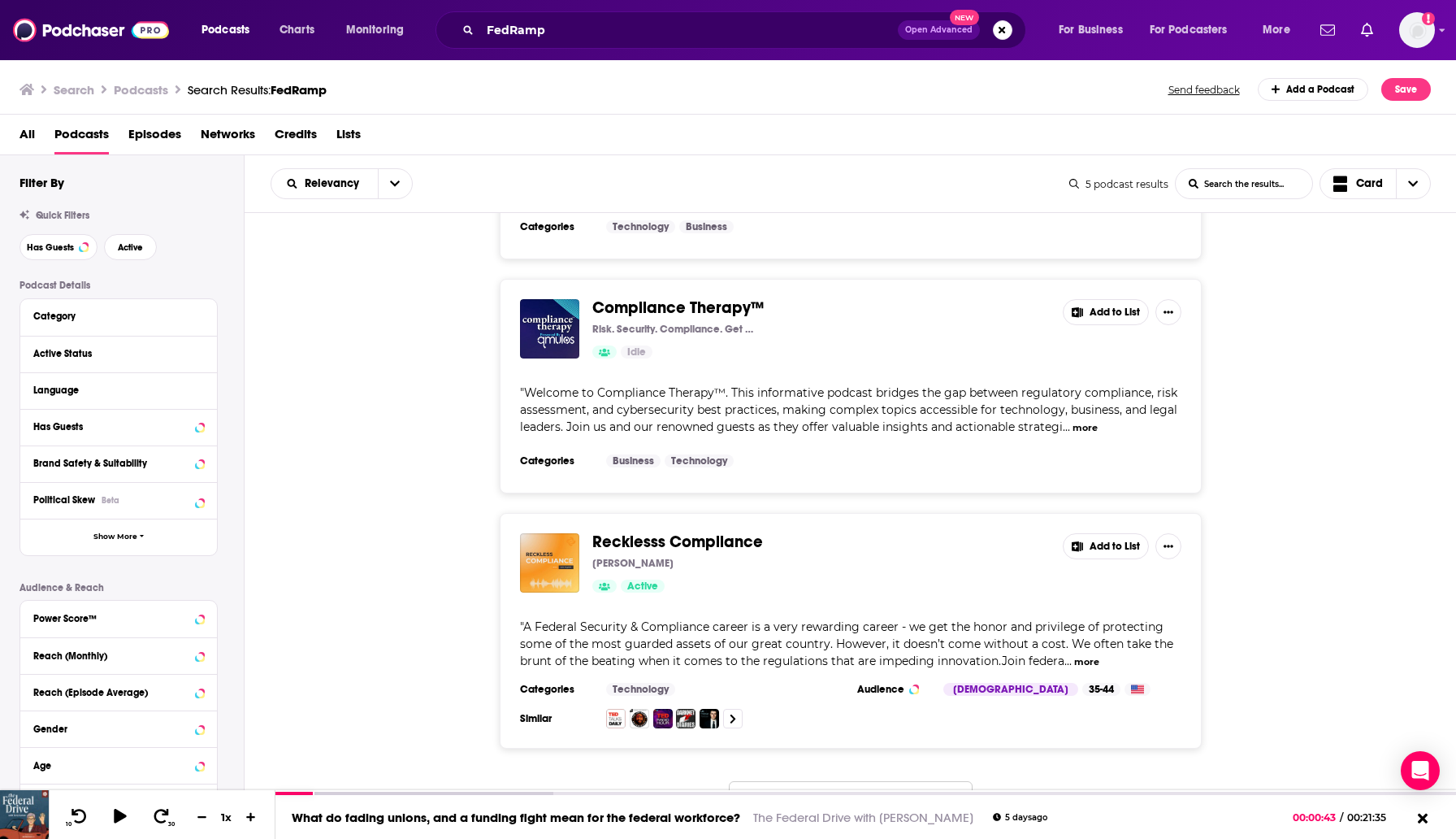
scroll to position [653, 0]
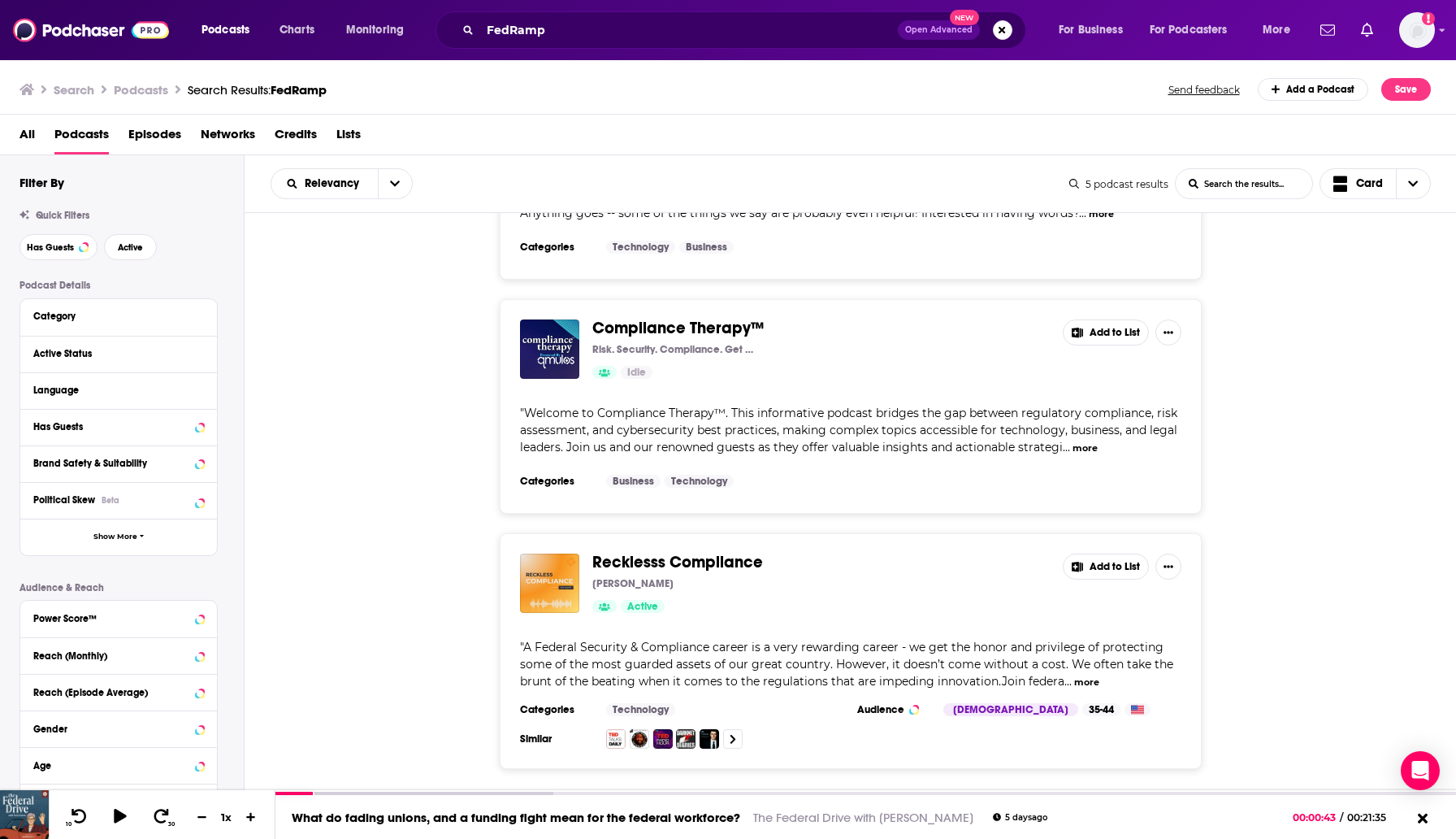
click at [662, 552] on span "Recklesss Compliance" at bounding box center [677, 562] width 171 height 20
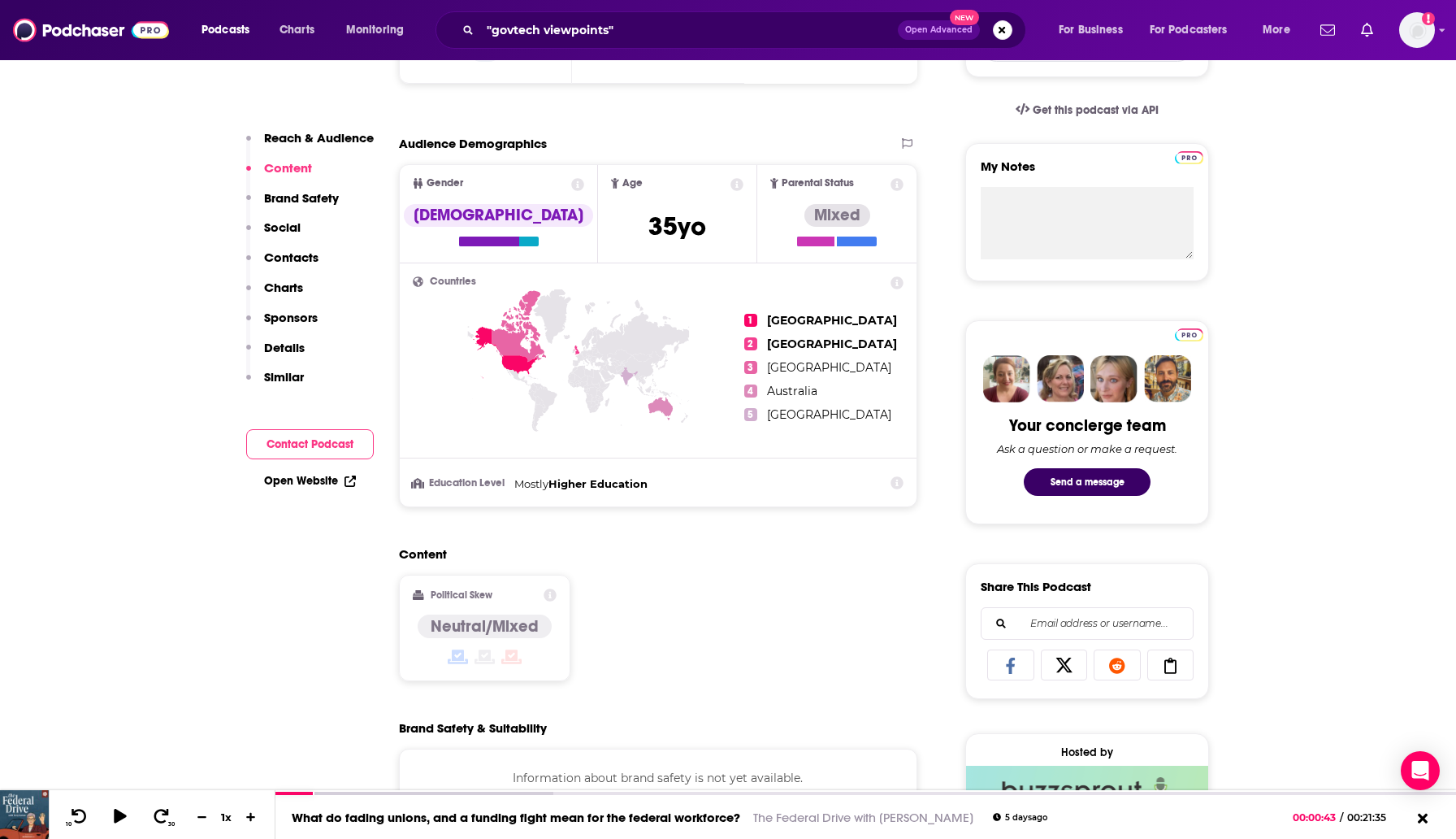
scroll to position [520, 0]
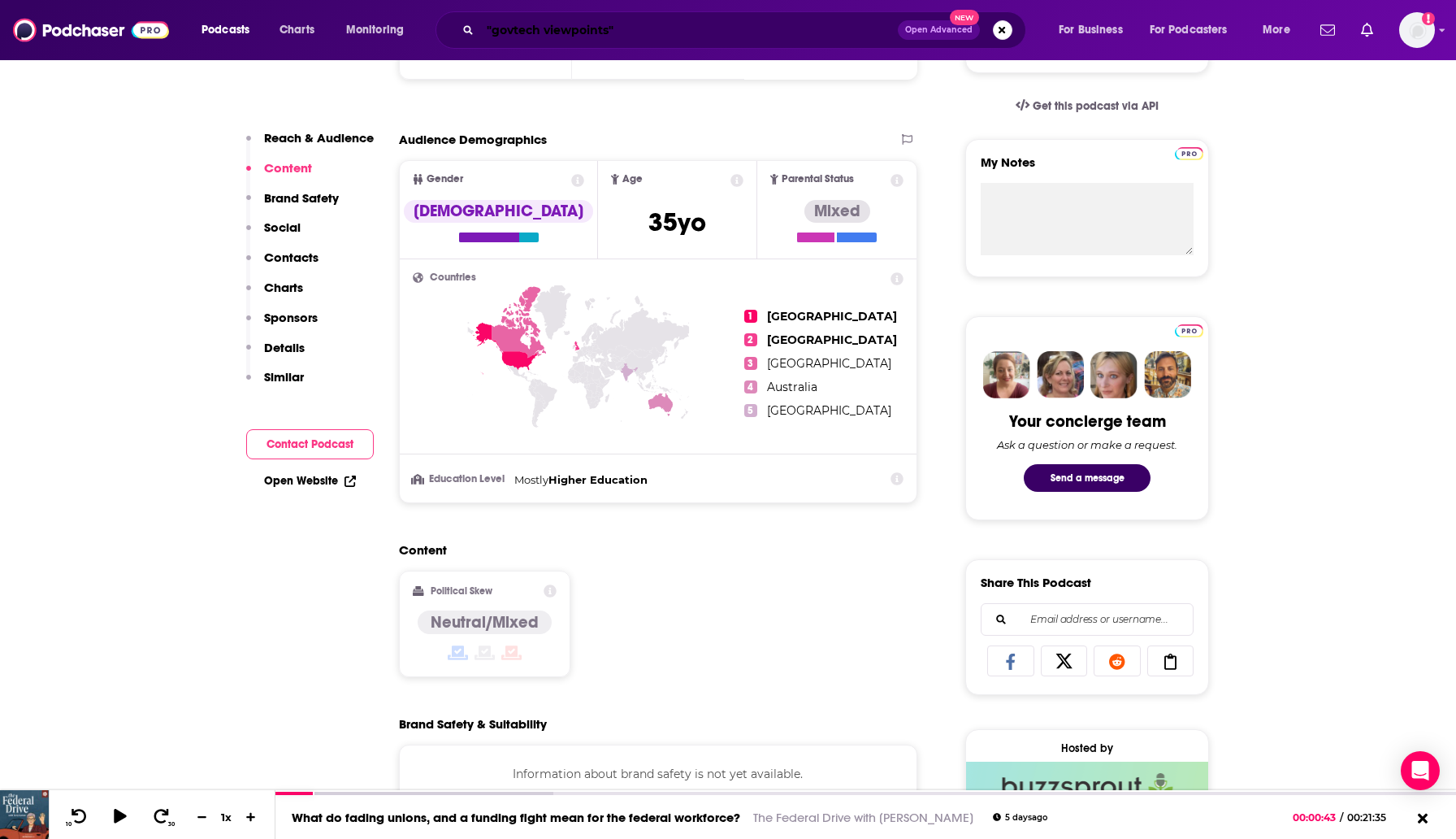
click at [671, 35] on input ""govtech viewpoints"" at bounding box center [689, 29] width 418 height 26
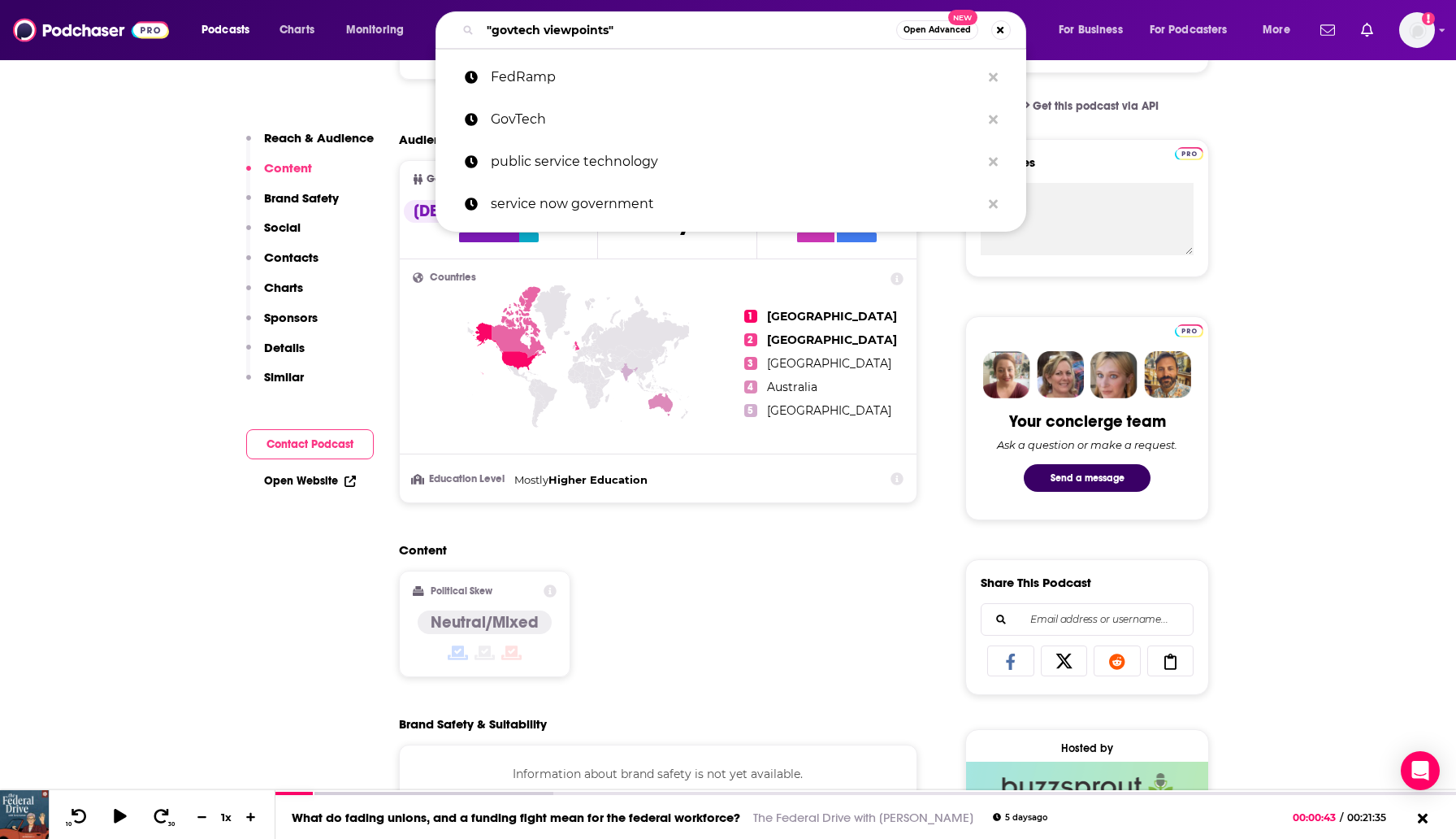
click at [671, 35] on input ""govtech viewpoints"" at bounding box center [688, 29] width 416 height 26
paste input "Federal systems integrators"
type input "Federal systems integrators"
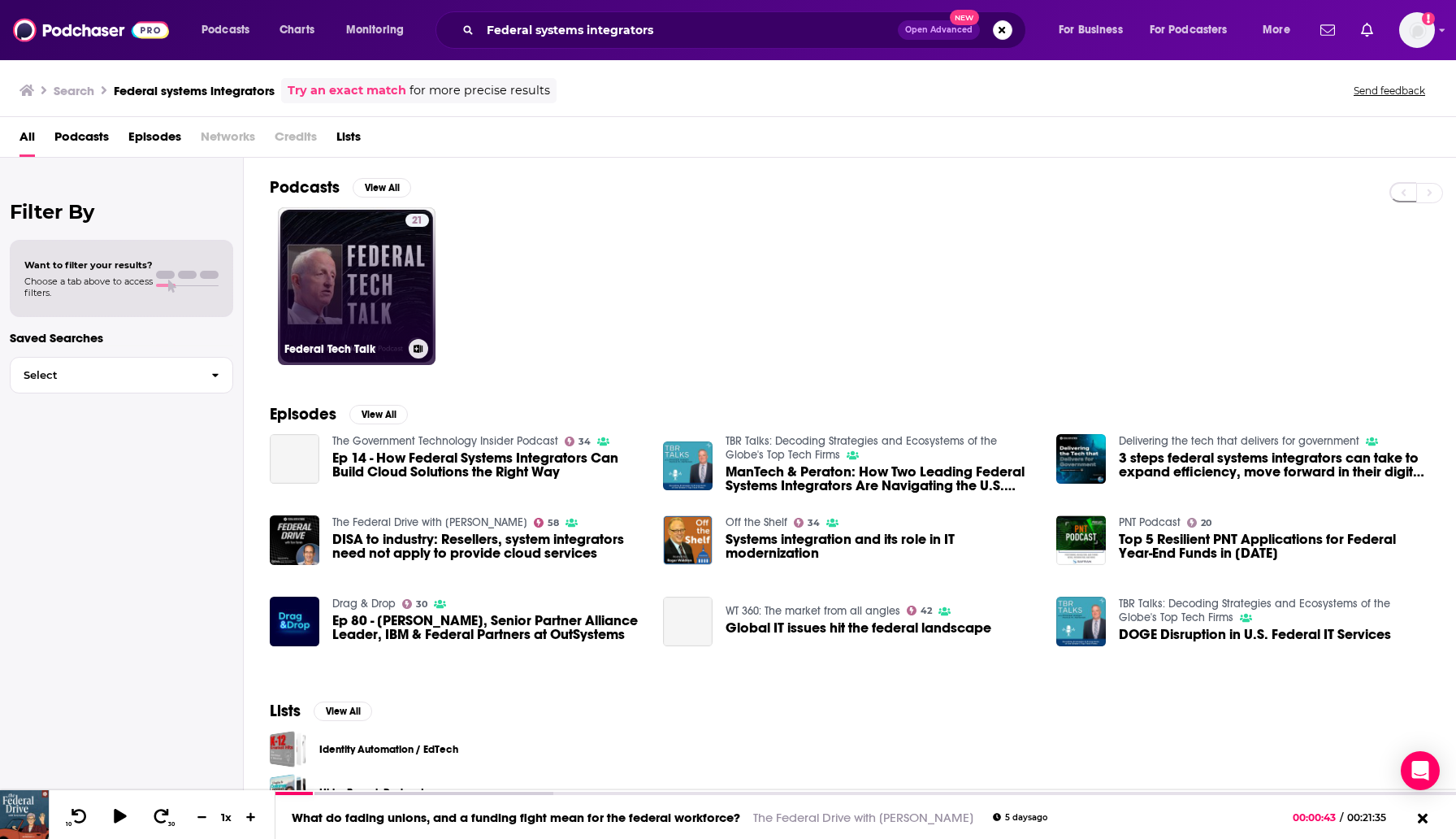
click at [333, 305] on link "21 Federal Tech Talk" at bounding box center [356, 285] width 157 height 157
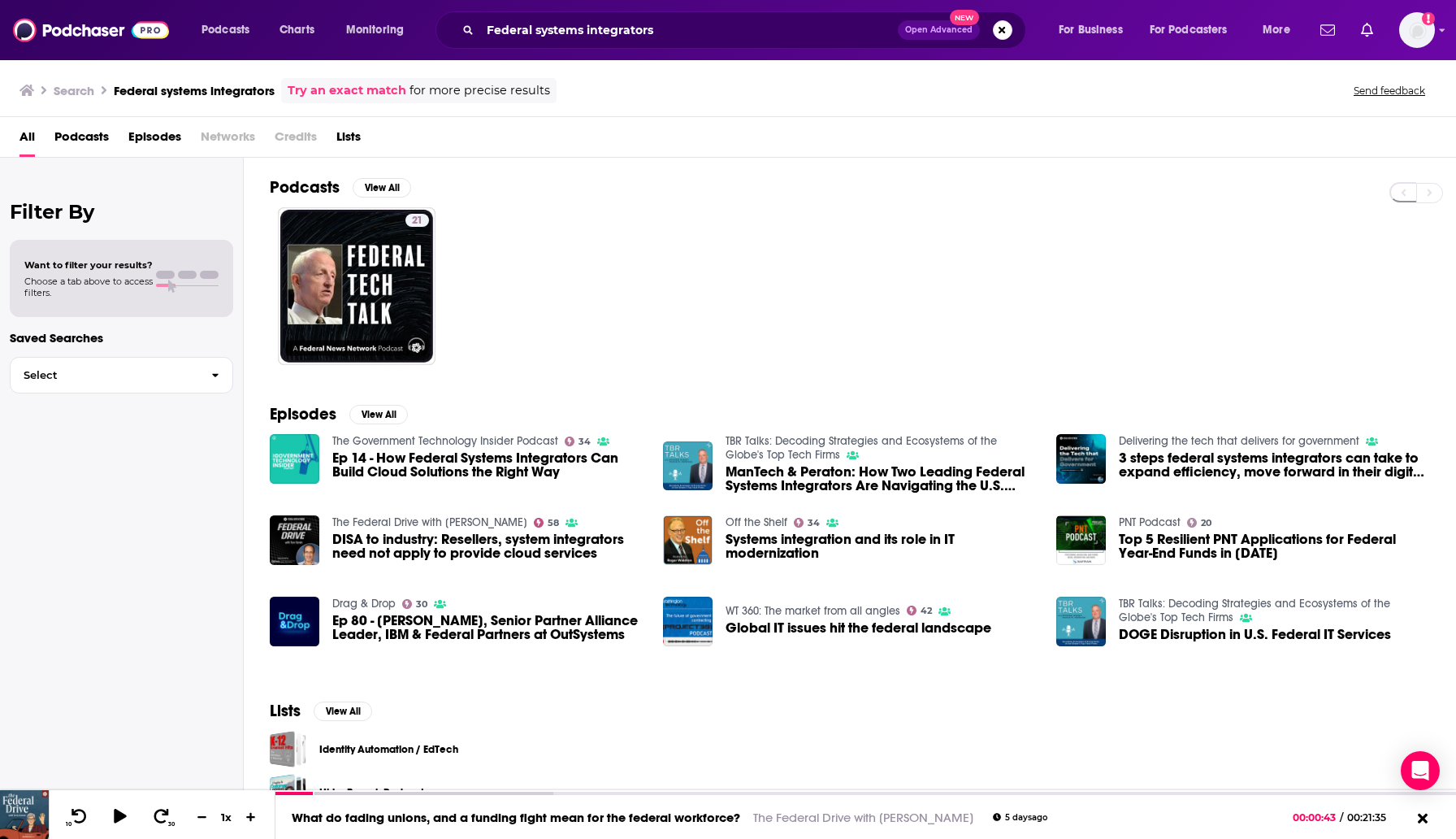
click at [383, 459] on span "Ep 14 - How Federal Systems Integrators Can Build Cloud Solutions the Right Way" at bounding box center [488, 465] width 311 height 28
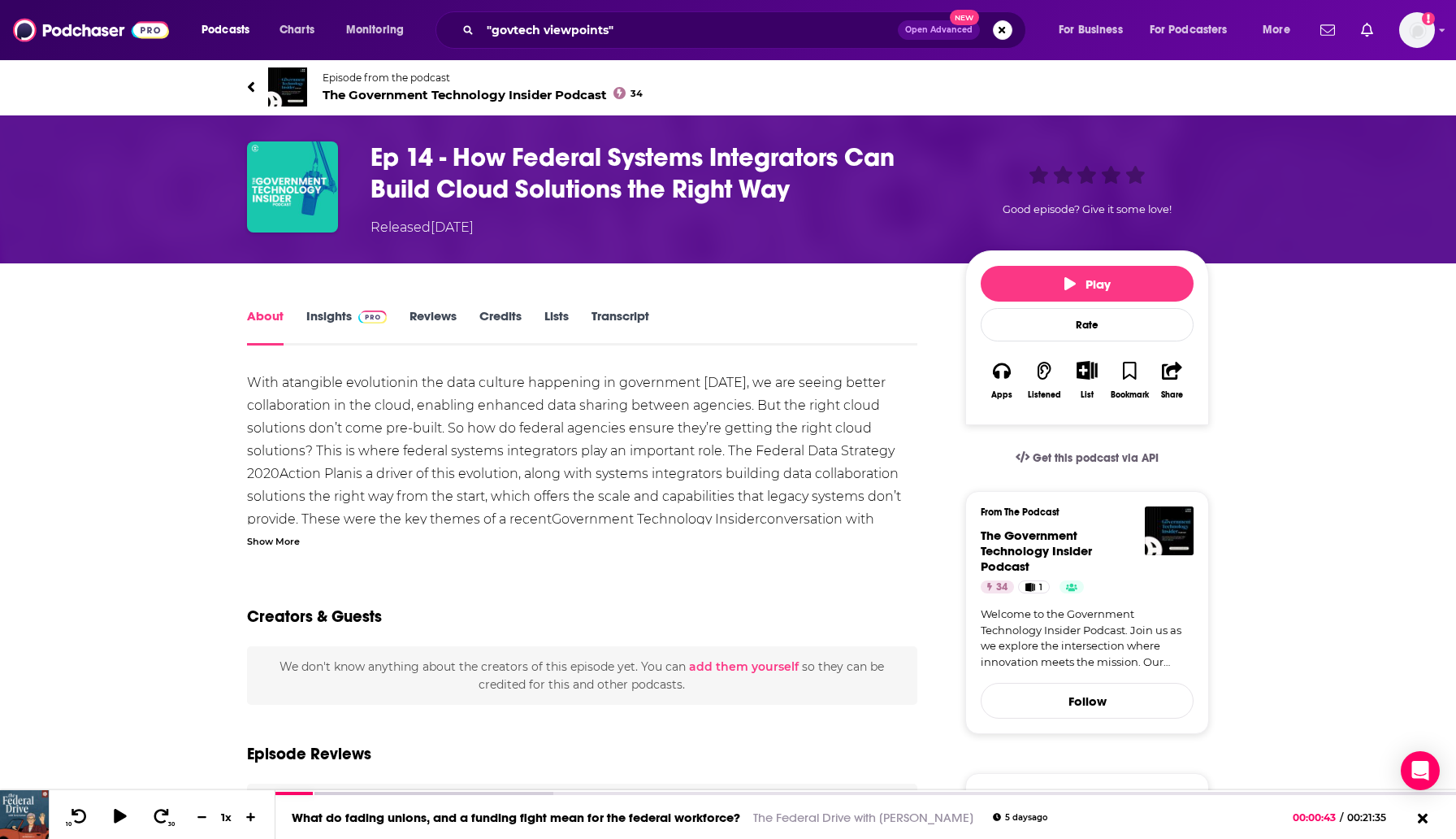
click at [326, 317] on link "Insights" at bounding box center [347, 327] width 81 height 37
click at [332, 318] on link "Insights" at bounding box center [347, 327] width 81 height 37
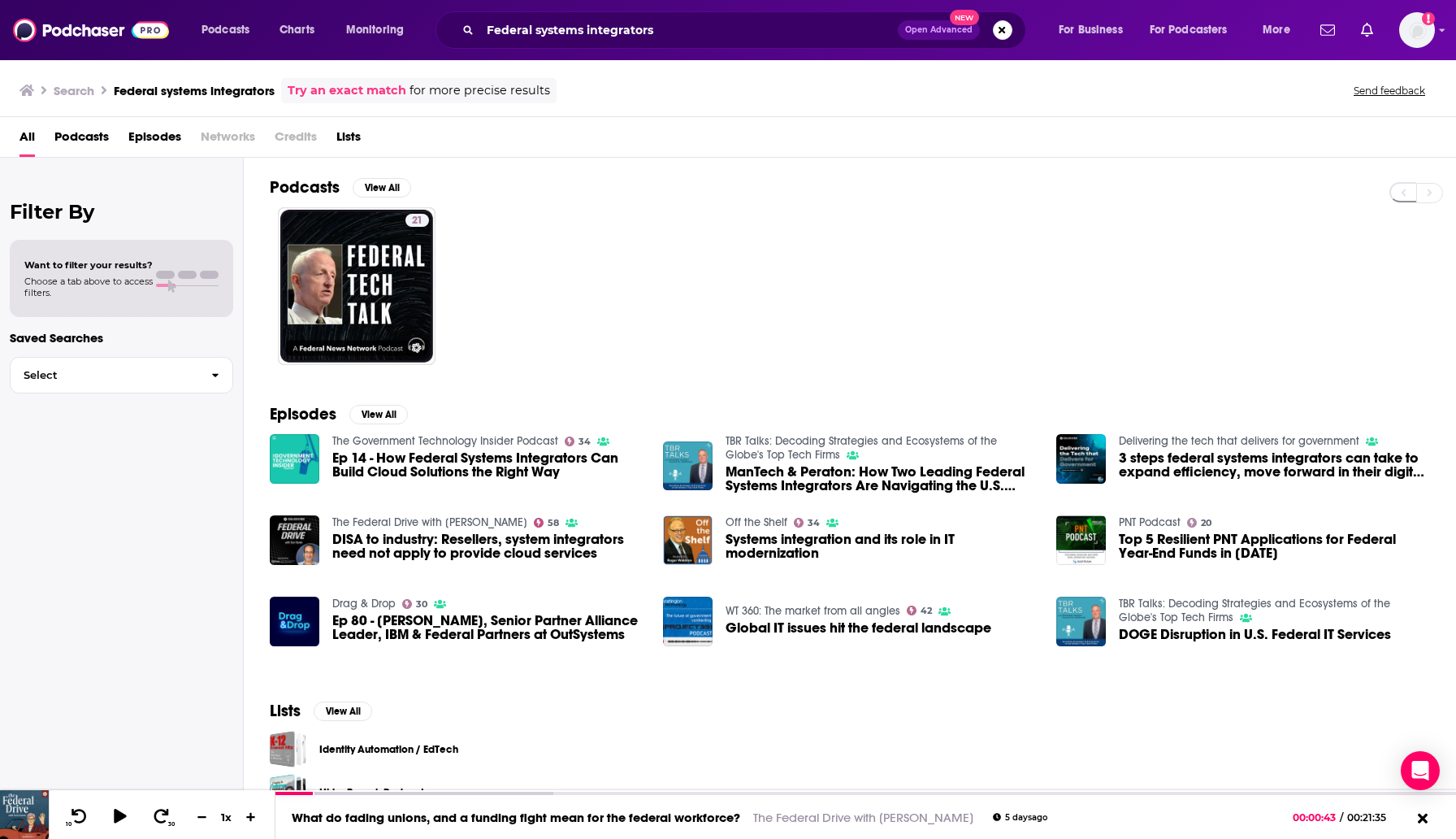
click at [404, 559] on span "DISA to industry: Resellers, system integrators need not apply to provide cloud…" at bounding box center [488, 546] width 311 height 28
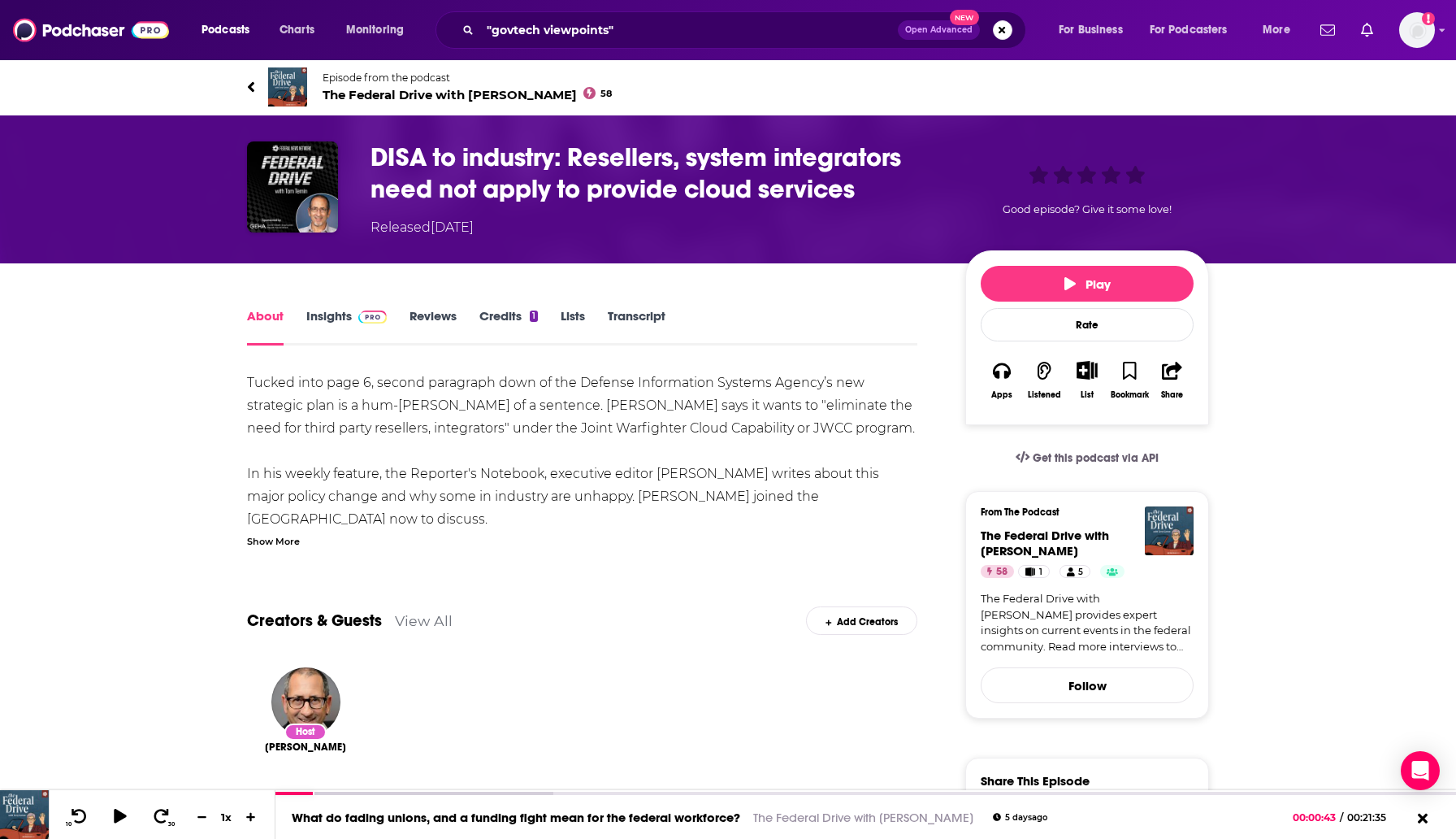
click at [326, 311] on link "Insights" at bounding box center [347, 327] width 81 height 37
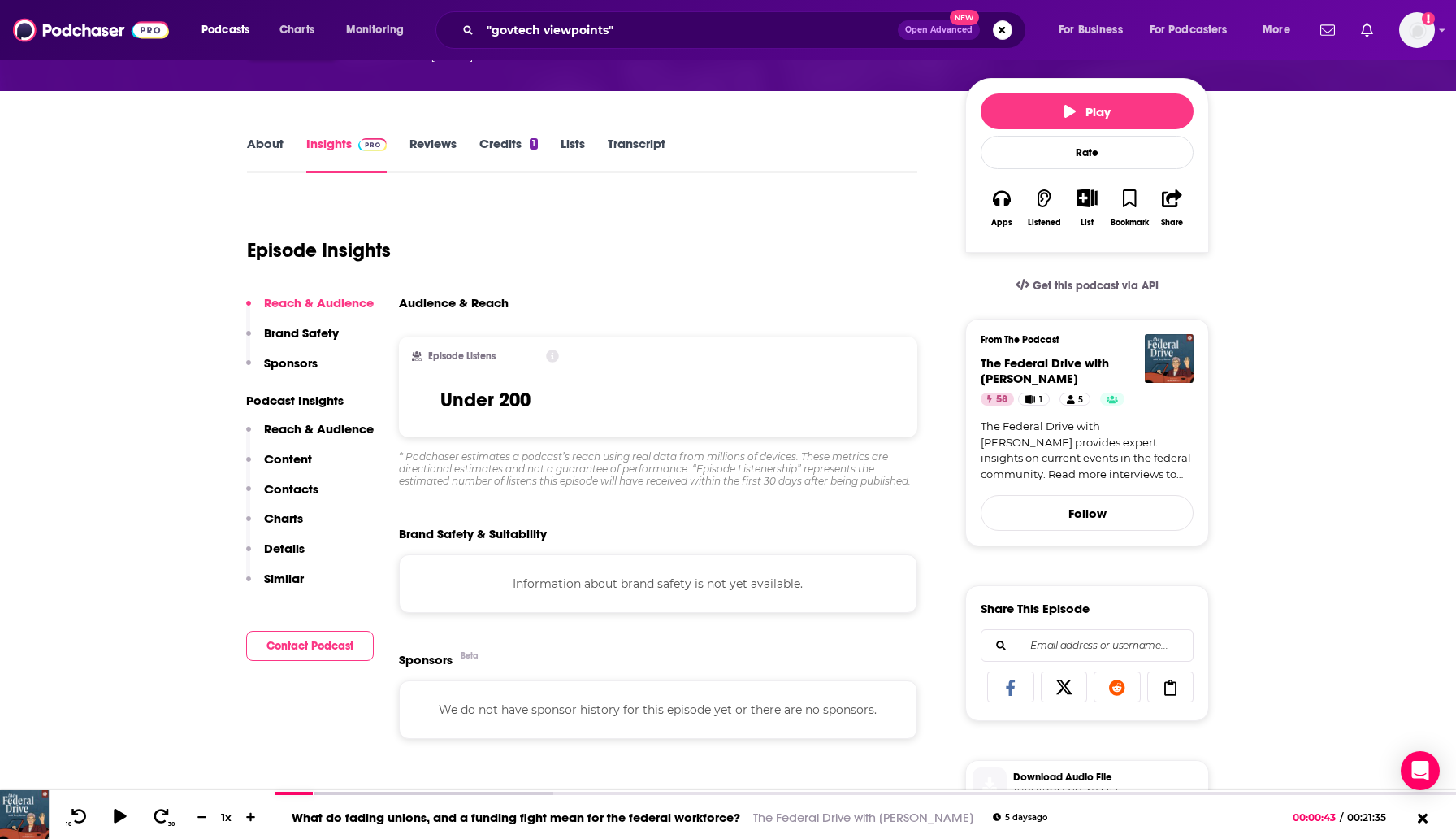
scroll to position [181, 0]
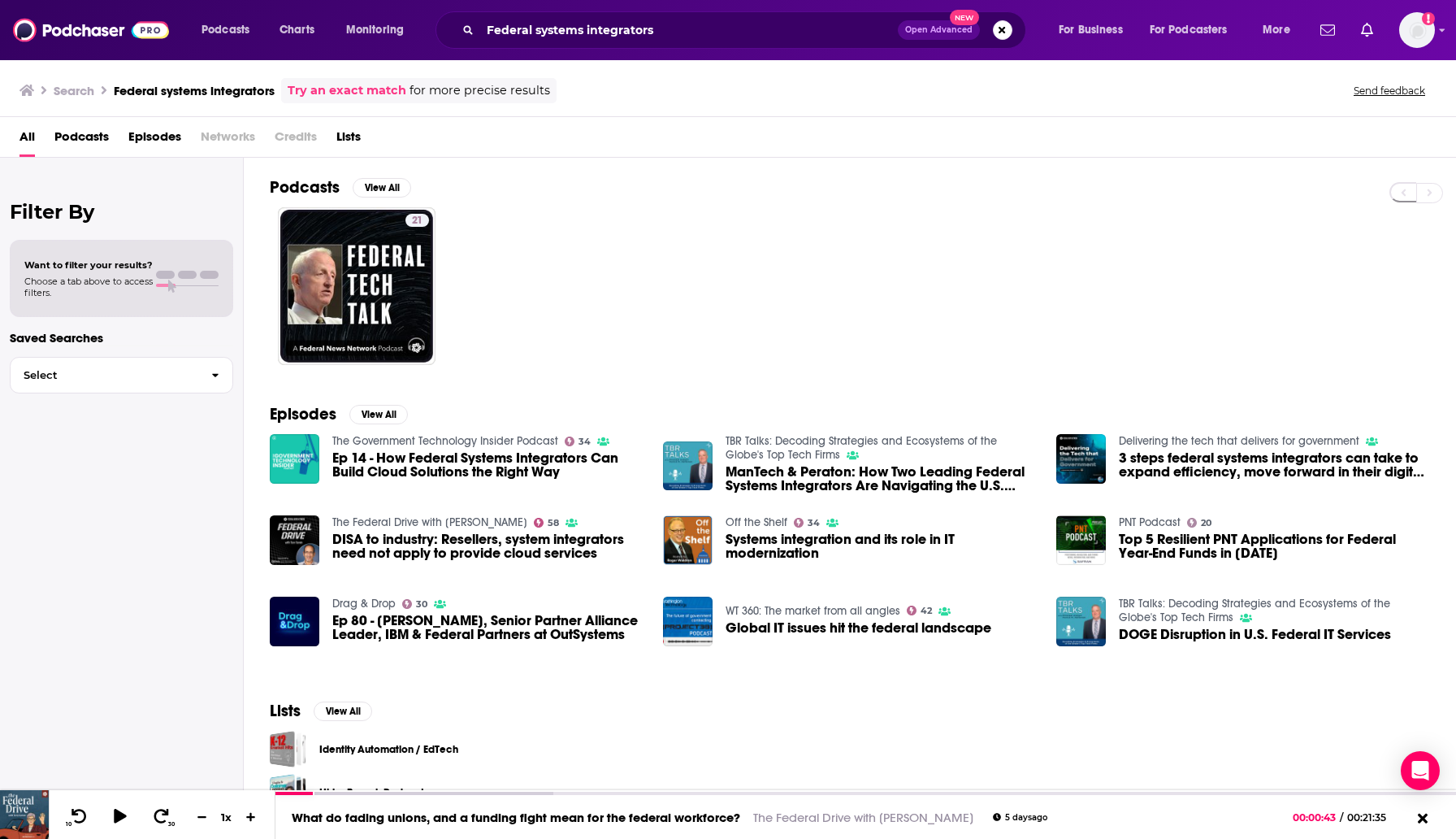
click at [779, 551] on span "Systems integration and its role in IT modernization" at bounding box center [882, 546] width 311 height 28
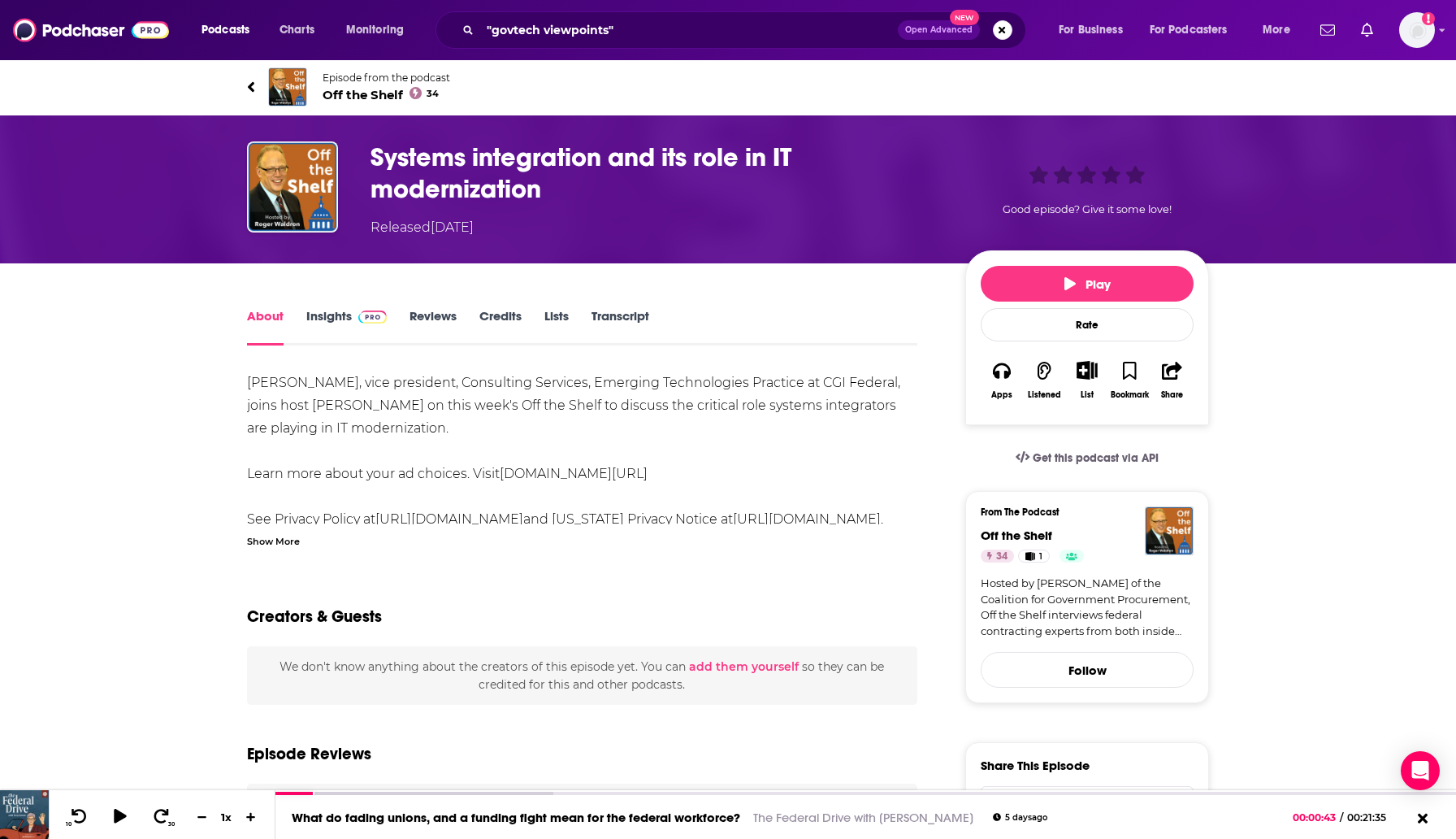
click at [350, 327] on link "Insights" at bounding box center [347, 327] width 81 height 37
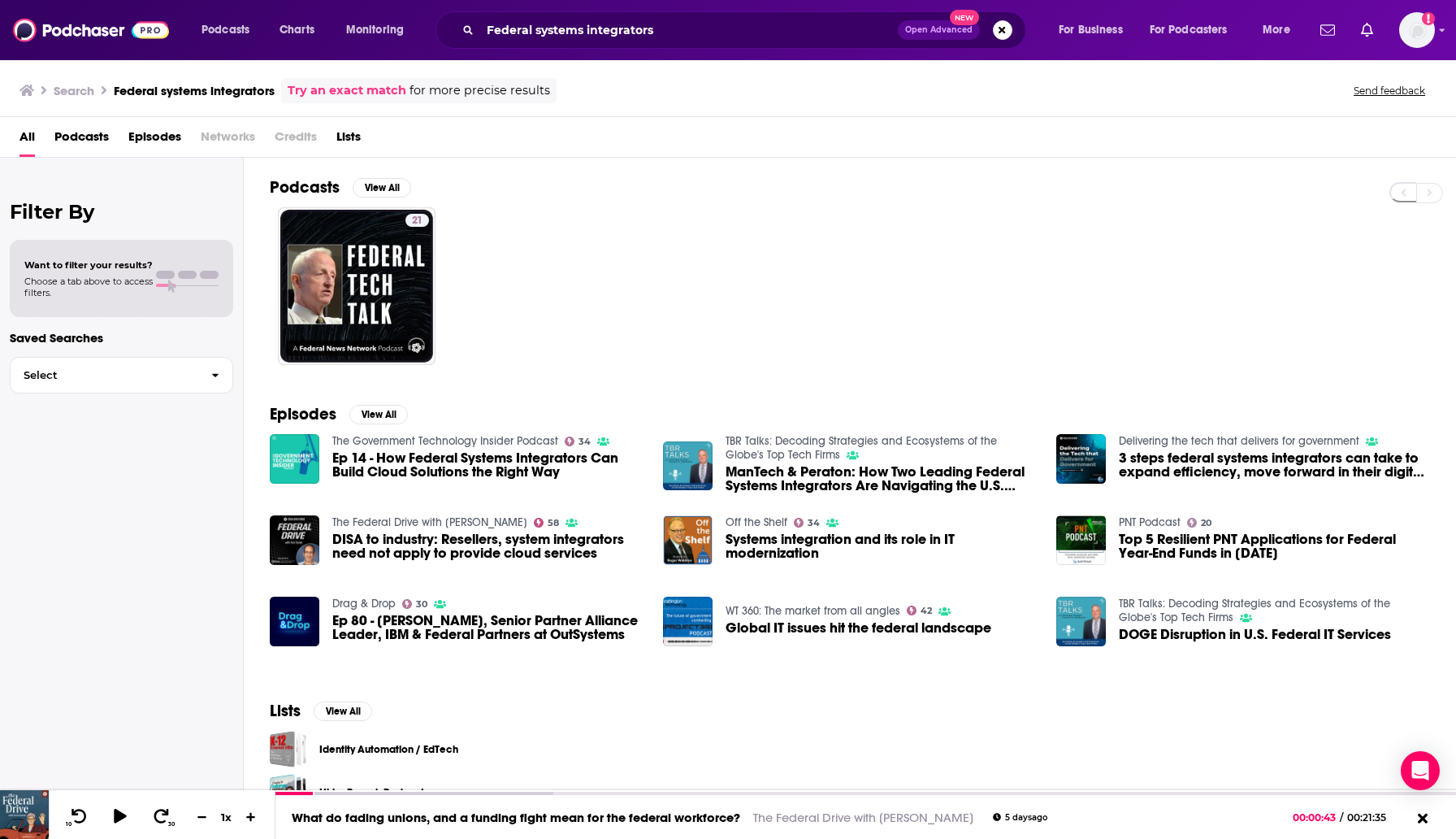
click at [1242, 452] on span "3 steps federal systems integrators can take to expand efficiency, move forward…" at bounding box center [1274, 465] width 311 height 28
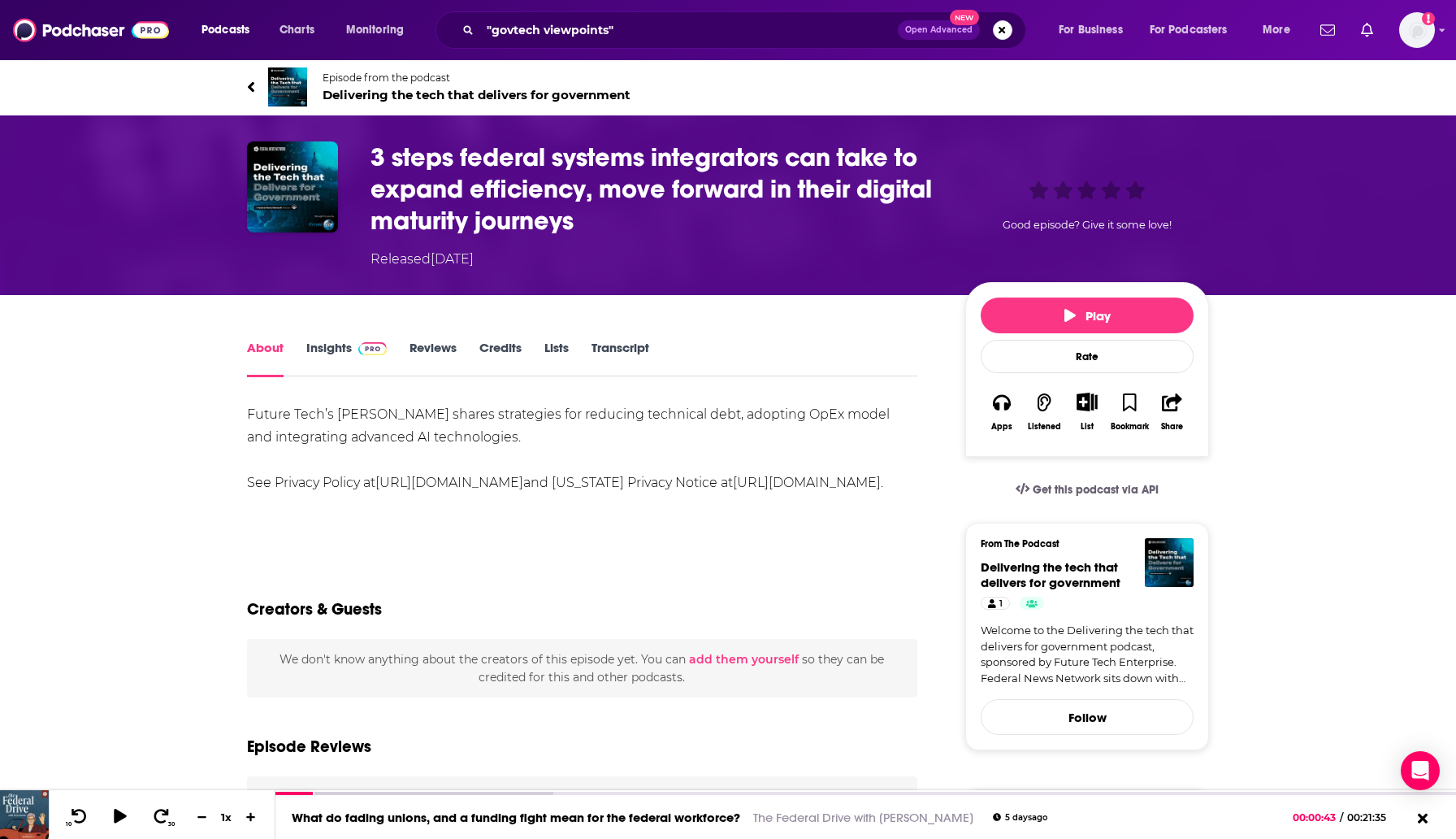
click at [365, 347] on img at bounding box center [373, 348] width 29 height 13
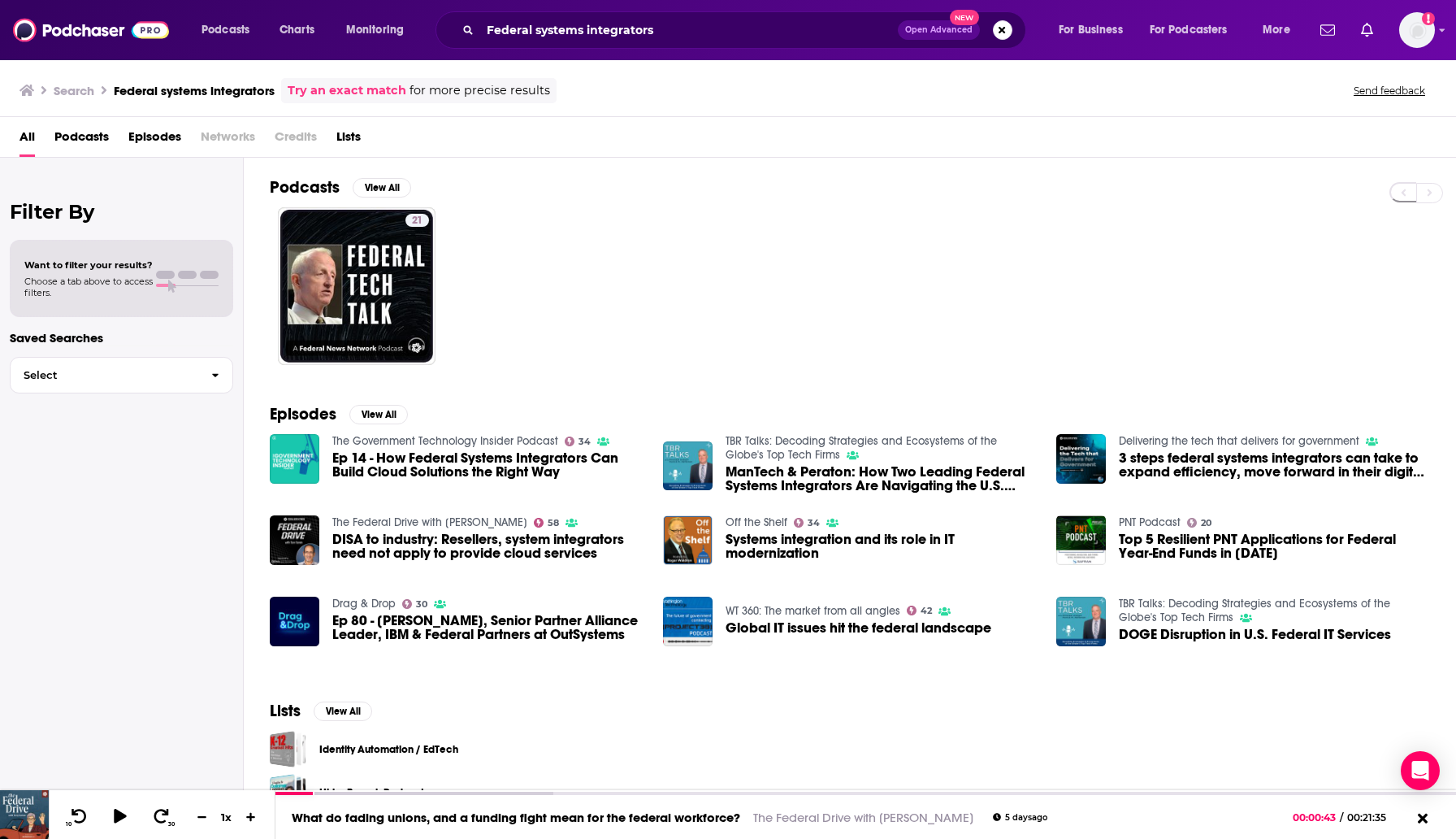
click at [91, 340] on p "Saved Searches" at bounding box center [122, 337] width 224 height 15
click at [90, 140] on span "Podcasts" at bounding box center [82, 141] width 55 height 34
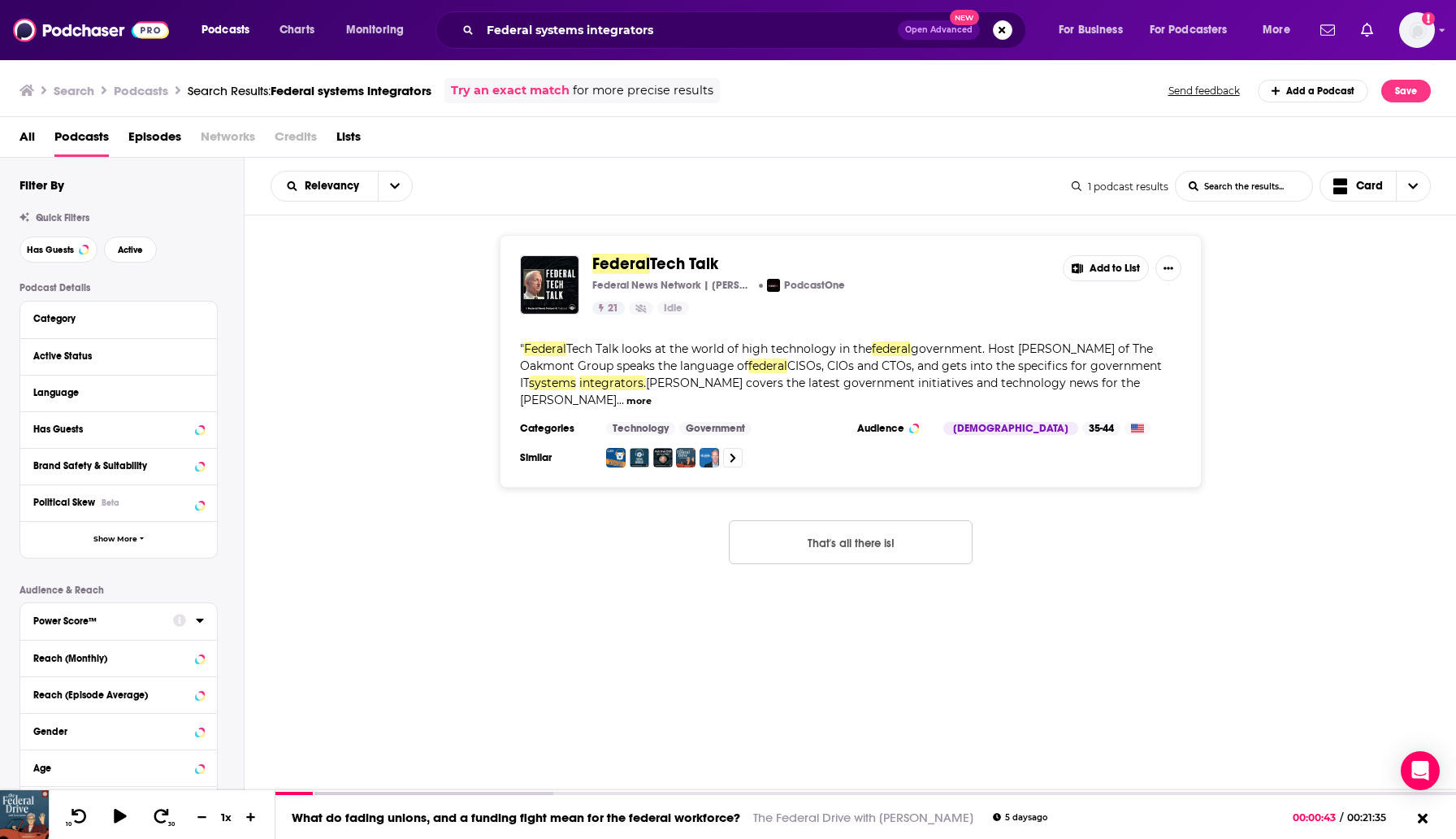
click at [113, 676] on div "Reach (Monthly)" at bounding box center [119, 657] width 197 height 36
click at [129, 655] on div "Reach (Monthly)" at bounding box center [98, 659] width 130 height 12
click at [818, 546] on button "That's all there is!" at bounding box center [851, 542] width 244 height 44
click at [664, 264] on span "Tech Talk" at bounding box center [684, 263] width 68 height 20
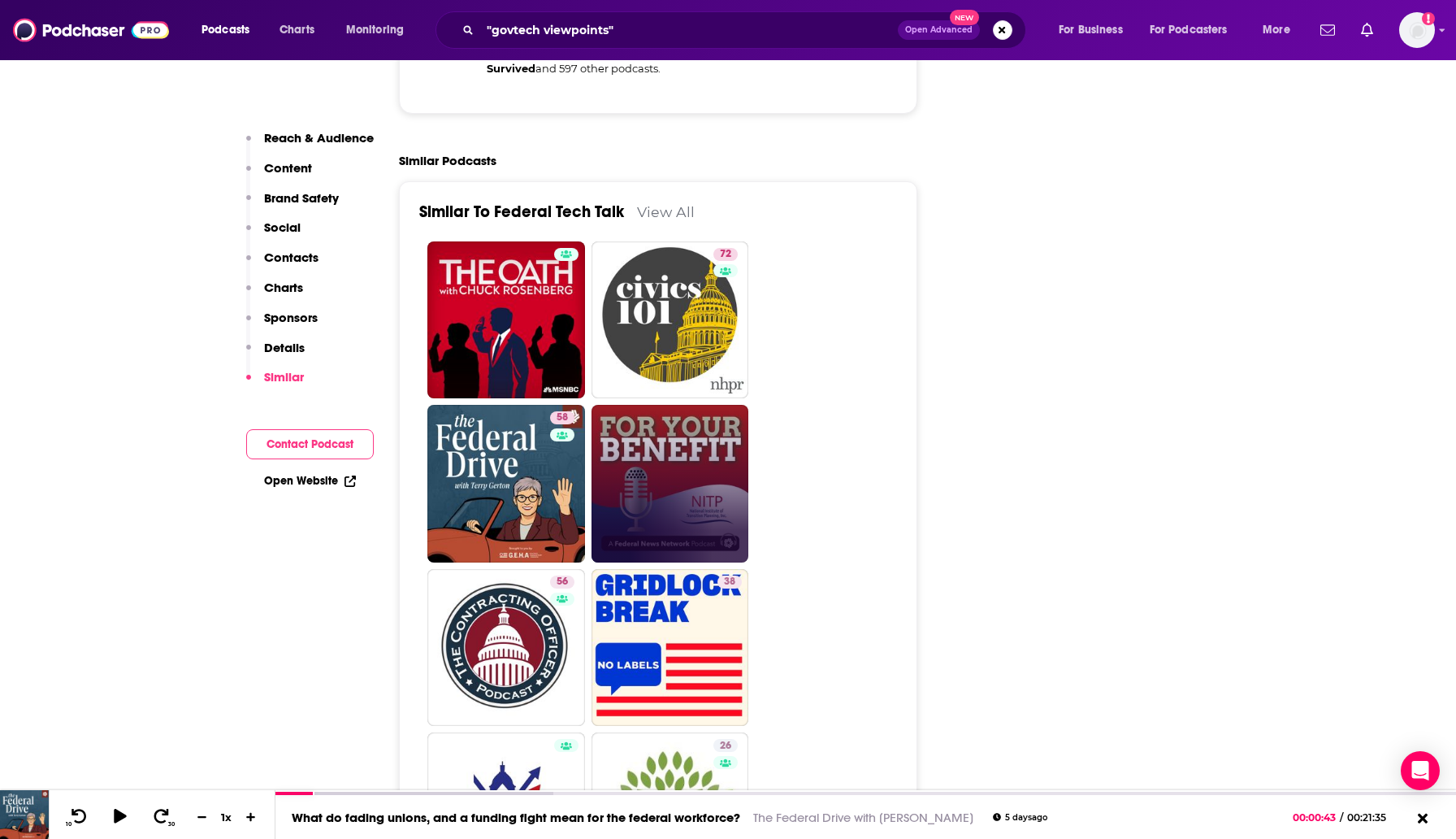
scroll to position [2876, 0]
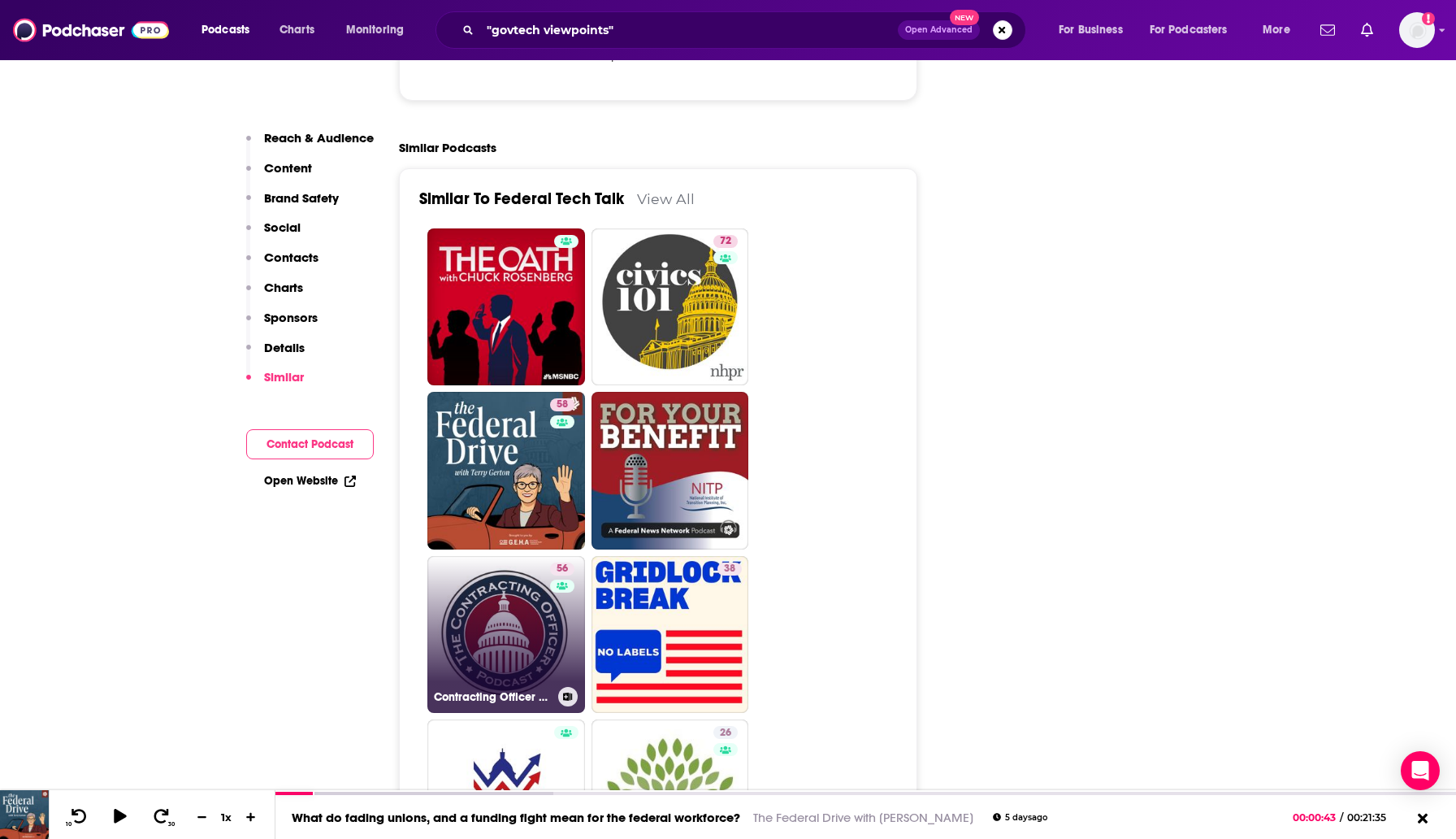
click at [531, 594] on link "56 Contracting Officer Podcast 2.0 (samples)" at bounding box center [506, 635] width 157 height 157
type input "[URL][DOMAIN_NAME]"
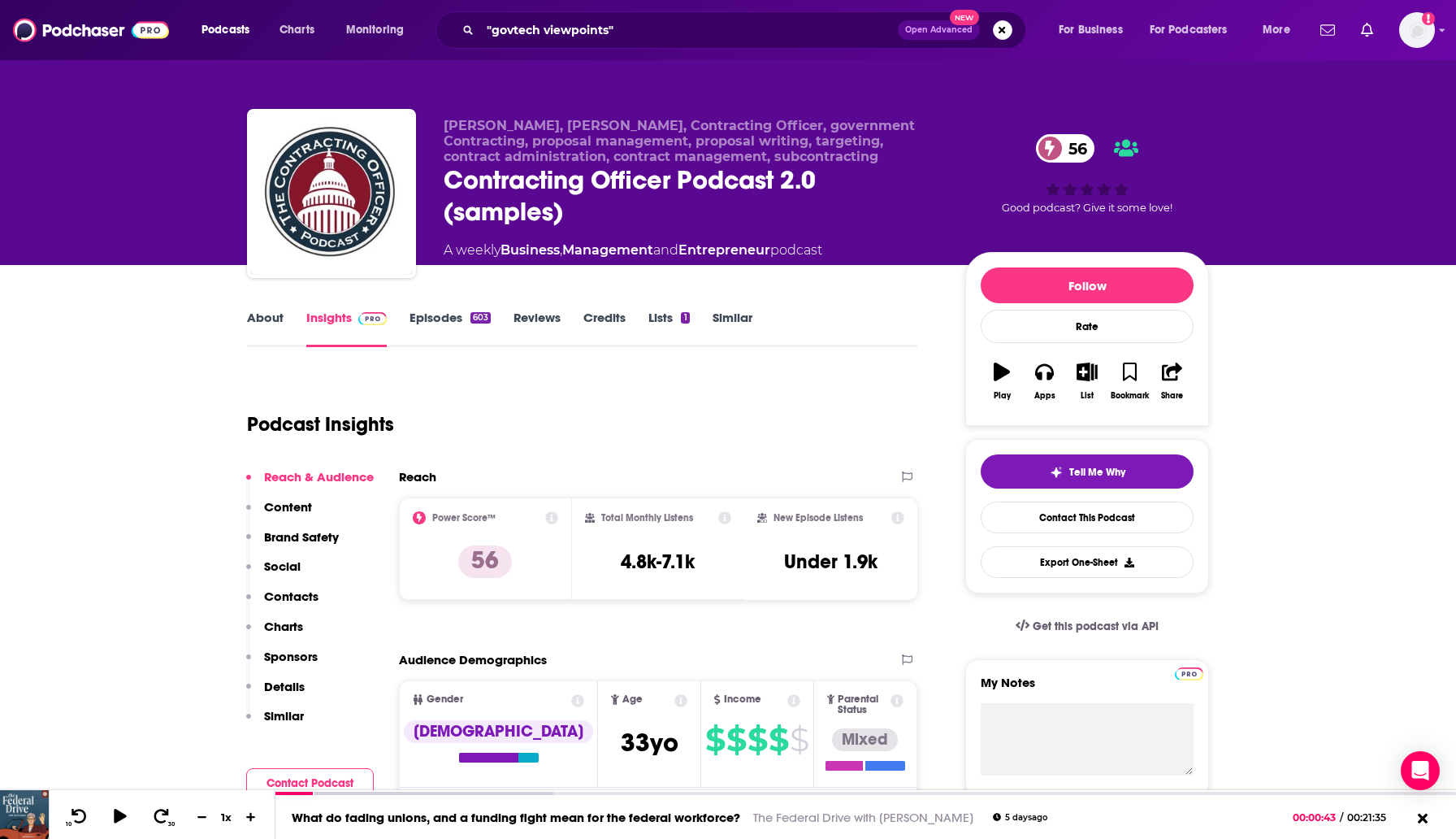
click at [428, 311] on link "Episodes 603" at bounding box center [450, 328] width 82 height 37
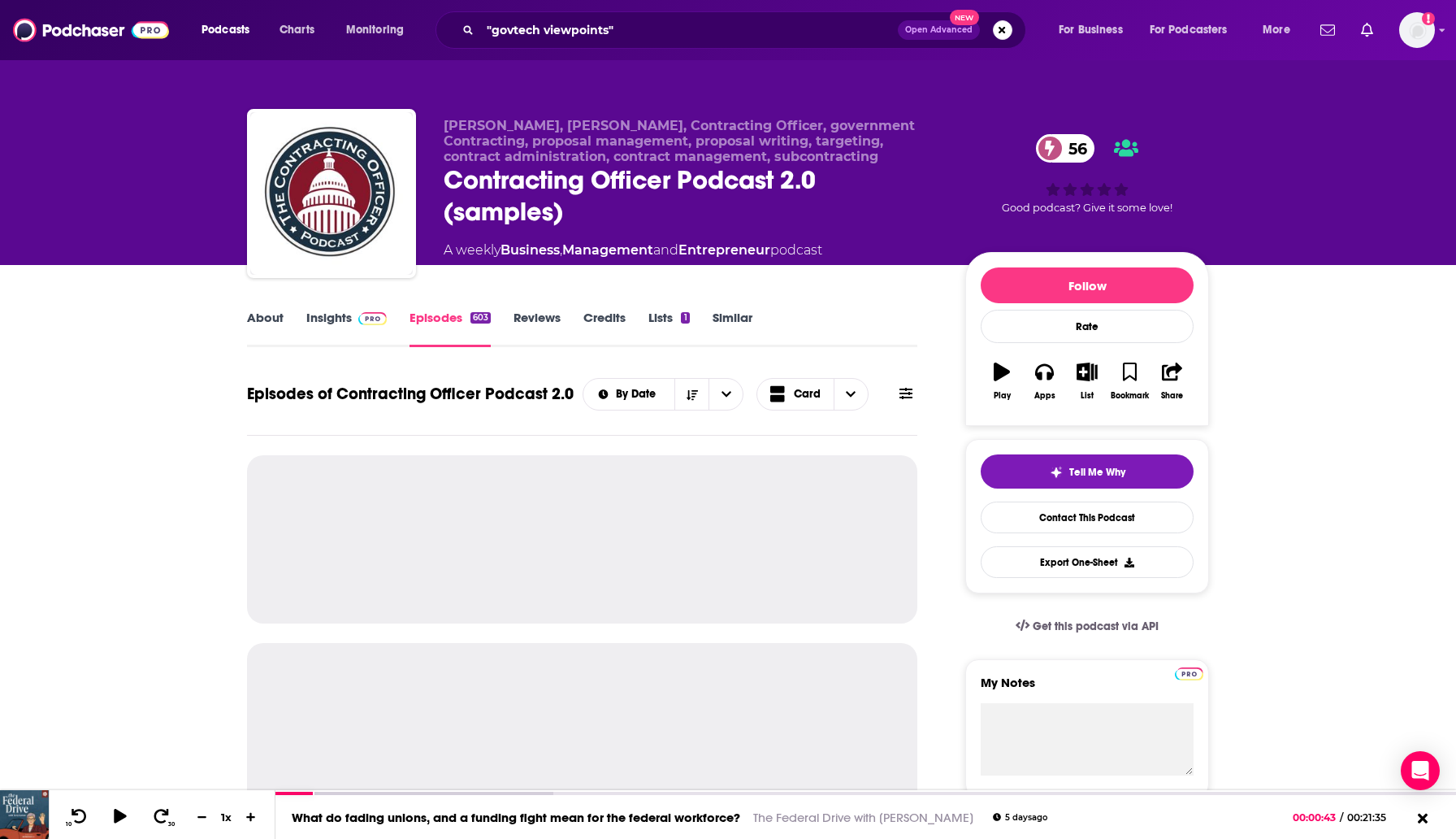
click at [346, 311] on link "Insights" at bounding box center [347, 328] width 81 height 37
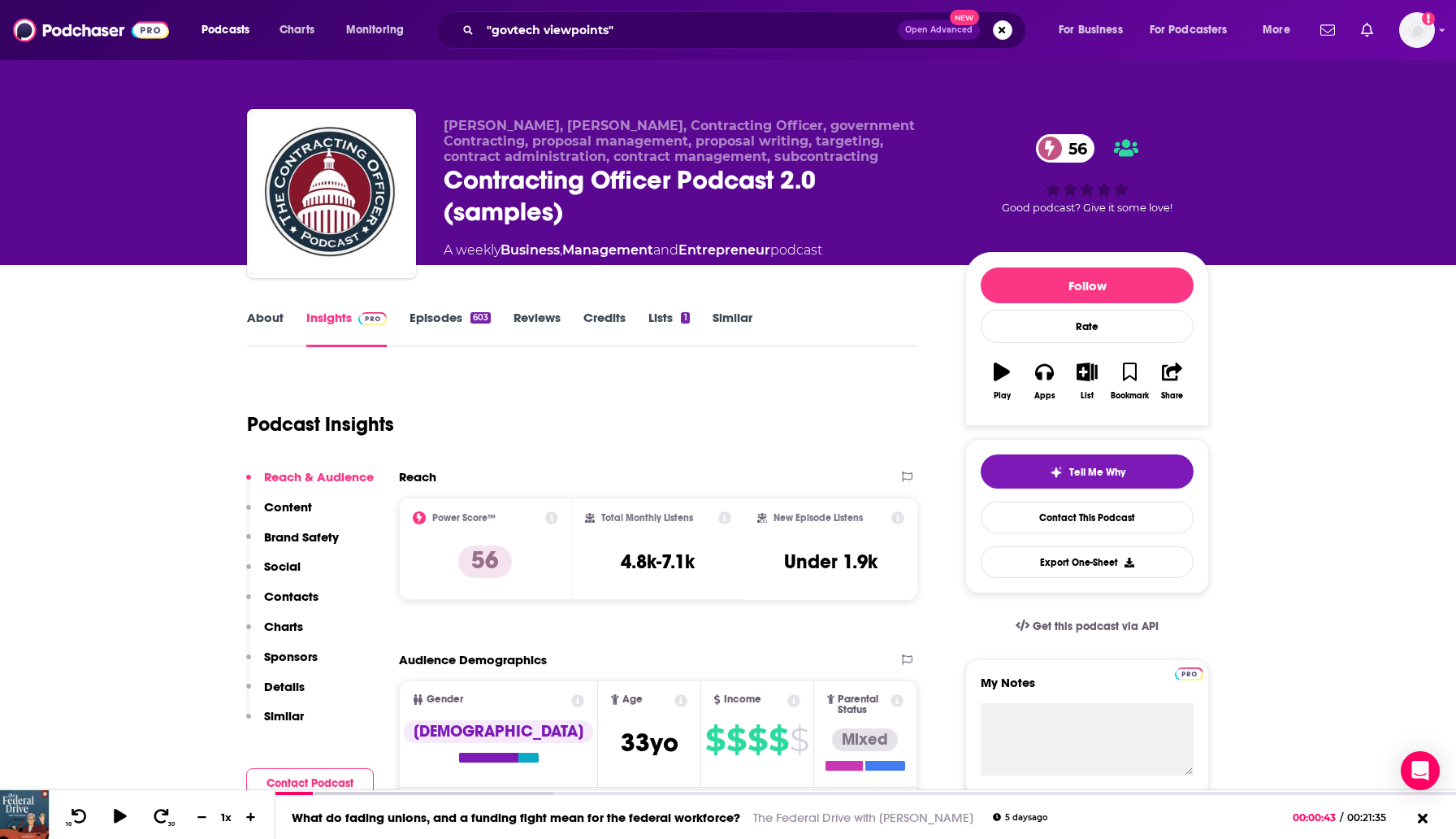
click at [270, 315] on link "About" at bounding box center [265, 328] width 36 height 37
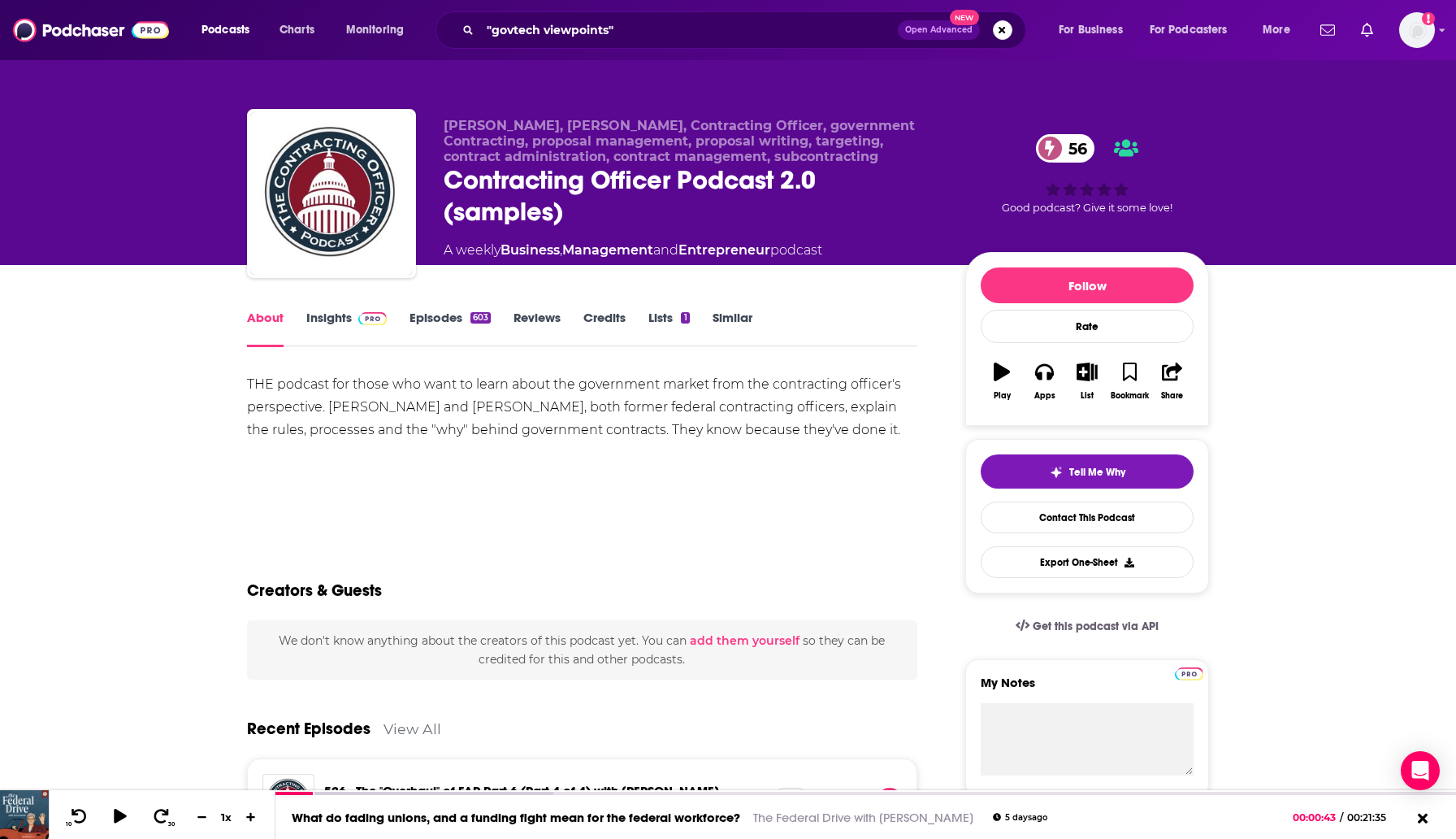
click at [441, 319] on link "Episodes 603" at bounding box center [450, 328] width 82 height 37
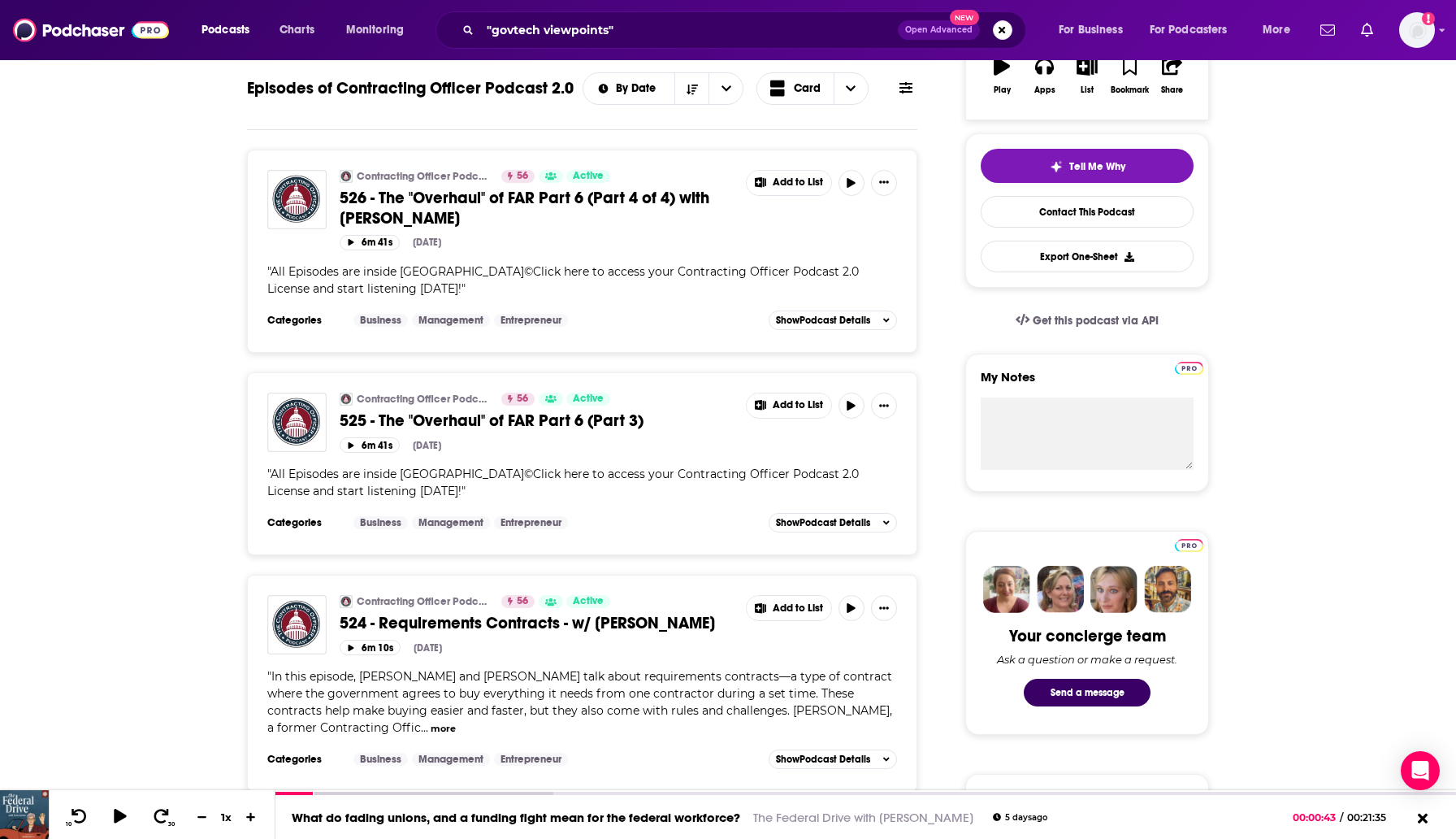
scroll to position [306, 0]
click at [456, 721] on button "more" at bounding box center [443, 728] width 25 height 13
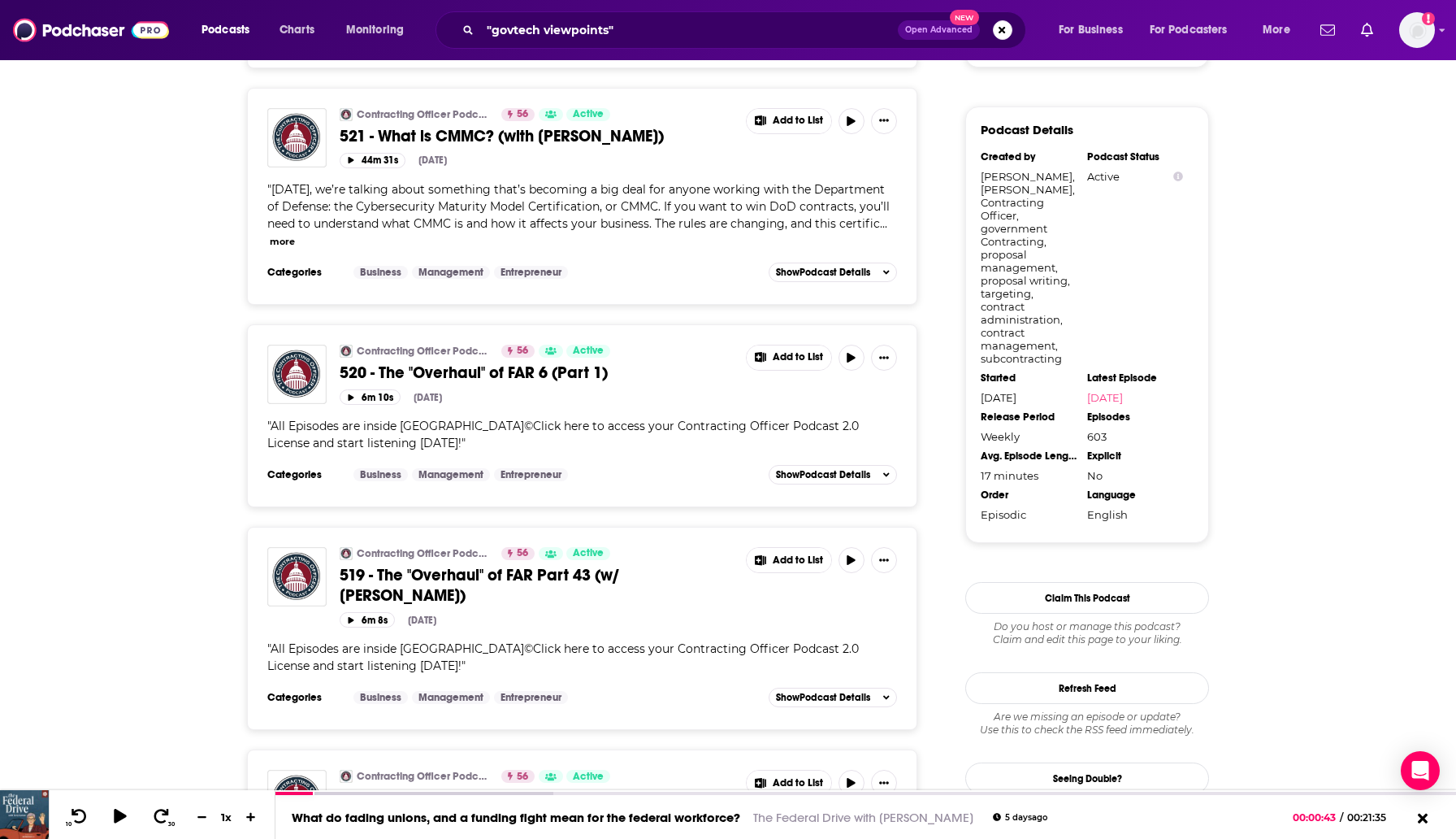
scroll to position [0, 0]
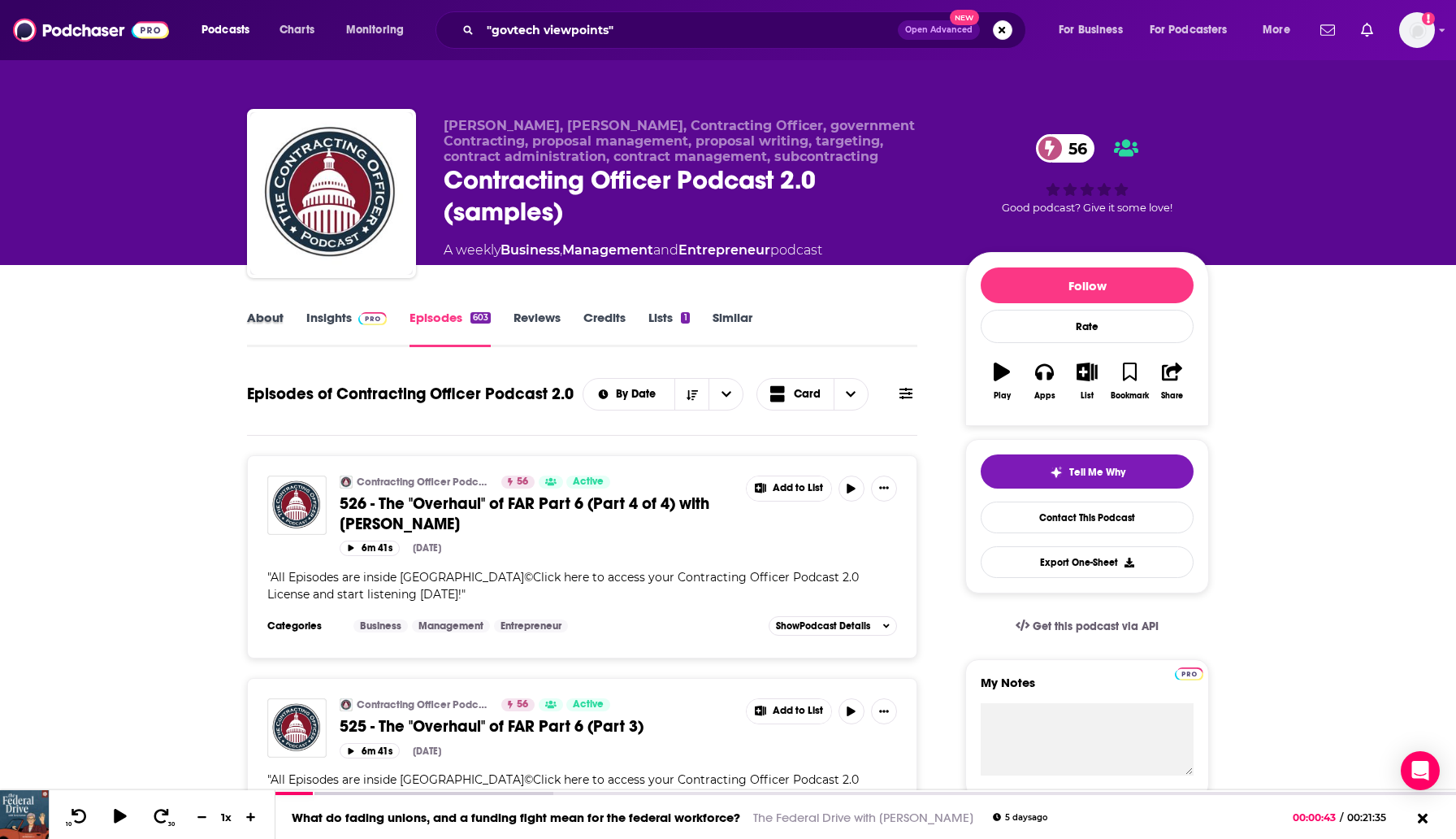
click at [284, 323] on div "About" at bounding box center [277, 328] width 60 height 37
click at [261, 311] on link "About" at bounding box center [265, 328] width 36 height 37
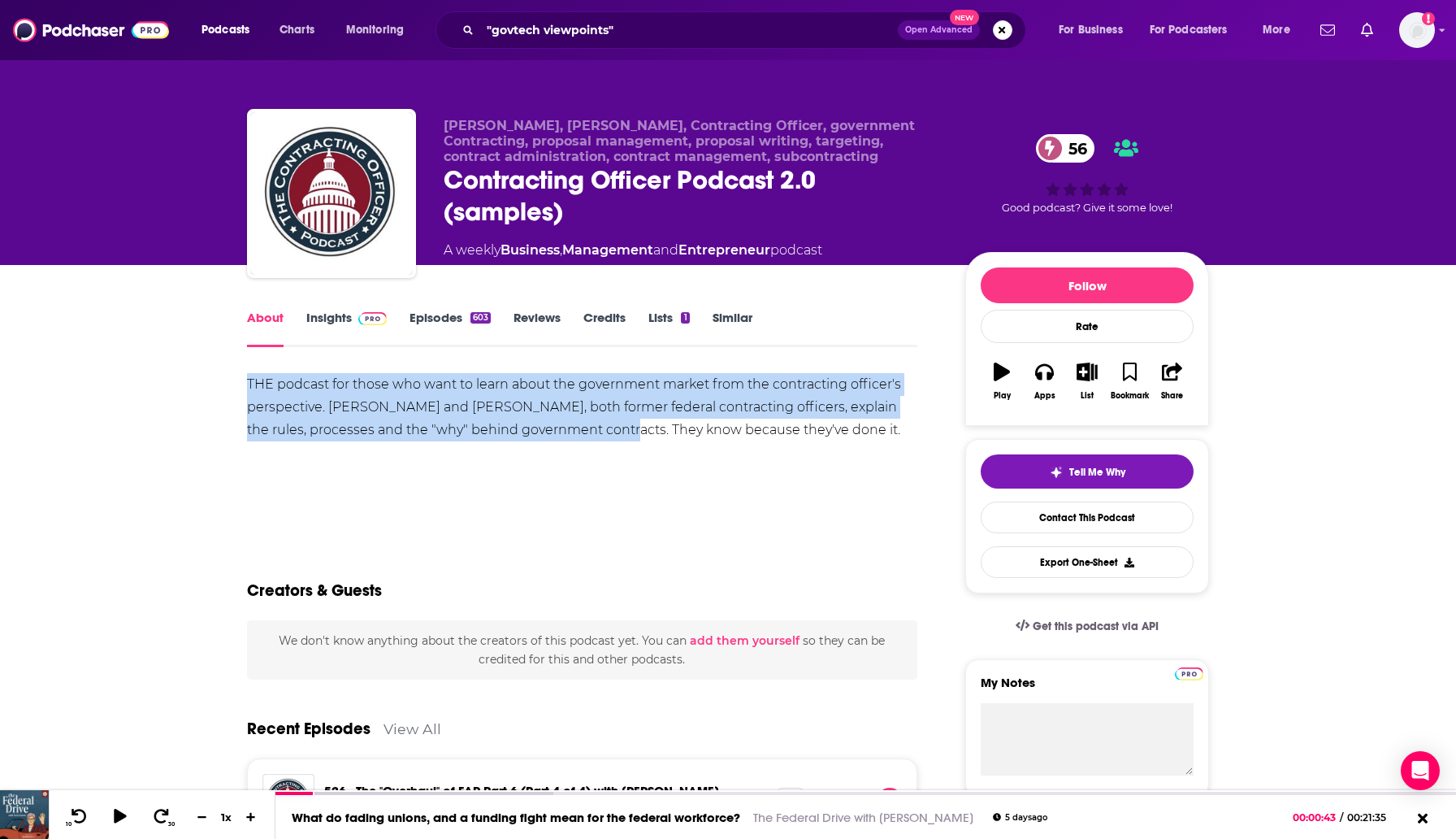
drag, startPoint x: 589, startPoint y: 430, endPoint x: 239, endPoint y: 390, distance: 352.3
copy div "THE podcast for those who want to learn about the government market from the co…"
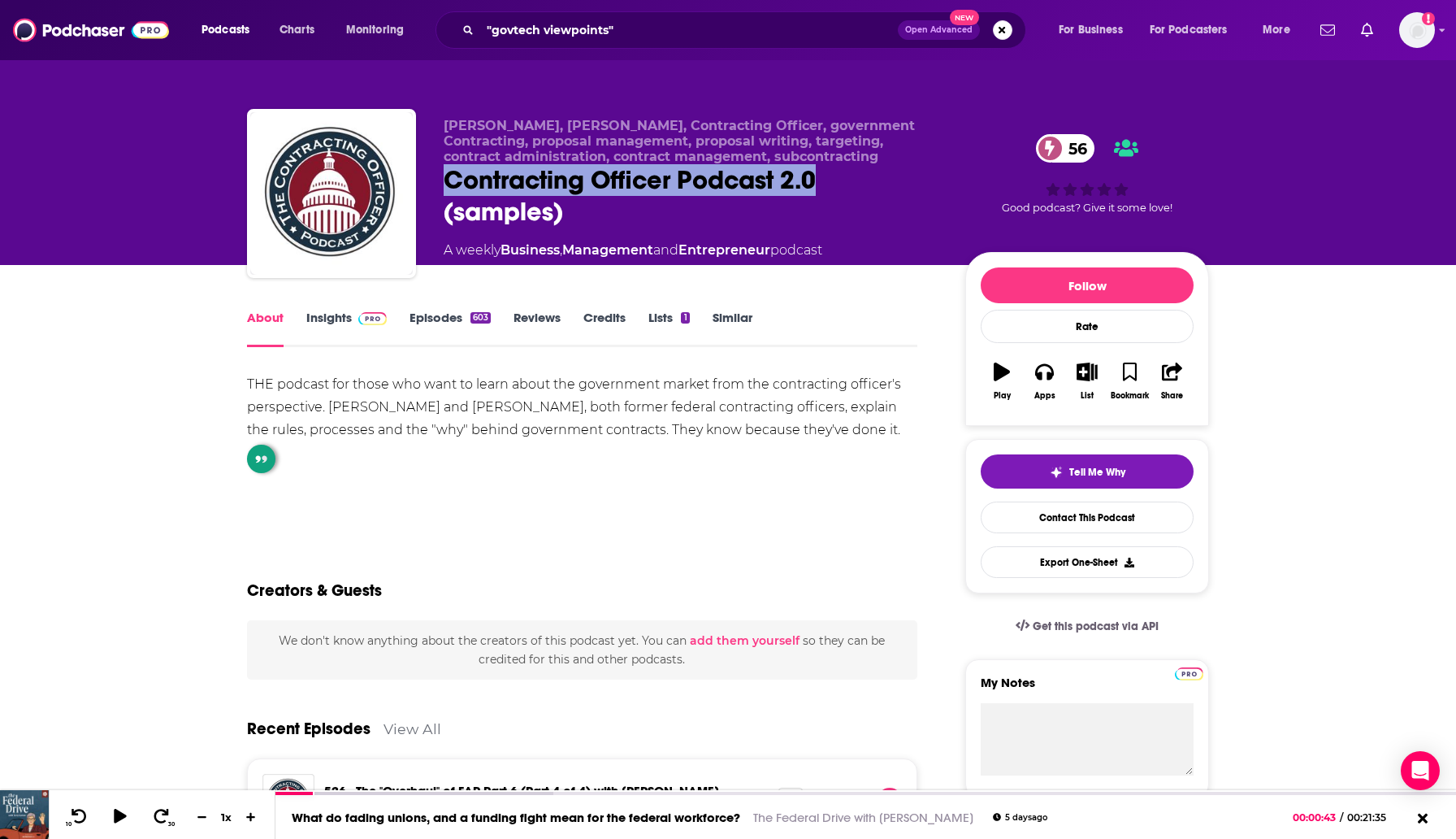
drag, startPoint x: 844, startPoint y: 178, endPoint x: 447, endPoint y: 189, distance: 397.2
click at [447, 189] on div "Contracting Officer Podcast 2.0 (samples) 56" at bounding box center [691, 195] width 495 height 63
copy h1 "Contracting Officer Podcast 2.0"
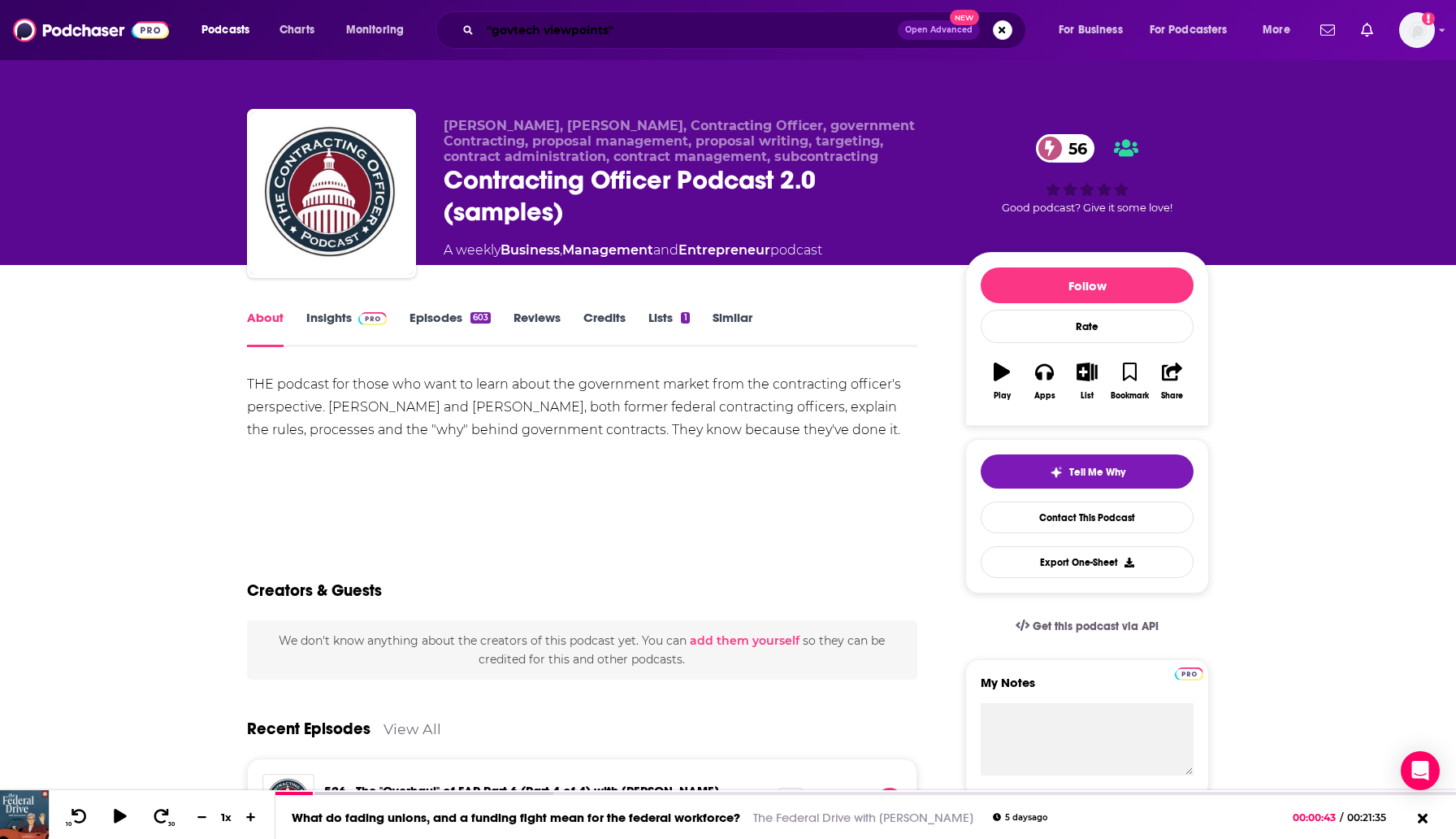
click at [541, 38] on input ""govtech viewpoints"" at bounding box center [689, 29] width 418 height 26
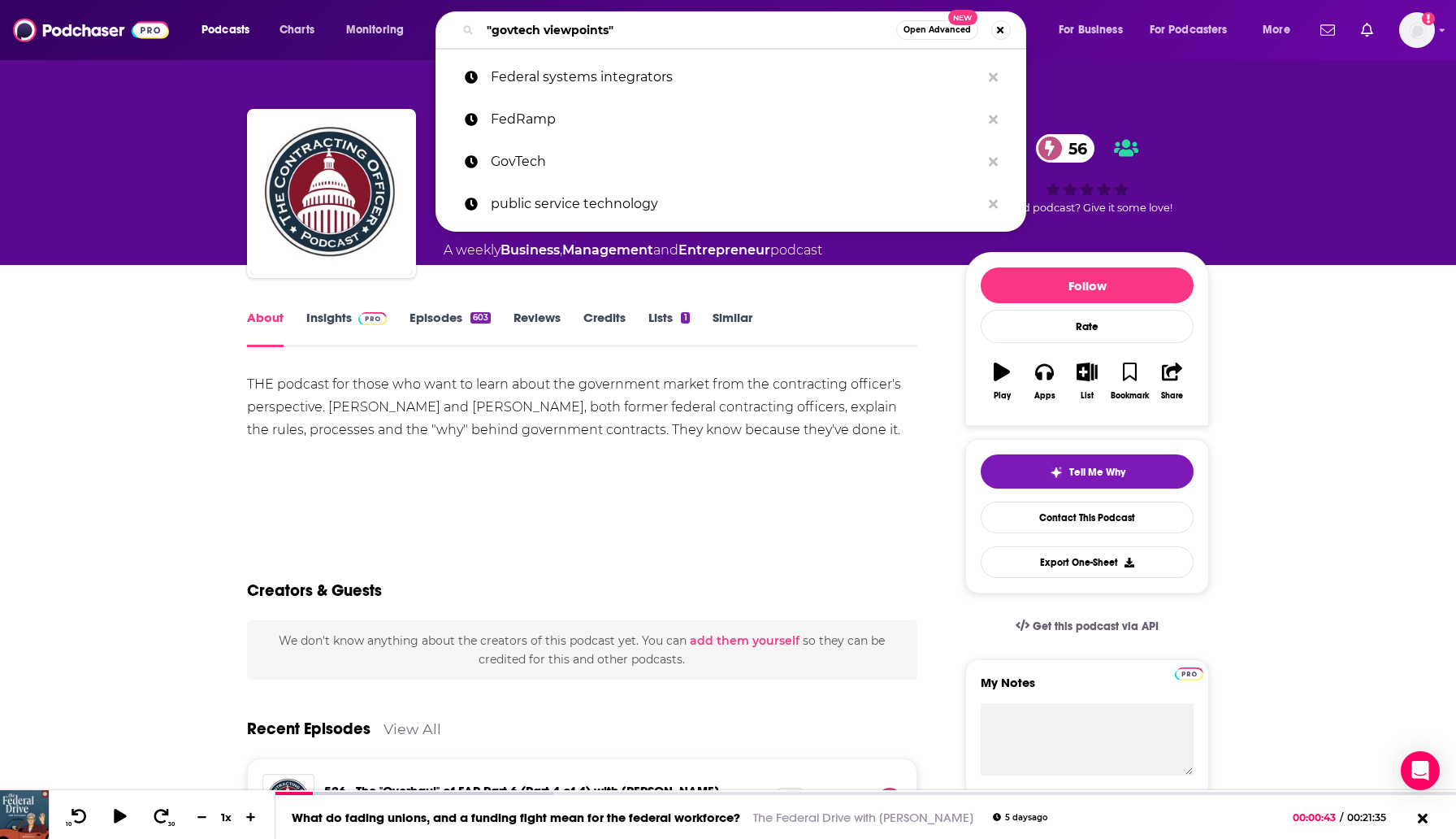
click at [541, 38] on input ""govtech viewpoints"" at bounding box center [688, 29] width 416 height 26
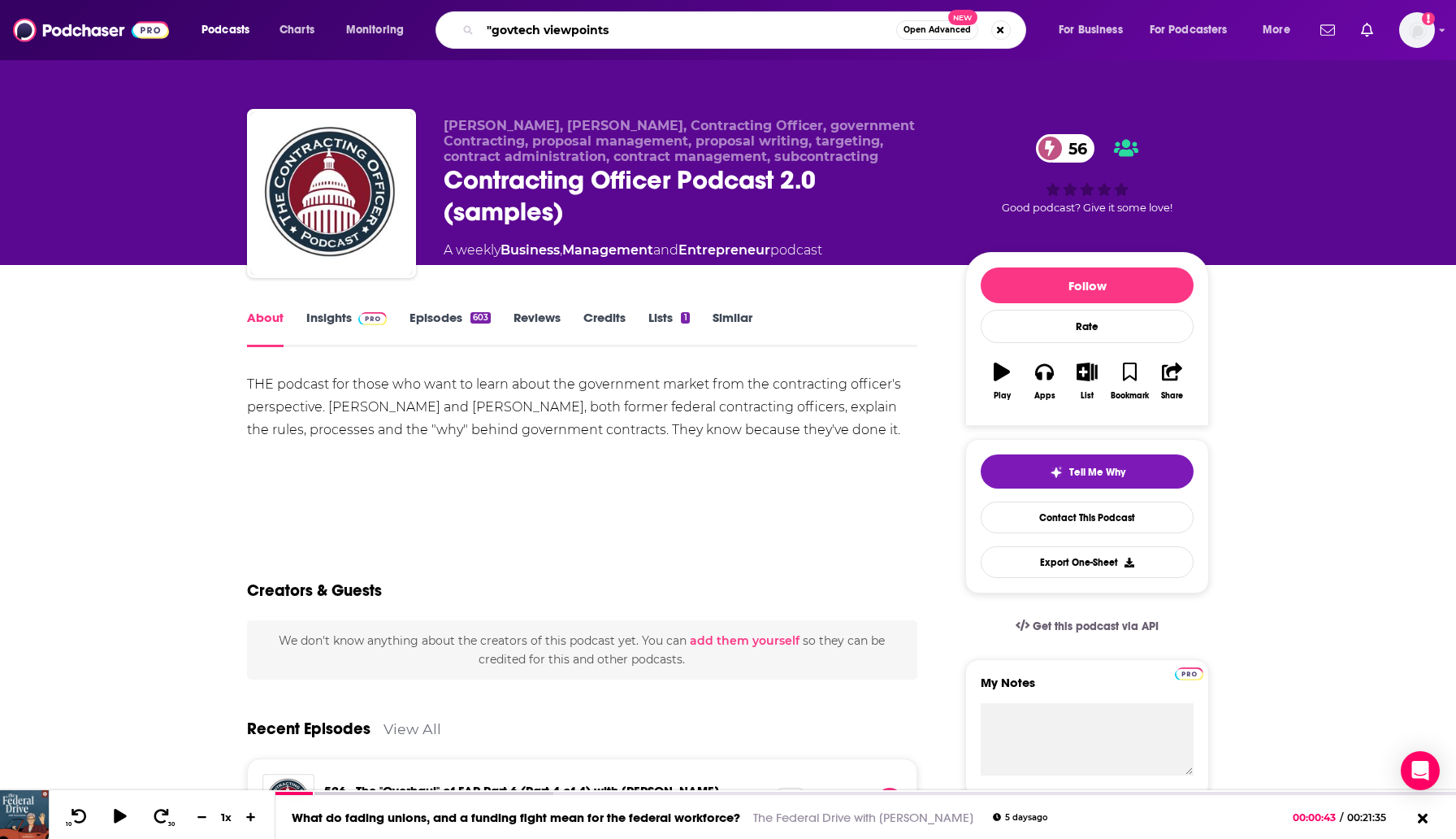
click at [496, 33] on input ""govtech viewpoints" at bounding box center [688, 29] width 416 height 26
type input "govtech viewpoints"
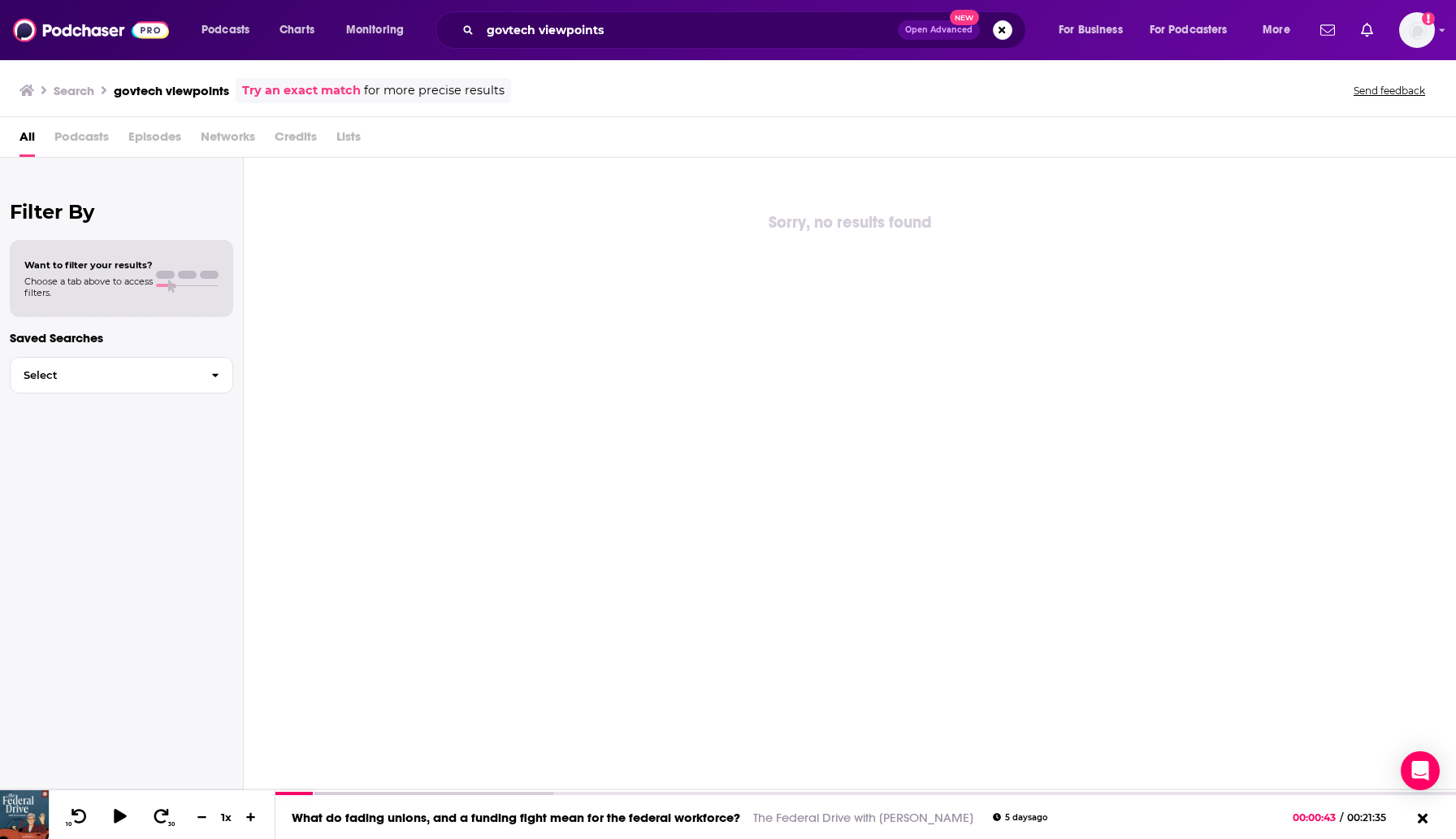
click at [73, 138] on span "Podcasts" at bounding box center [82, 141] width 55 height 34
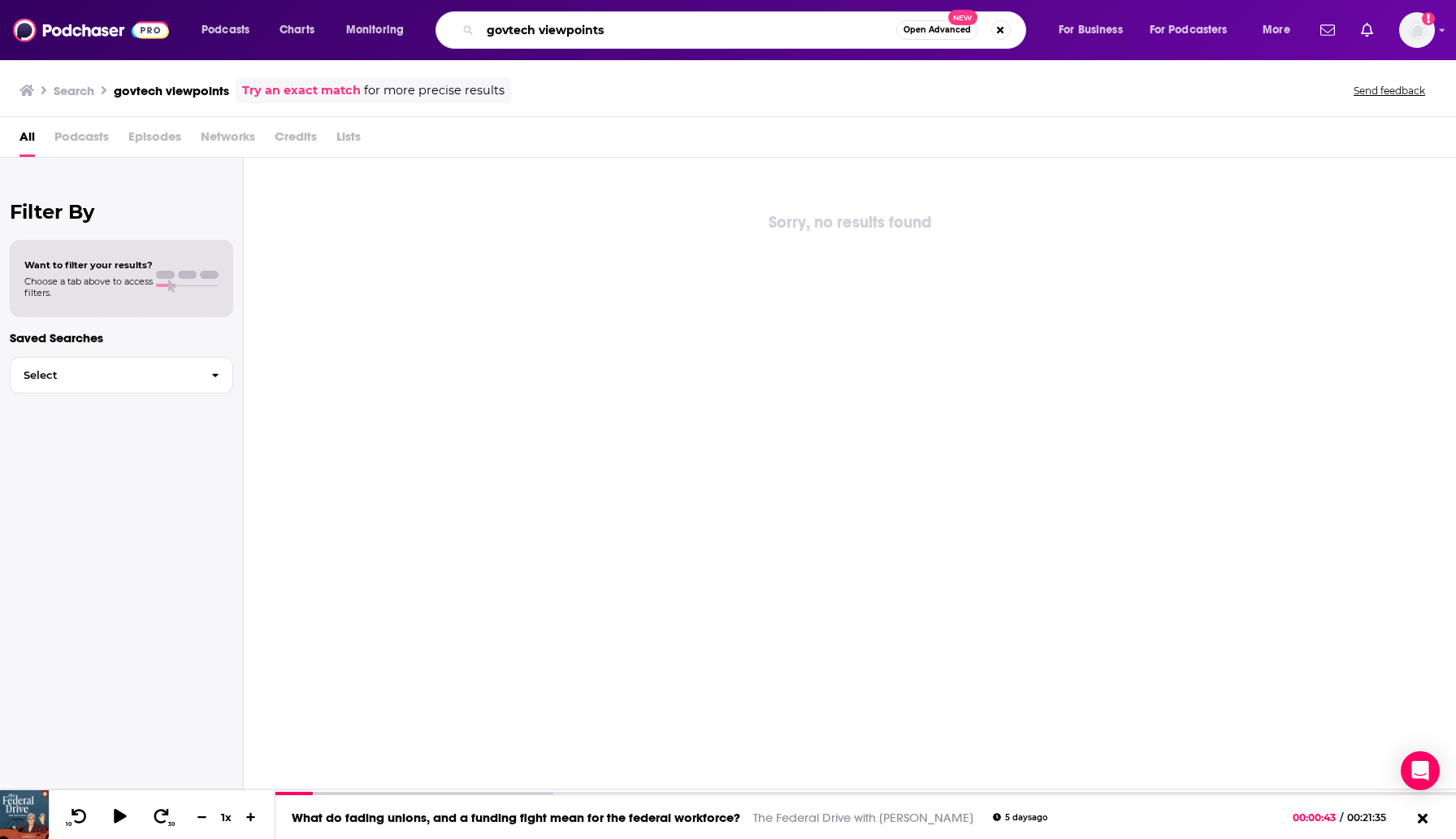
click at [508, 26] on input "govtech viewpoints" at bounding box center [688, 29] width 416 height 26
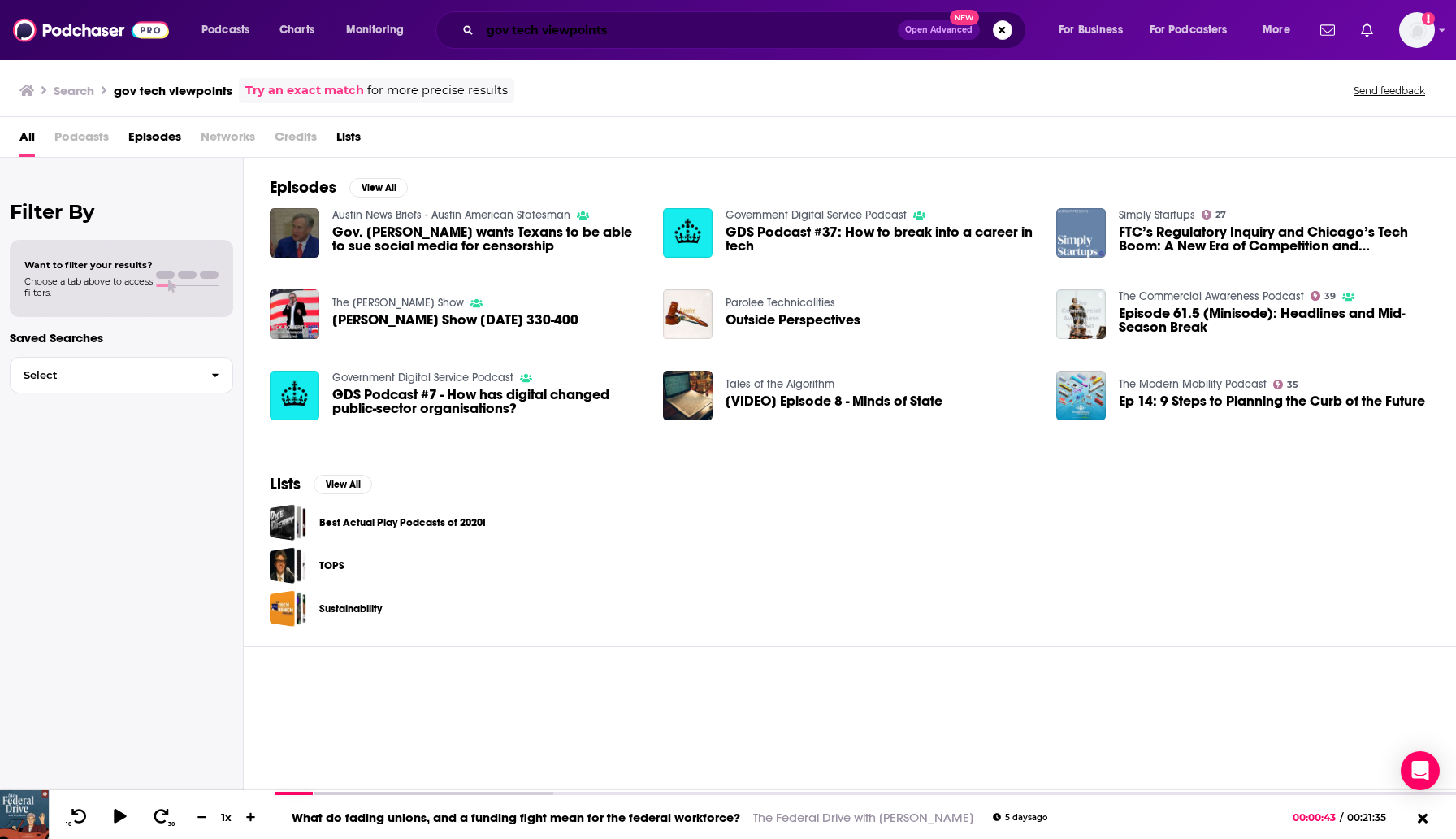
click at [499, 29] on input "gov tech viewpoints" at bounding box center [689, 29] width 418 height 26
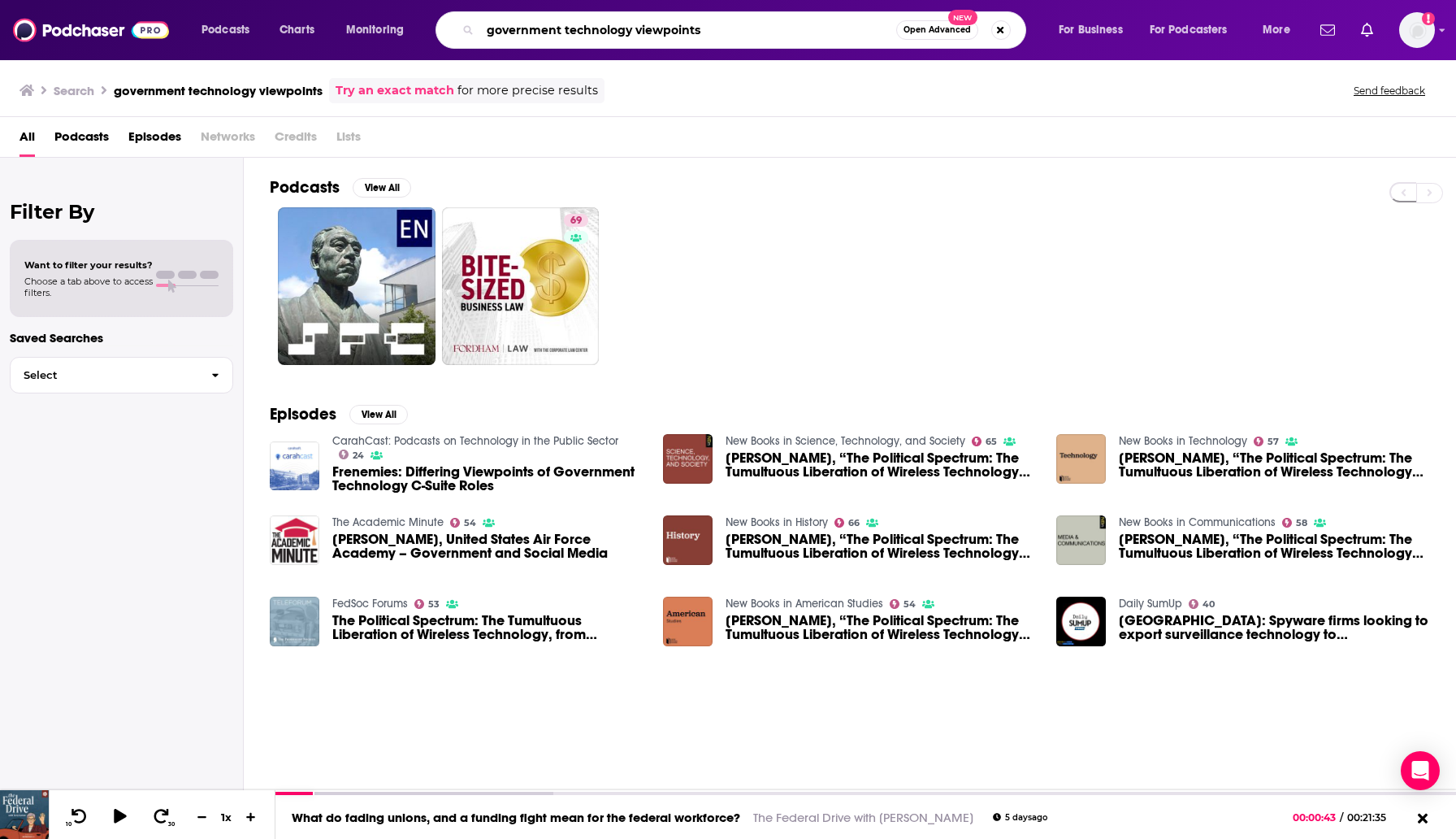
drag, startPoint x: 627, startPoint y: 25, endPoint x: 445, endPoint y: 25, distance: 182.0
click at [445, 25] on div "government technology viewpoints Open Advanced New" at bounding box center [731, 30] width 590 height 37
type input "Govtech viewpoints"
